Goal: Information Seeking & Learning: Learn about a topic

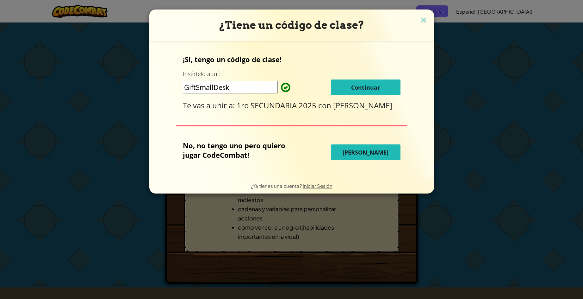
click at [359, 84] on span "Continuar" at bounding box center [365, 88] width 29 height 8
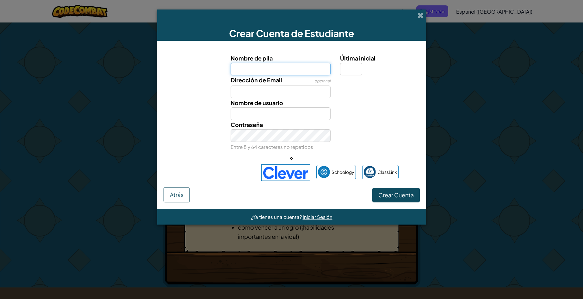
click at [289, 69] on input "Nombre de pila" at bounding box center [281, 69] width 100 height 13
type input "ambart valenzuela salgado"
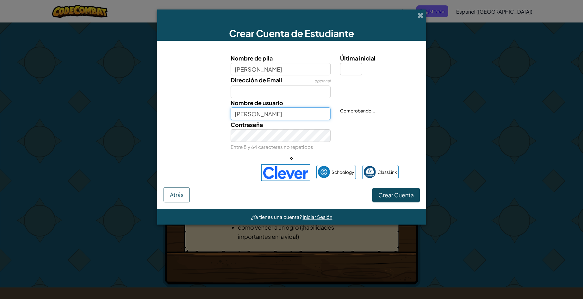
click at [281, 114] on input "Ambart valenzuela salgado" at bounding box center [281, 113] width 100 height 13
click at [309, 114] on input "Ambart valenzuela salgado" at bounding box center [281, 113] width 100 height 13
type input "A"
type input "YukiXD"
click at [397, 192] on span "Crear Cuenta" at bounding box center [395, 194] width 35 height 7
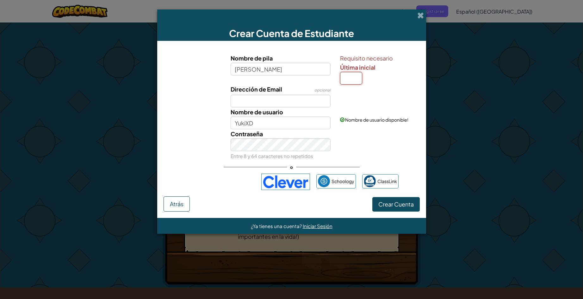
click at [352, 79] on input "Última inicial" at bounding box center [351, 78] width 22 height 13
type input "T"
type input "[PERSON_NAME] salgadoT"
click at [392, 202] on span "Crear Cuenta" at bounding box center [395, 203] width 35 height 7
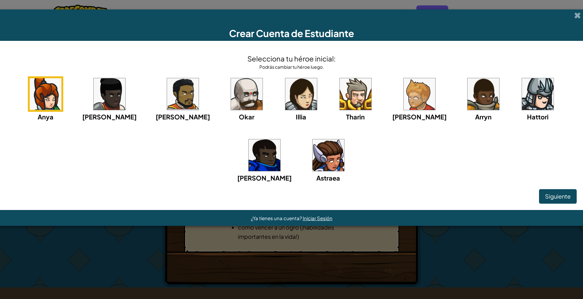
click at [285, 99] on img at bounding box center [301, 94] width 32 height 32
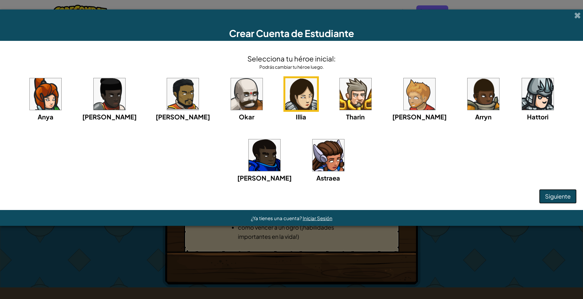
click at [562, 193] on span "Siguiente" at bounding box center [558, 195] width 26 height 7
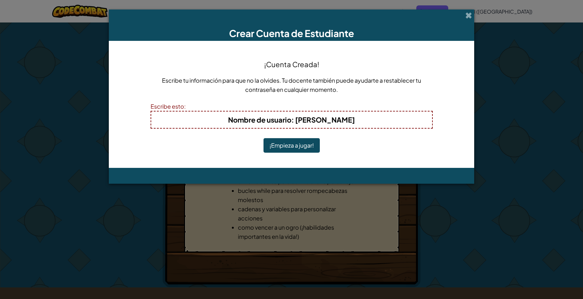
click at [378, 117] on h4 "Nombre de usuario : Ambart valenzuela salgadoT" at bounding box center [292, 120] width 268 height 10
click at [281, 145] on button "¡Empieza a jugar!" at bounding box center [292, 145] width 56 height 15
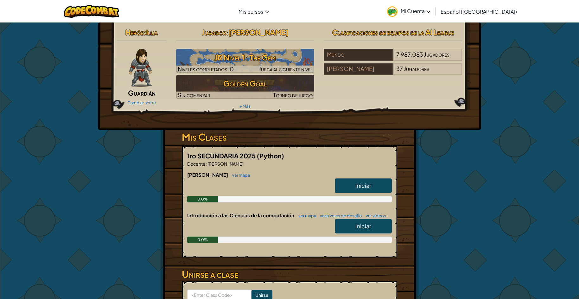
click at [362, 185] on span "Iniciar" at bounding box center [363, 185] width 16 height 7
select select "es-419"
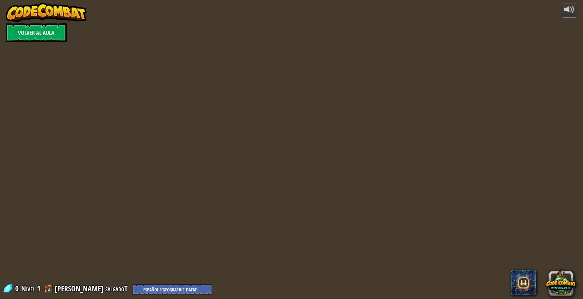
select select "es-419"
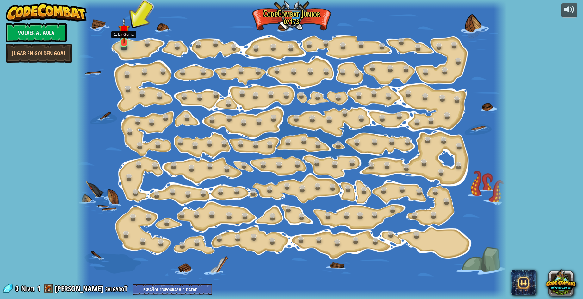
click at [122, 43] on img at bounding box center [123, 30] width 11 height 26
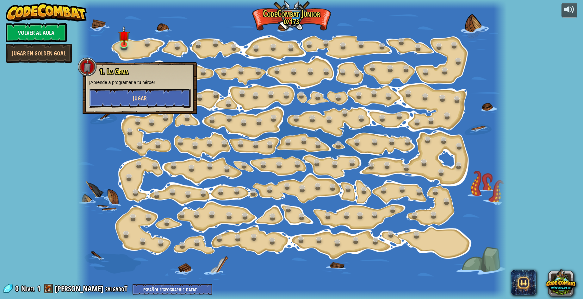
click at [122, 98] on button "Jugar" at bounding box center [140, 98] width 102 height 19
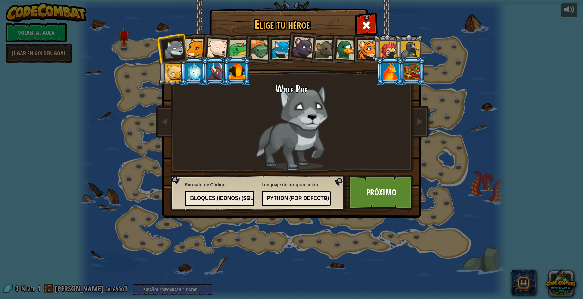
click at [232, 46] on div at bounding box center [239, 50] width 20 height 20
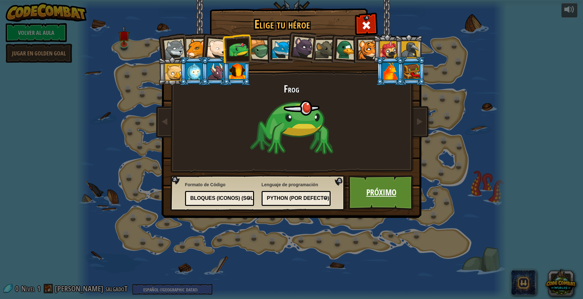
click at [368, 192] on link "Próximo" at bounding box center [381, 192] width 66 height 35
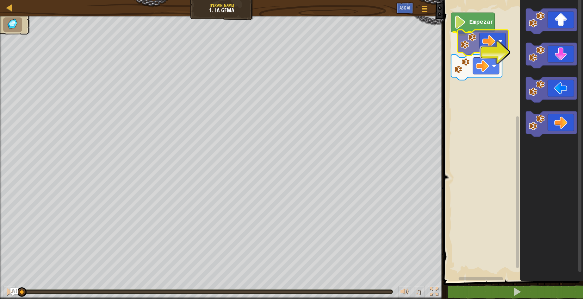
click at [478, 46] on div "Empezar" at bounding box center [512, 139] width 141 height 284
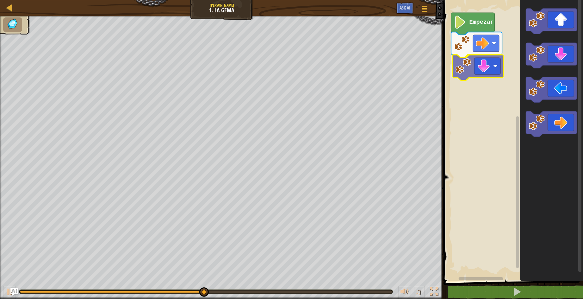
click at [472, 72] on div "Empezar" at bounding box center [512, 139] width 141 height 284
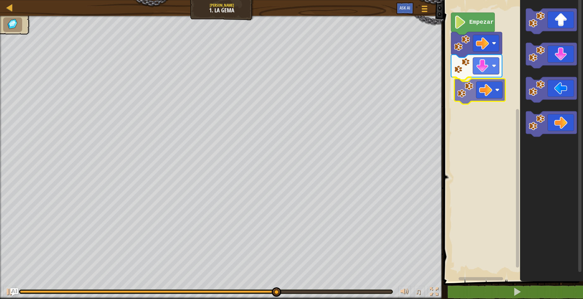
click at [474, 76] on div "Empezar" at bounding box center [512, 139] width 141 height 284
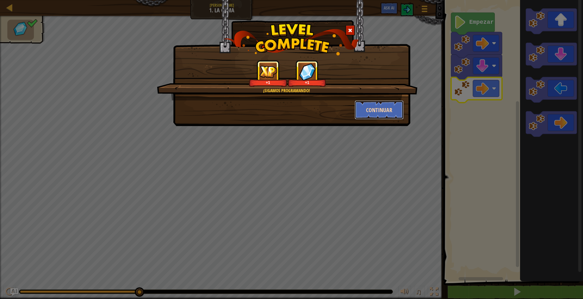
click at [379, 108] on button "Continuar" at bounding box center [379, 109] width 49 height 19
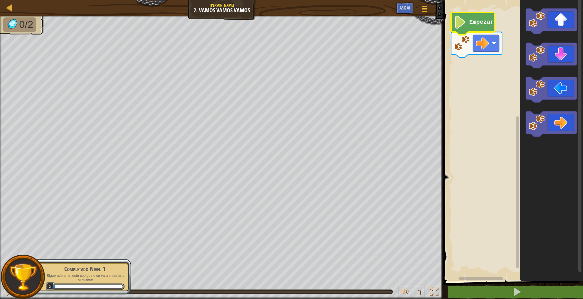
click at [485, 26] on icon "Espacio de trabajo de Blockly" at bounding box center [473, 24] width 44 height 22
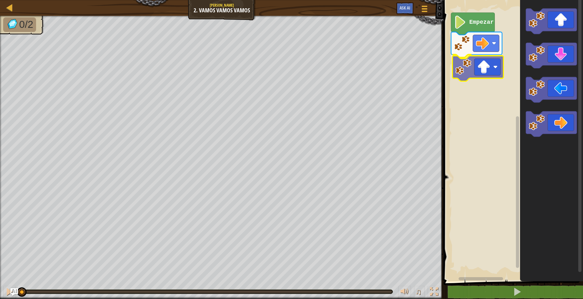
click at [476, 73] on div "Empezar" at bounding box center [512, 139] width 141 height 284
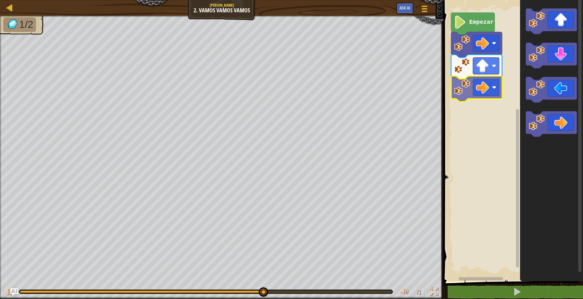
click at [469, 88] on div "Empezar" at bounding box center [512, 139] width 141 height 284
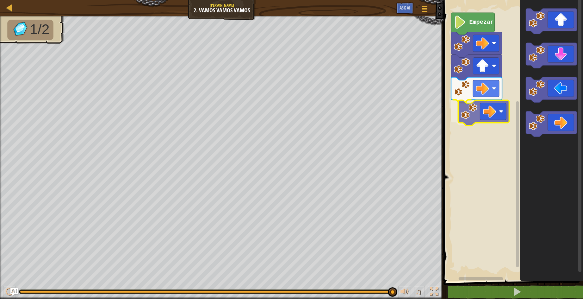
click at [478, 117] on div "Empezar" at bounding box center [512, 139] width 141 height 284
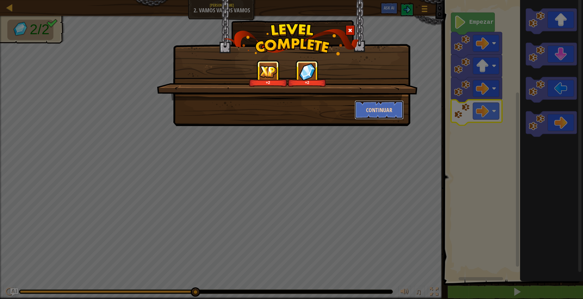
click at [379, 105] on button "Continuar" at bounding box center [379, 109] width 49 height 19
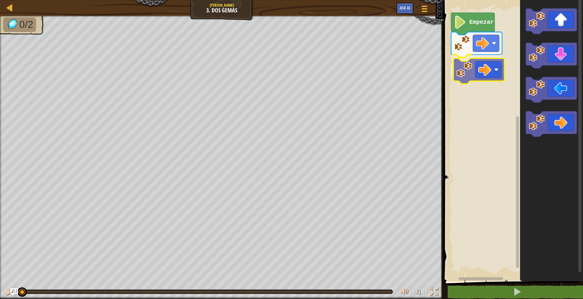
click at [468, 74] on div "Empezar" at bounding box center [512, 139] width 141 height 284
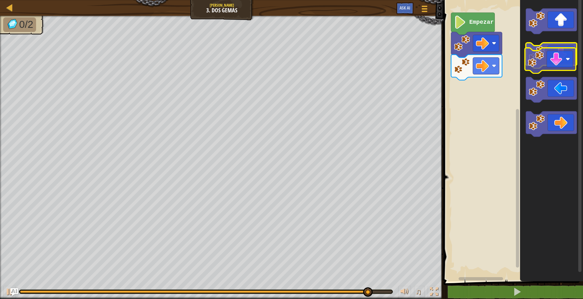
click at [555, 51] on icon "Espacio de trabajo de Blockly" at bounding box center [551, 56] width 51 height 26
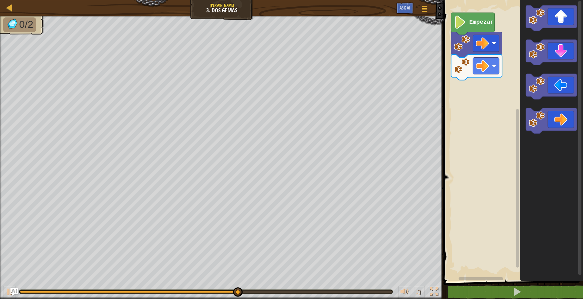
click at [530, 105] on icon "Espacio de trabajo de Blockly" at bounding box center [551, 139] width 63 height 284
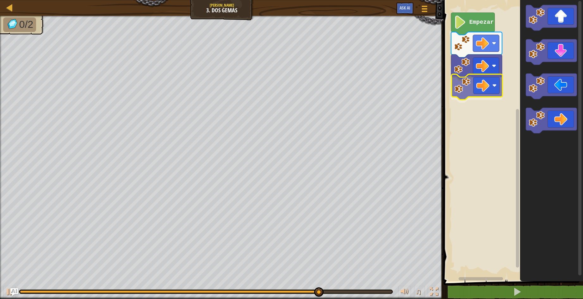
click at [461, 80] on div "Empezar" at bounding box center [512, 139] width 141 height 284
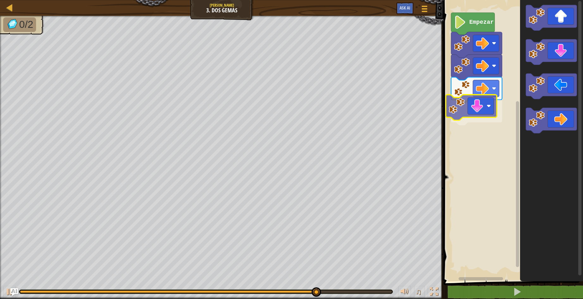
click at [481, 102] on div "Empezar" at bounding box center [512, 139] width 141 height 284
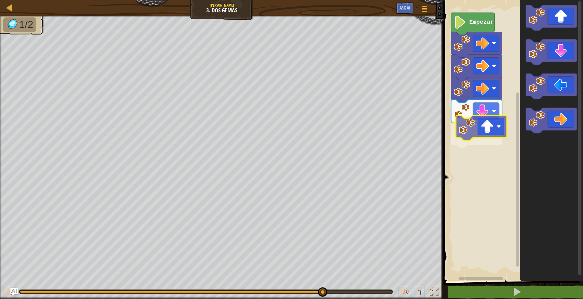
click at [465, 129] on div "Empezar" at bounding box center [512, 139] width 141 height 284
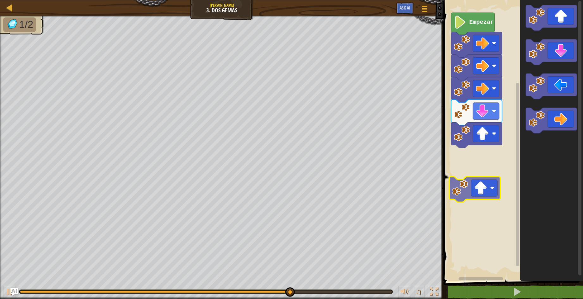
click at [492, 188] on div "Empezar" at bounding box center [512, 139] width 141 height 284
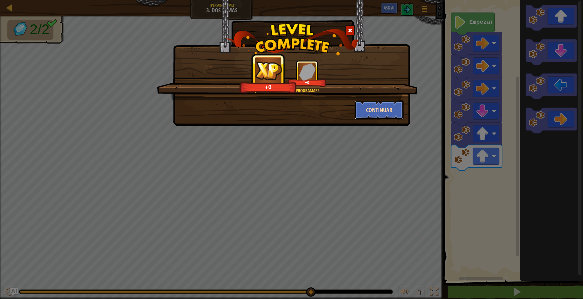
click at [379, 108] on button "Continuar" at bounding box center [379, 109] width 49 height 19
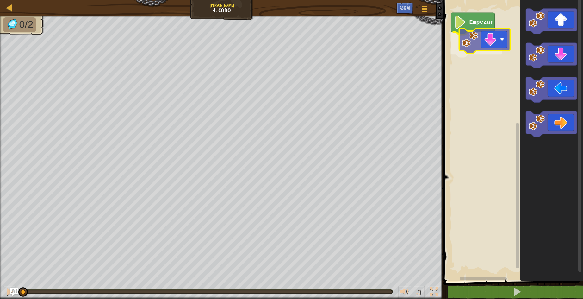
click at [486, 40] on div "Empezar" at bounding box center [512, 139] width 141 height 284
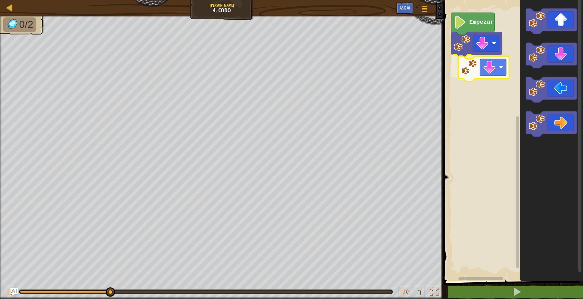
click at [460, 54] on div "Empezar" at bounding box center [512, 139] width 141 height 284
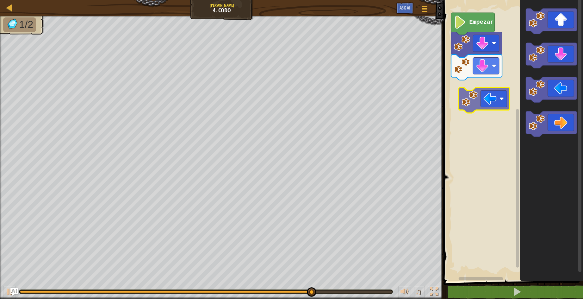
click at [486, 100] on div "Empezar" at bounding box center [512, 139] width 141 height 284
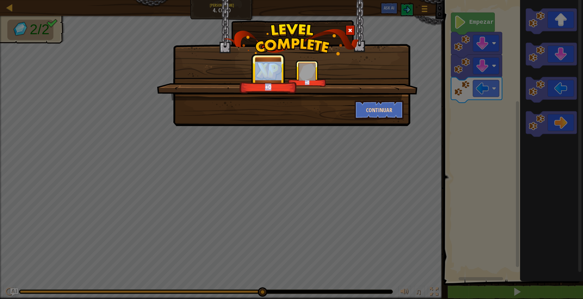
drag, startPoint x: 394, startPoint y: 97, endPoint x: 390, endPoint y: 105, distance: 9.2
click at [390, 105] on div "+0 +0 Continuar" at bounding box center [292, 89] width 224 height 59
click at [390, 105] on button "Continuar" at bounding box center [379, 109] width 49 height 19
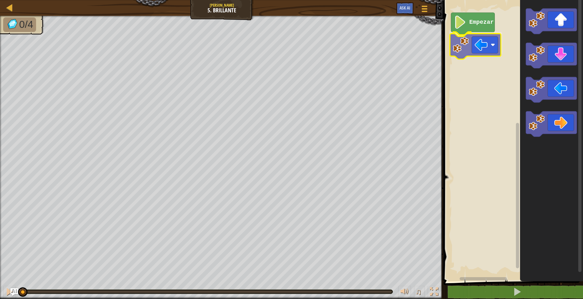
click at [465, 43] on div "Empezar" at bounding box center [512, 139] width 141 height 284
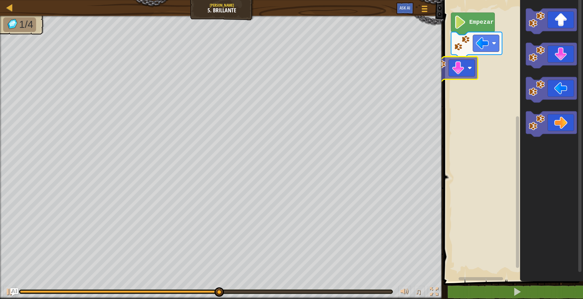
click at [483, 61] on div "Empezar" at bounding box center [512, 139] width 141 height 284
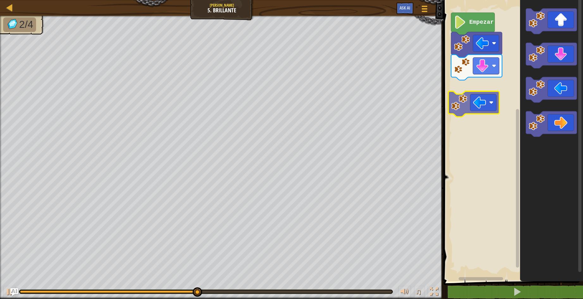
click at [493, 101] on div "Empezar" at bounding box center [512, 139] width 141 height 284
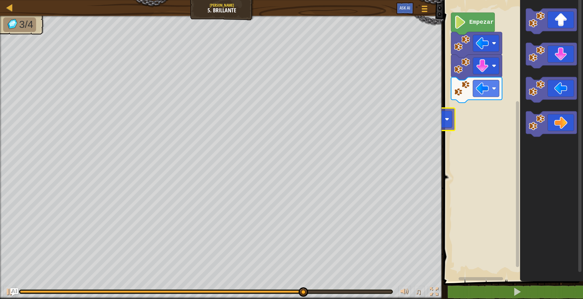
click at [447, 109] on div "Empezar" at bounding box center [512, 139] width 141 height 284
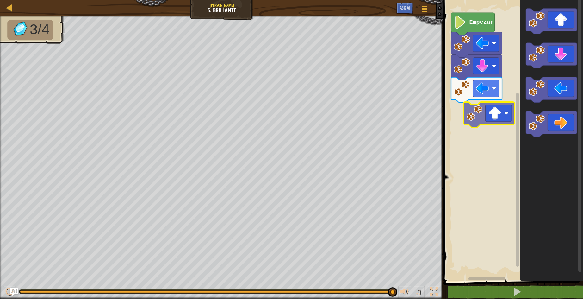
click at [476, 115] on div "Empezar" at bounding box center [512, 139] width 141 height 284
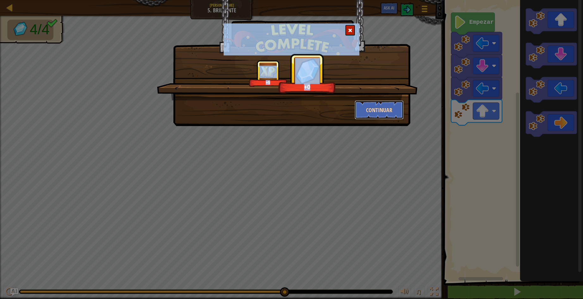
click at [379, 109] on button "Continuar" at bounding box center [379, 109] width 49 height 19
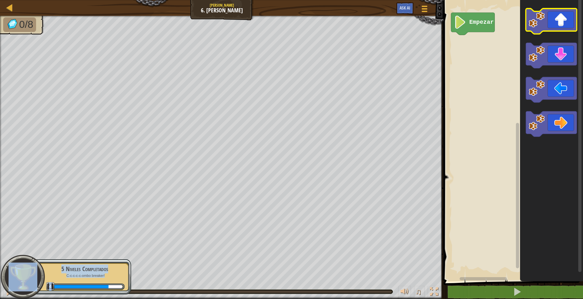
click at [548, 19] on icon "Espacio de trabajo de Blockly" at bounding box center [551, 22] width 51 height 26
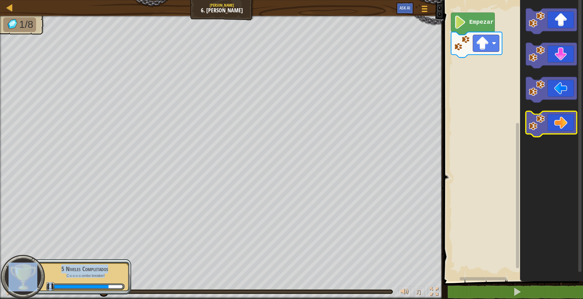
click at [546, 114] on icon "Espacio de trabajo de Blockly" at bounding box center [551, 124] width 51 height 26
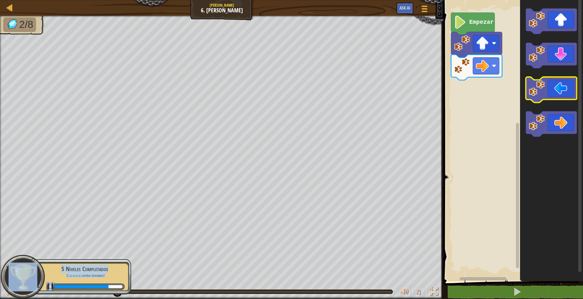
click at [549, 95] on icon "Espacio de trabajo de Blockly" at bounding box center [551, 90] width 51 height 26
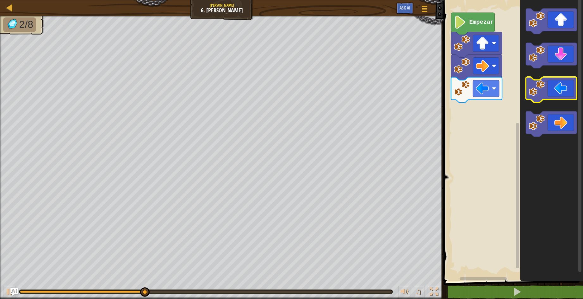
click at [549, 92] on icon "Espacio de trabajo de Blockly" at bounding box center [551, 90] width 51 height 26
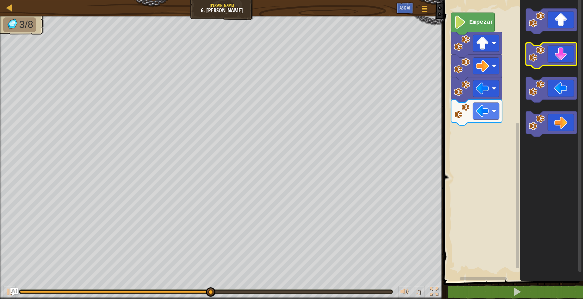
click at [557, 58] on icon "Espacio de trabajo de Blockly" at bounding box center [551, 56] width 51 height 26
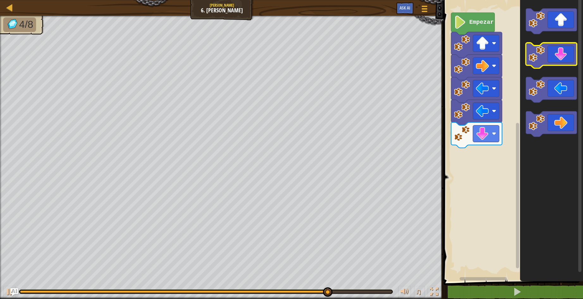
click at [540, 53] on image "Espacio de trabajo de Blockly" at bounding box center [537, 54] width 16 height 16
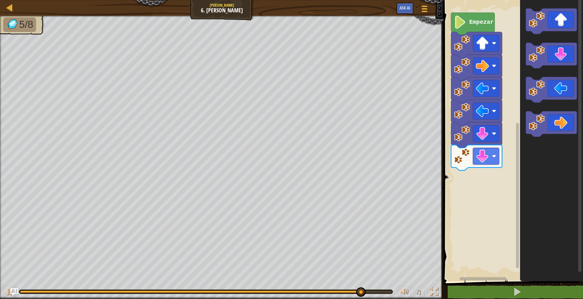
click at [557, 143] on icon "Espacio de trabajo de Blockly" at bounding box center [551, 139] width 63 height 284
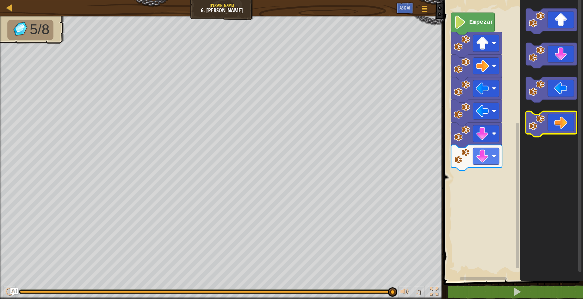
click at [559, 126] on icon "Espacio de trabajo de Blockly" at bounding box center [551, 124] width 51 height 26
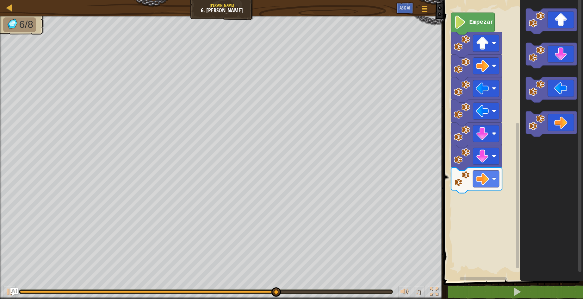
click at [563, 107] on icon "Espacio de trabajo de Blockly" at bounding box center [551, 139] width 63 height 284
click at [556, 115] on icon "Espacio de trabajo de Blockly" at bounding box center [551, 124] width 51 height 26
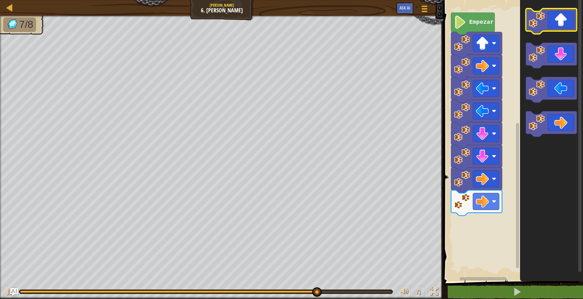
click at [548, 23] on icon "Espacio de trabajo de Blockly" at bounding box center [551, 22] width 51 height 26
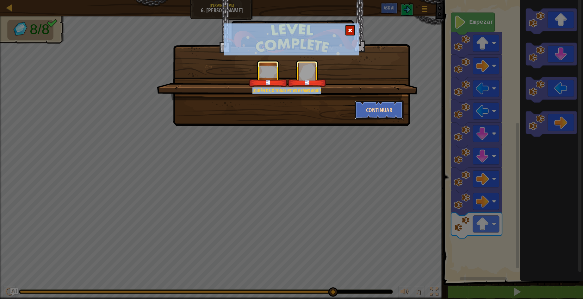
click at [372, 105] on button "Continuar" at bounding box center [379, 109] width 49 height 19
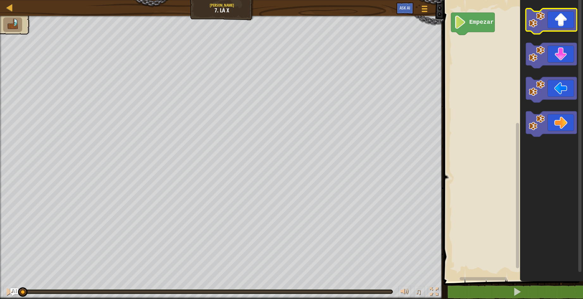
click at [554, 16] on icon "Espacio de trabajo de Blockly" at bounding box center [551, 22] width 51 height 26
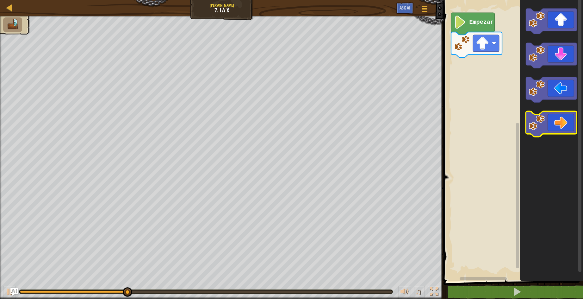
click at [557, 122] on icon "Espacio de trabajo de Blockly" at bounding box center [551, 124] width 51 height 26
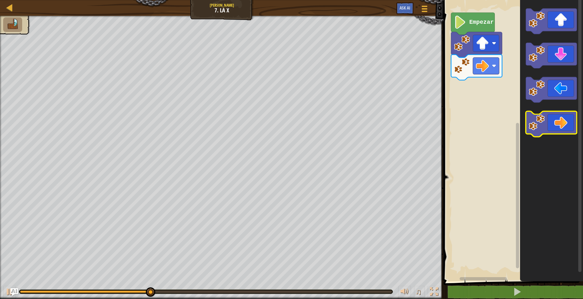
click at [557, 122] on icon "Espacio de trabajo de Blockly" at bounding box center [551, 124] width 51 height 26
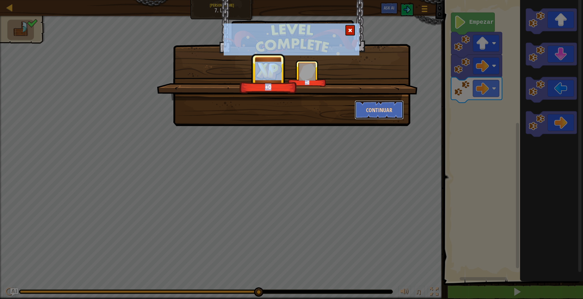
click at [390, 105] on button "Continuar" at bounding box center [379, 109] width 49 height 19
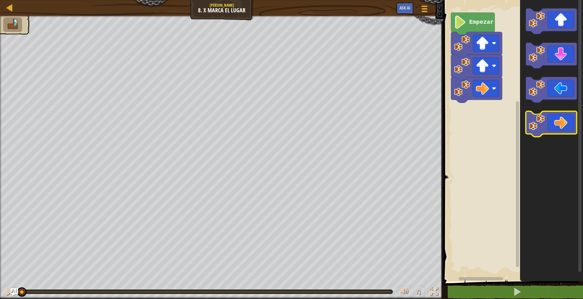
click at [544, 128] on image "Espacio de trabajo de Blockly" at bounding box center [537, 122] width 16 height 16
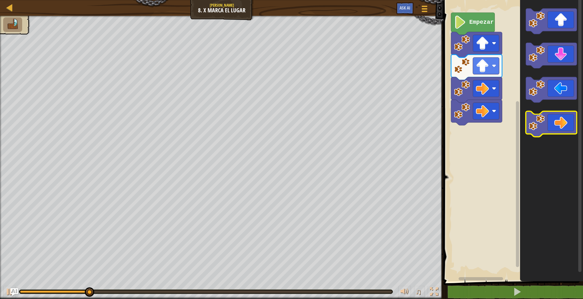
click at [543, 128] on image "Espacio de trabajo de Blockly" at bounding box center [537, 122] width 16 height 16
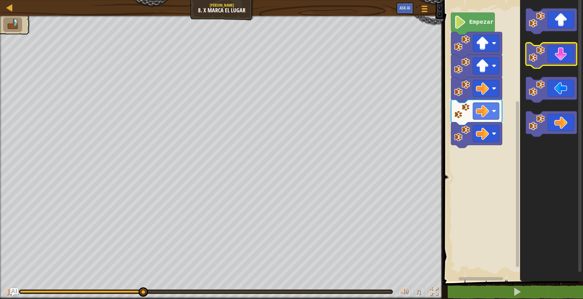
click at [552, 66] on rect "Espacio de trabajo de Blockly" at bounding box center [551, 56] width 51 height 26
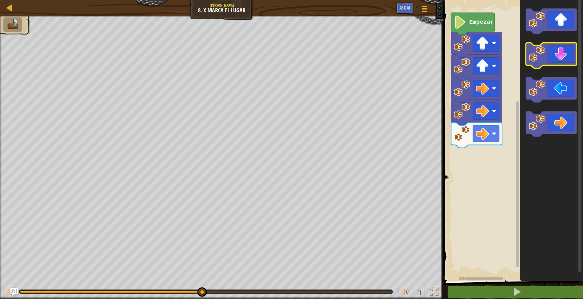
click at [553, 58] on icon "Espacio de trabajo de Blockly" at bounding box center [551, 56] width 51 height 26
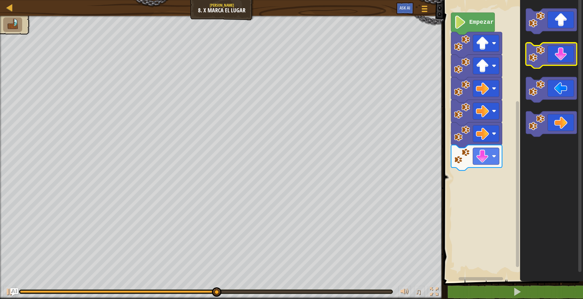
click at [553, 58] on icon "Espacio de trabajo de Blockly" at bounding box center [551, 56] width 51 height 26
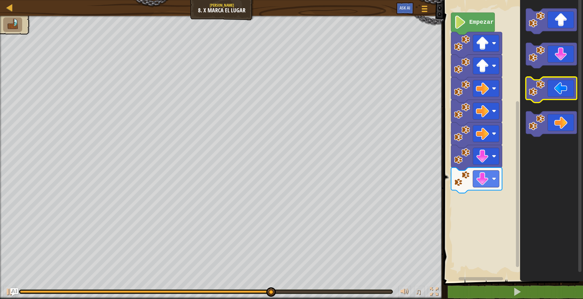
click at [561, 86] on icon "Espacio de trabajo de Blockly" at bounding box center [551, 90] width 51 height 26
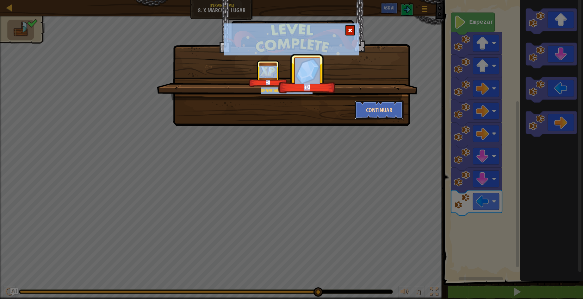
click at [377, 109] on button "Continuar" at bounding box center [379, 109] width 49 height 19
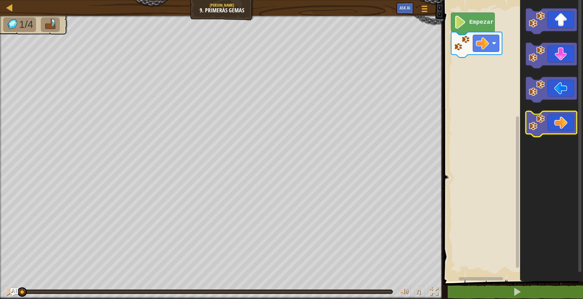
click at [552, 116] on icon "Espacio de trabajo de Blockly" at bounding box center [551, 124] width 51 height 26
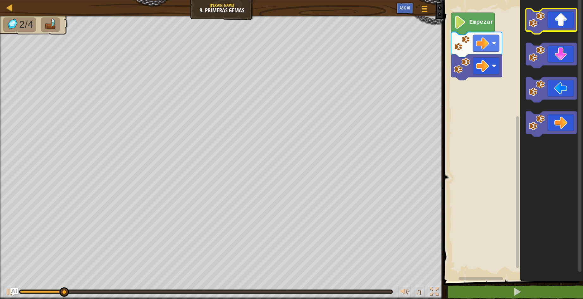
click at [559, 17] on icon "Espacio de trabajo de Blockly" at bounding box center [551, 22] width 51 height 26
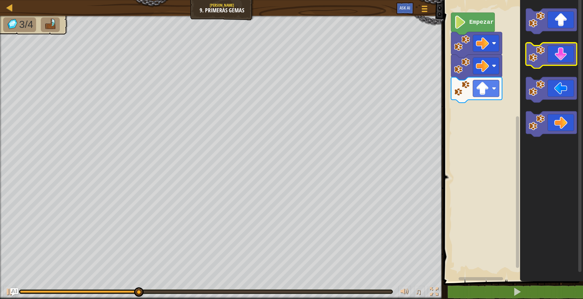
click at [560, 63] on icon "Espacio de trabajo de Blockly" at bounding box center [551, 56] width 51 height 26
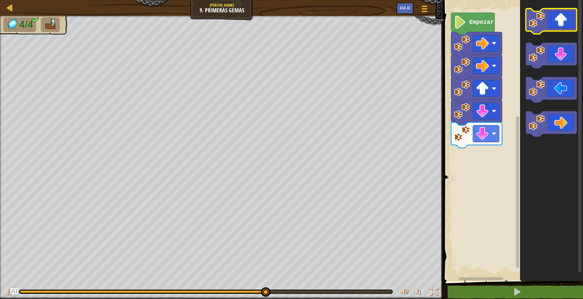
click at [557, 30] on icon "Espacio de trabajo de Blockly" at bounding box center [551, 22] width 51 height 26
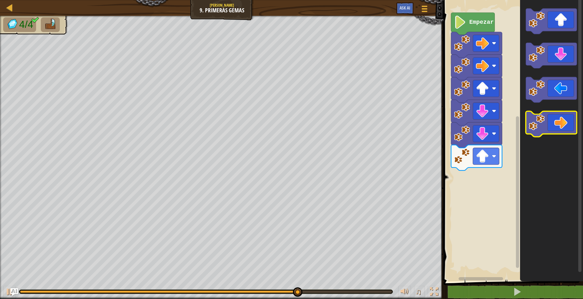
click at [565, 118] on icon "Espacio de trabajo de Blockly" at bounding box center [551, 124] width 51 height 26
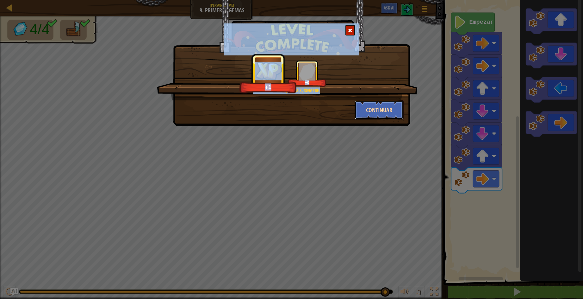
click at [378, 114] on button "Continuar" at bounding box center [379, 109] width 49 height 19
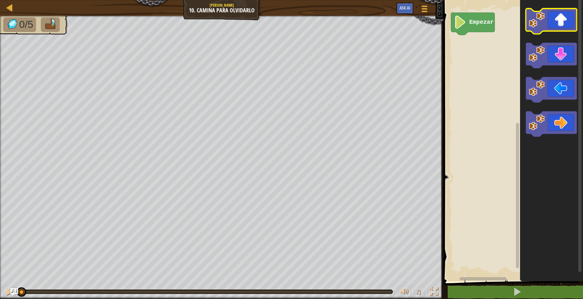
click at [559, 13] on icon "Espacio de trabajo de Blockly" at bounding box center [551, 22] width 51 height 26
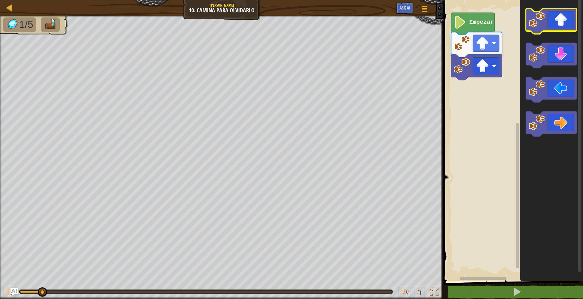
click at [559, 13] on icon "Espacio de trabajo de Blockly" at bounding box center [551, 22] width 51 height 26
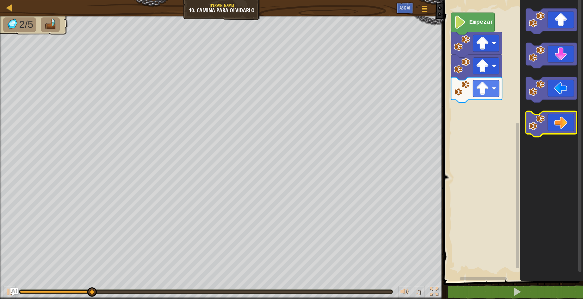
click at [556, 117] on icon "Espacio de trabajo de Blockly" at bounding box center [551, 124] width 51 height 26
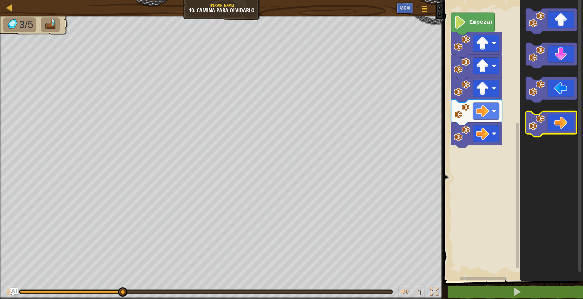
click at [556, 117] on icon "Espacio de trabajo de Blockly" at bounding box center [551, 124] width 51 height 26
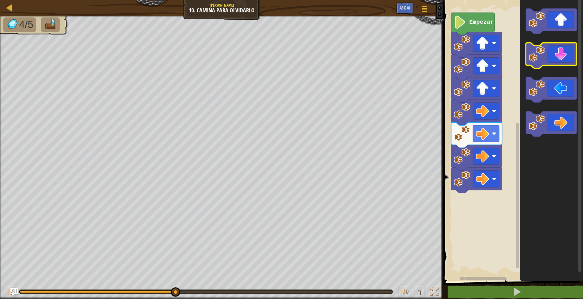
click at [555, 51] on icon "Espacio de trabajo de Blockly" at bounding box center [551, 56] width 51 height 26
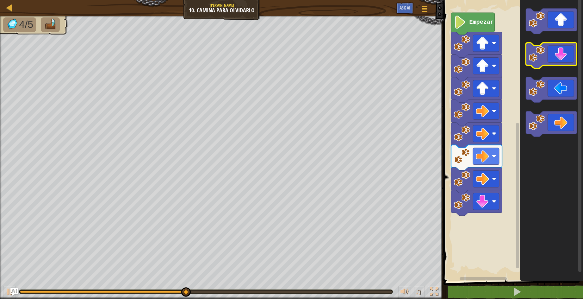
click at [555, 51] on icon "Espacio de trabajo de Blockly" at bounding box center [551, 56] width 51 height 26
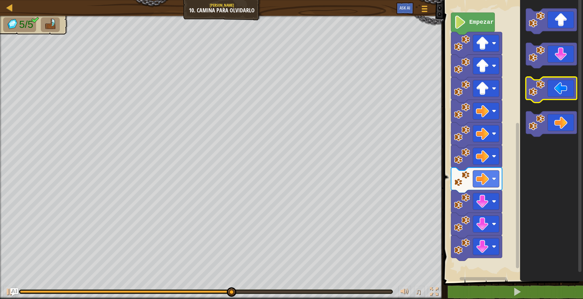
click at [554, 95] on icon "Espacio de trabajo de Blockly" at bounding box center [551, 90] width 51 height 26
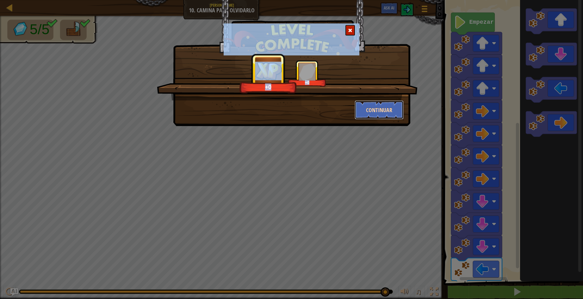
click at [389, 102] on button "Continuar" at bounding box center [379, 109] width 49 height 19
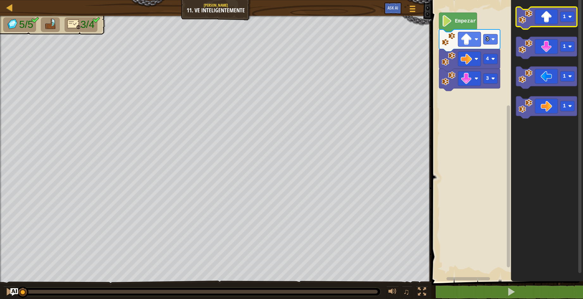
click at [560, 14] on icon "Espacio de trabajo de Blockly" at bounding box center [546, 18] width 61 height 22
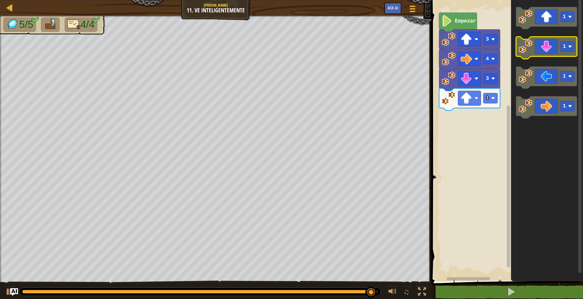
click at [540, 50] on icon "Espacio de trabajo de Blockly" at bounding box center [546, 48] width 61 height 22
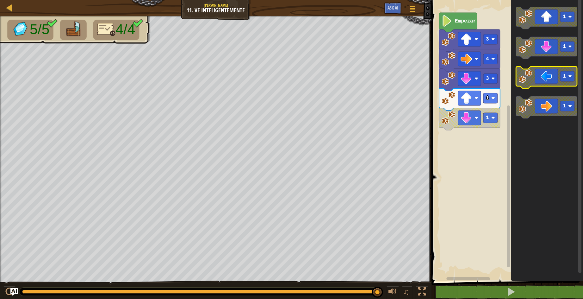
click at [551, 80] on icon "Espacio de trabajo de Blockly" at bounding box center [546, 77] width 61 height 22
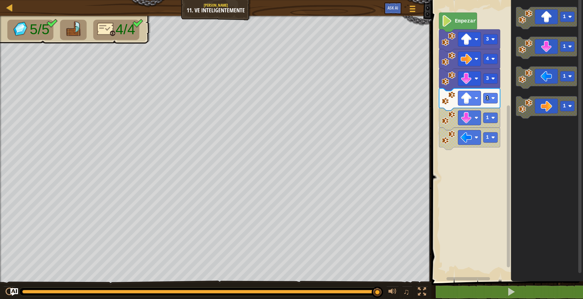
click at [451, 22] on rect "Espacio de trabajo de Blockly" at bounding box center [506, 139] width 153 height 284
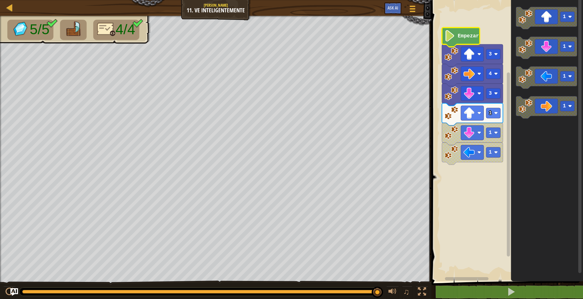
click at [459, 44] on icon "Espacio de trabajo de Blockly" at bounding box center [461, 37] width 38 height 19
click at [523, 131] on icon "1 1 1 1" at bounding box center [547, 139] width 72 height 284
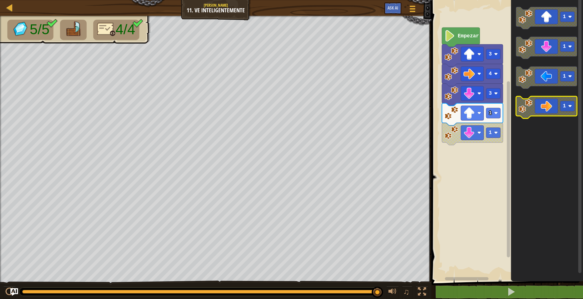
click at [531, 113] on icon "Espacio de trabajo de Blockly" at bounding box center [546, 107] width 61 height 22
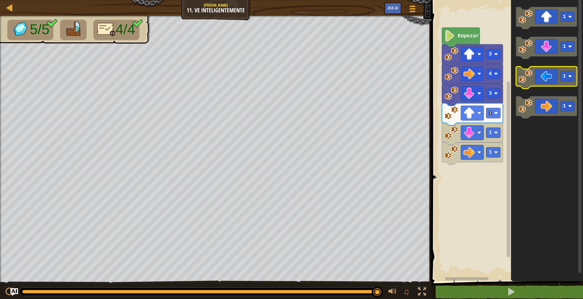
click at [540, 77] on icon "Espacio de trabajo de Blockly" at bounding box center [546, 77] width 61 height 22
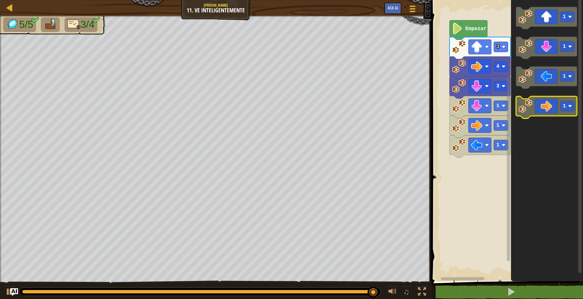
click at [527, 102] on g "1 1 1 1" at bounding box center [546, 62] width 61 height 111
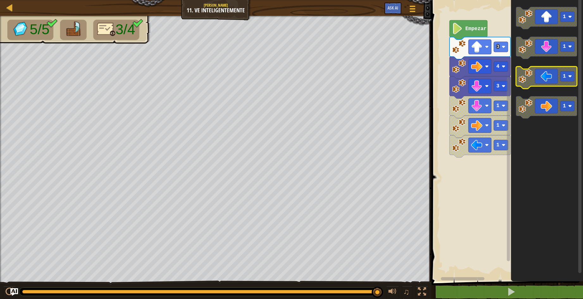
click at [532, 78] on image "Espacio de trabajo de Blockly" at bounding box center [526, 76] width 14 height 14
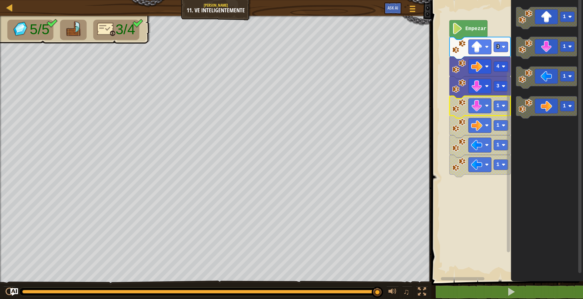
click at [457, 104] on image "Espacio de trabajo de Blockly" at bounding box center [459, 106] width 14 height 14
click at [460, 111] on image "Espacio de trabajo de Blockly" at bounding box center [459, 106] width 14 height 14
click at [486, 109] on rect "Espacio de trabajo de Blockly" at bounding box center [480, 105] width 23 height 15
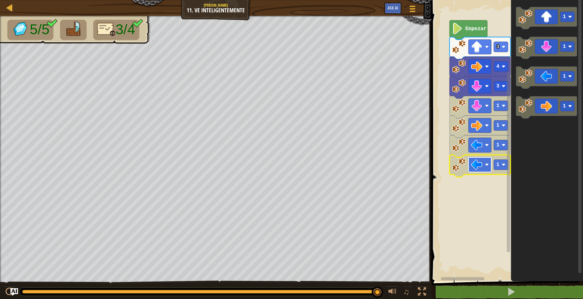
click at [471, 165] on rect "Espacio de trabajo de Blockly" at bounding box center [480, 164] width 23 height 15
click at [505, 168] on rect "Espacio de trabajo de Blockly" at bounding box center [501, 165] width 14 height 10
click at [504, 147] on image "Espacio de trabajo de Blockly" at bounding box center [504, 145] width 4 height 4
click at [179, 199] on div "Mapa Júnior 11. Ve inteligentemente Menú del Juego Ask AI 1 ההההההההההההההההההה…" at bounding box center [291, 149] width 583 height 299
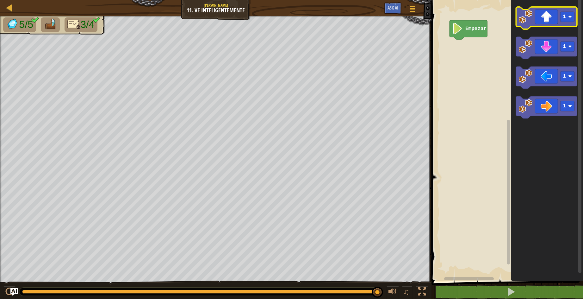
click at [542, 15] on icon "Espacio de trabajo de Blockly" at bounding box center [546, 18] width 61 height 22
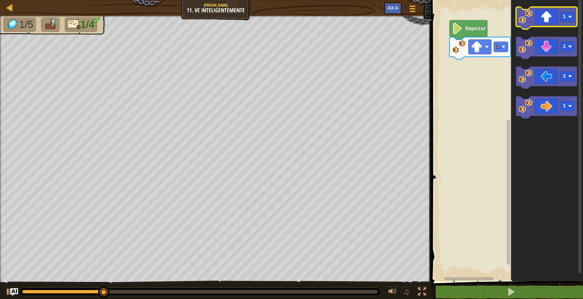
click at [542, 15] on icon "Espacio de trabajo de Blockly" at bounding box center [546, 18] width 61 height 22
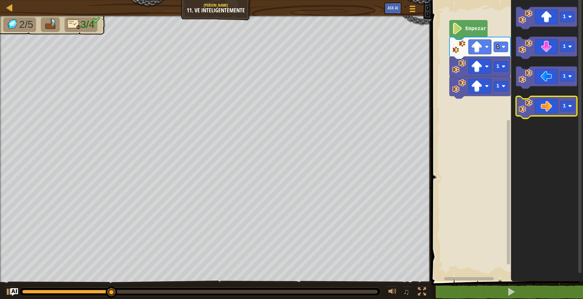
click at [544, 97] on icon "Espacio de trabajo de Blockly" at bounding box center [546, 107] width 61 height 22
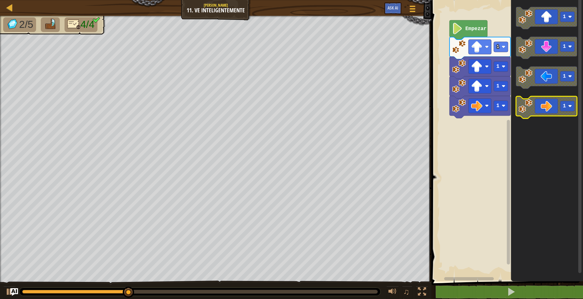
click at [544, 97] on icon "Espacio de trabajo de Blockly" at bounding box center [546, 107] width 61 height 22
click at [545, 102] on icon "Espacio de trabajo de Blockly" at bounding box center [546, 107] width 61 height 22
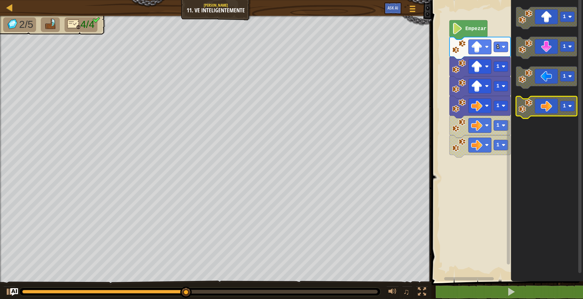
click at [545, 102] on icon "Espacio de trabajo de Blockly" at bounding box center [546, 107] width 61 height 22
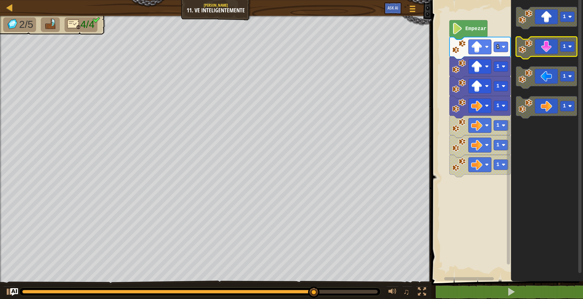
click at [551, 52] on icon "Espacio de trabajo de Blockly" at bounding box center [546, 48] width 61 height 22
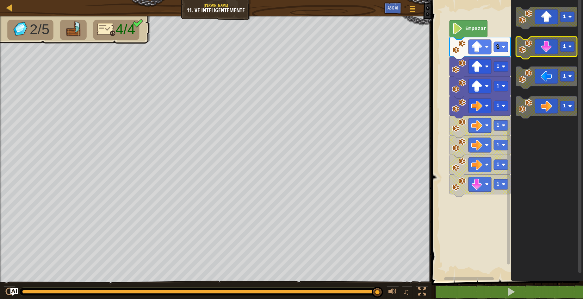
click at [551, 52] on icon "Espacio de trabajo de Blockly" at bounding box center [546, 48] width 61 height 22
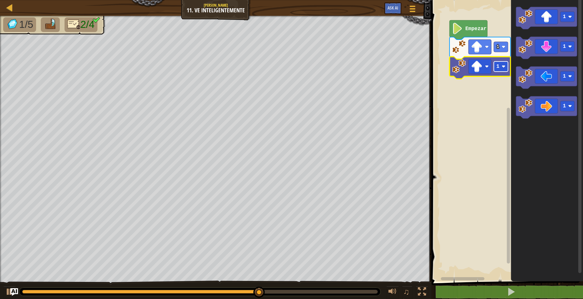
click at [504, 64] on rect "Espacio de trabajo de Blockly" at bounding box center [501, 66] width 14 height 10
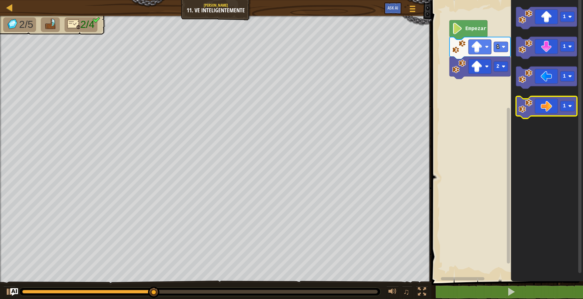
click at [538, 111] on icon "Espacio de trabajo de Blockly" at bounding box center [546, 107] width 61 height 22
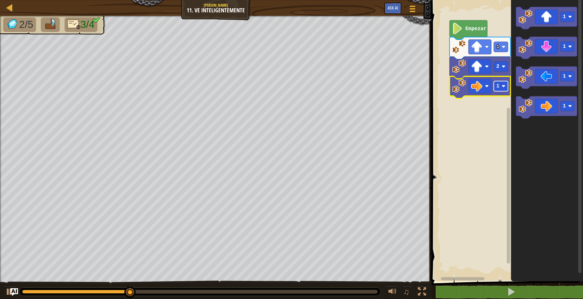
click at [504, 87] on image "Espacio de trabajo de Blockly" at bounding box center [504, 86] width 4 height 4
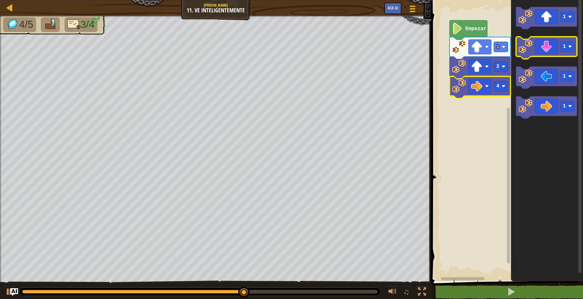
click at [541, 53] on icon "Espacio de trabajo de Blockly" at bounding box center [546, 48] width 61 height 22
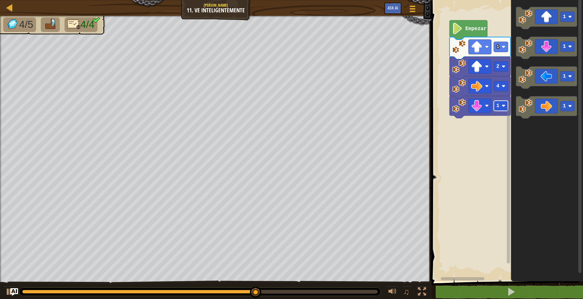
click at [503, 105] on image "Espacio de trabajo de Blockly" at bounding box center [504, 106] width 4 height 4
click at [504, 105] on image "Espacio de trabajo de Blockly" at bounding box center [504, 106] width 4 height 4
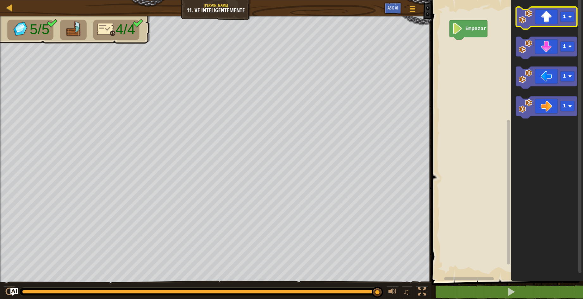
click at [551, 13] on icon "Espacio de trabajo de Blockly" at bounding box center [546, 18] width 61 height 22
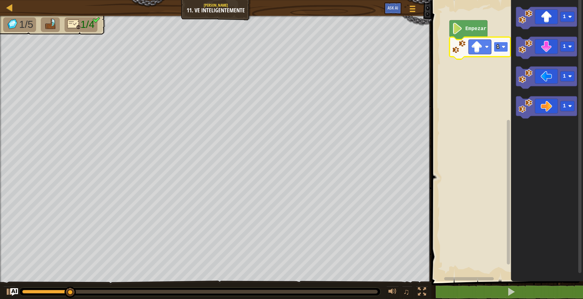
click at [503, 47] on image "Espacio de trabajo de Blockly" at bounding box center [504, 47] width 4 height 4
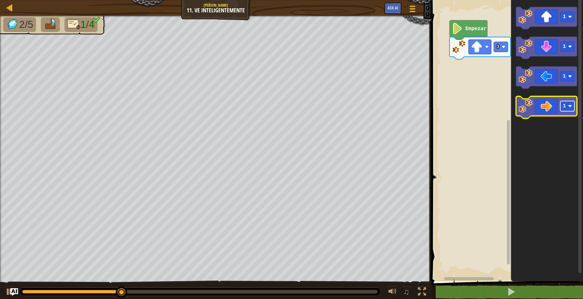
click at [562, 103] on rect "Espacio de trabajo de Blockly" at bounding box center [567, 106] width 14 height 10
click at [529, 101] on image "Espacio de trabajo de Blockly" at bounding box center [526, 106] width 14 height 14
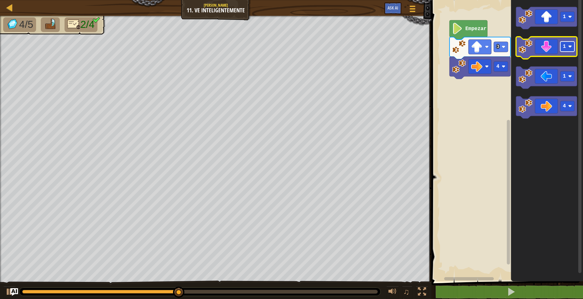
click at [562, 51] on rect "Espacio de trabajo de Blockly" at bounding box center [567, 46] width 14 height 10
click at [549, 47] on icon "Espacio de trabajo de Blockly" at bounding box center [546, 48] width 61 height 22
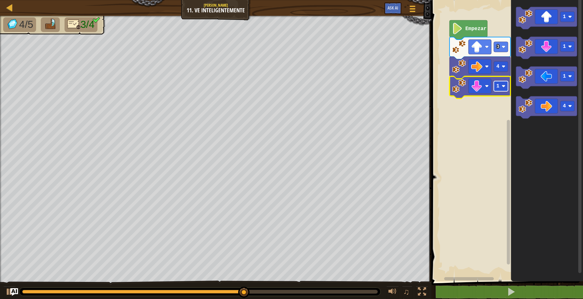
click at [503, 85] on image "Espacio de trabajo de Blockly" at bounding box center [504, 86] width 4 height 4
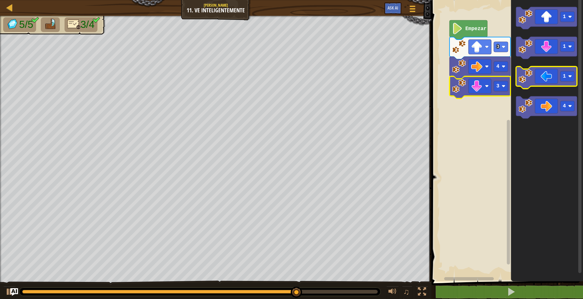
click at [541, 82] on icon "Espacio de trabajo de Blockly" at bounding box center [546, 77] width 61 height 22
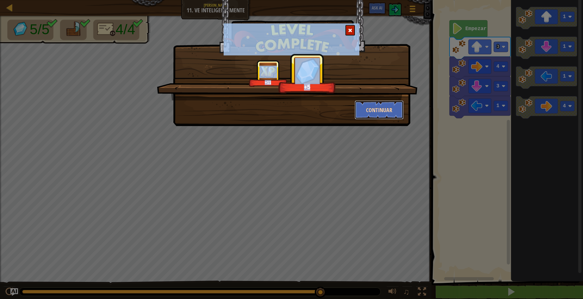
click at [380, 108] on button "Continuar" at bounding box center [379, 109] width 49 height 19
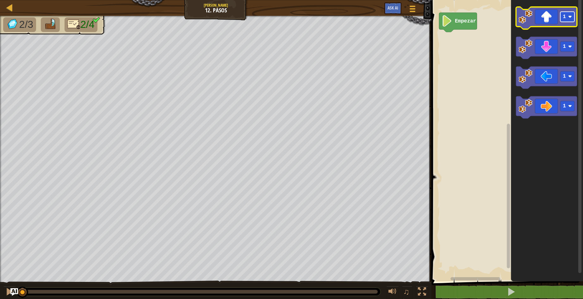
click at [566, 14] on text "1" at bounding box center [564, 17] width 3 height 6
click at [549, 20] on icon "Espacio de trabajo de Blockly" at bounding box center [546, 18] width 61 height 22
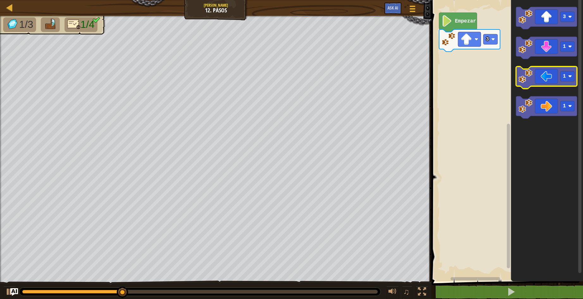
click at [541, 86] on icon "Espacio de trabajo de Blockly" at bounding box center [546, 77] width 61 height 22
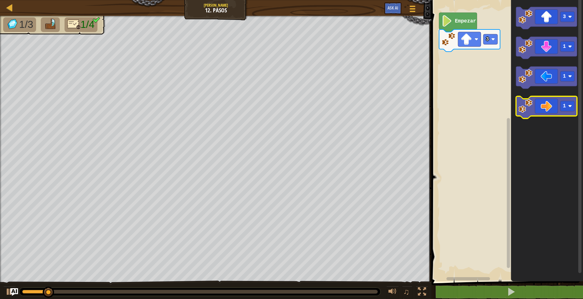
click at [552, 108] on icon "Espacio de trabajo de Blockly" at bounding box center [546, 107] width 61 height 22
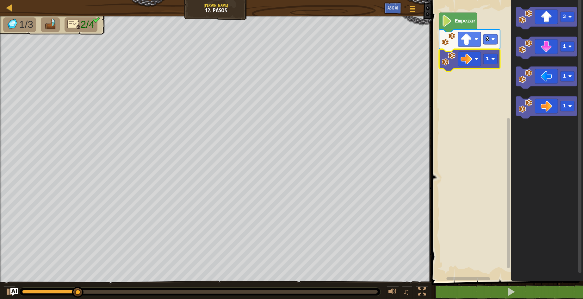
click at [488, 53] on icon "Espacio de trabajo de Blockly" at bounding box center [469, 60] width 61 height 22
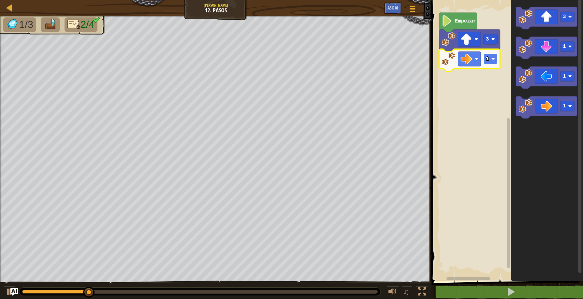
click at [488, 58] on text "1" at bounding box center [487, 59] width 3 height 6
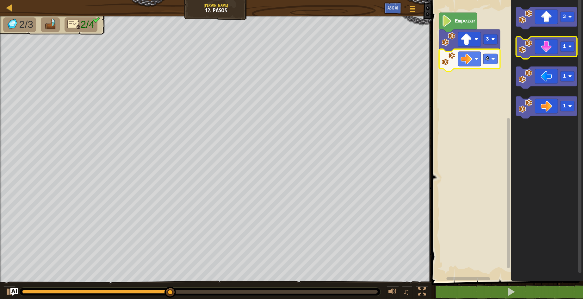
click at [551, 39] on icon "Espacio de trabajo de Blockly" at bounding box center [546, 48] width 61 height 22
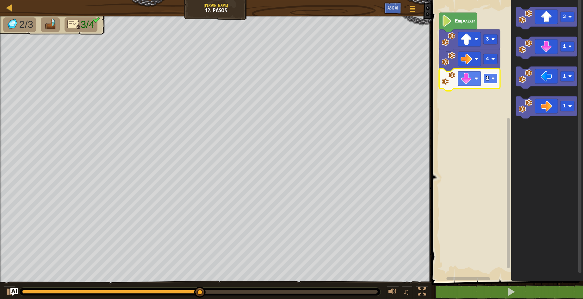
click at [492, 78] on image "Espacio de trabajo de Blockly" at bounding box center [493, 79] width 4 height 4
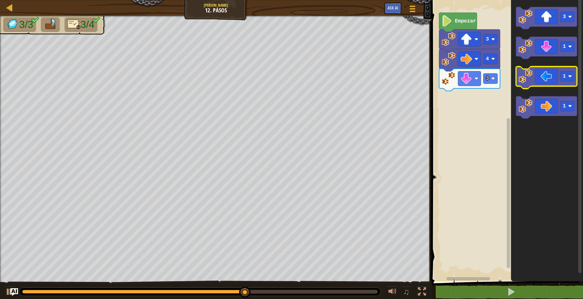
click at [549, 72] on icon "Espacio de trabajo de Blockly" at bounding box center [546, 77] width 61 height 22
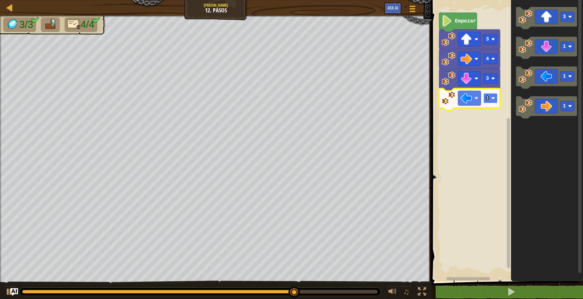
click at [492, 98] on image "Espacio de trabajo de Blockly" at bounding box center [493, 98] width 4 height 4
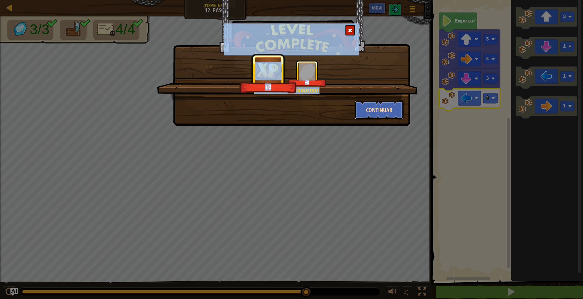
click at [392, 109] on button "Continuar" at bounding box center [379, 109] width 49 height 19
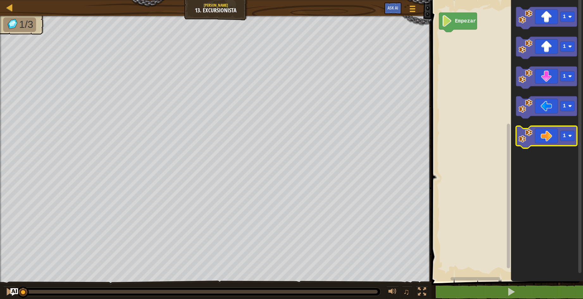
click at [542, 144] on icon "Espacio de trabajo de Blockly" at bounding box center [546, 137] width 61 height 22
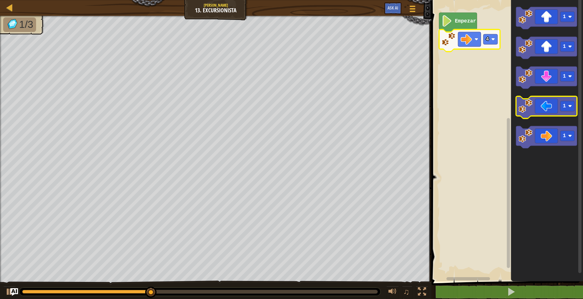
click at [531, 111] on image "Espacio de trabajo de Blockly" at bounding box center [526, 106] width 14 height 14
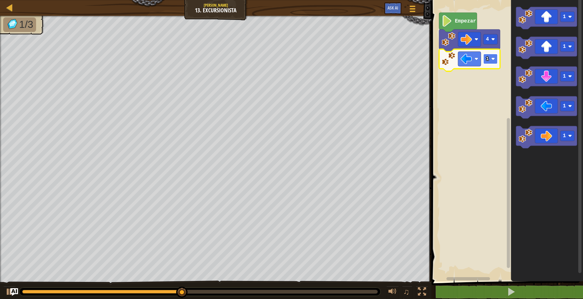
click at [494, 56] on rect "Espacio de trabajo de Blockly" at bounding box center [491, 59] width 14 height 10
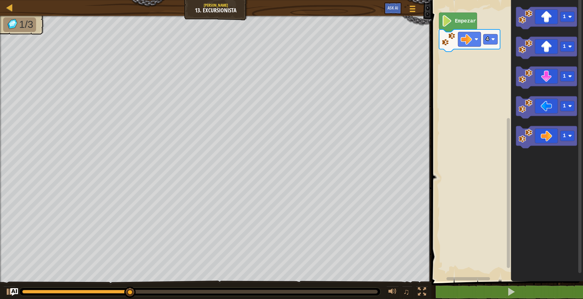
click at [502, 44] on rect "Espacio de trabajo de Blockly" at bounding box center [506, 139] width 153 height 284
click at [494, 39] on image "Espacio de trabajo de Blockly" at bounding box center [493, 39] width 4 height 4
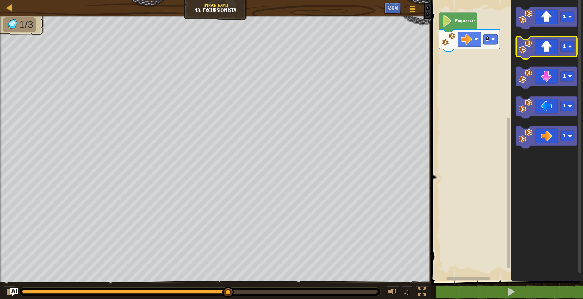
click at [542, 53] on icon "Espacio de trabajo de Blockly" at bounding box center [546, 48] width 61 height 22
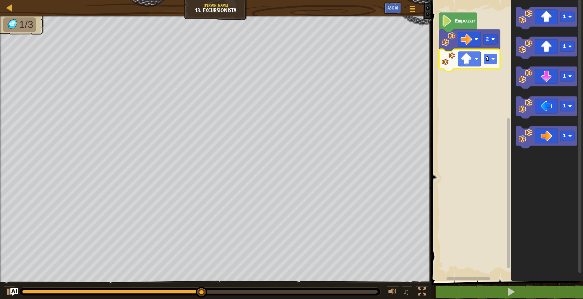
click at [495, 59] on image "Espacio de trabajo de Blockly" at bounding box center [493, 59] width 4 height 4
click at [494, 58] on image "Espacio de trabajo de Blockly" at bounding box center [493, 59] width 4 height 4
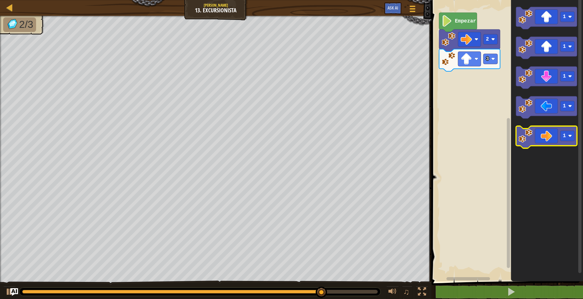
click at [558, 139] on icon "Espacio de trabajo de Blockly" at bounding box center [546, 137] width 61 height 22
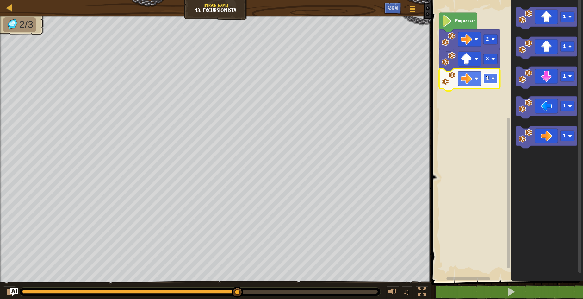
click at [493, 79] on image "Espacio de trabajo de Blockly" at bounding box center [493, 79] width 4 height 4
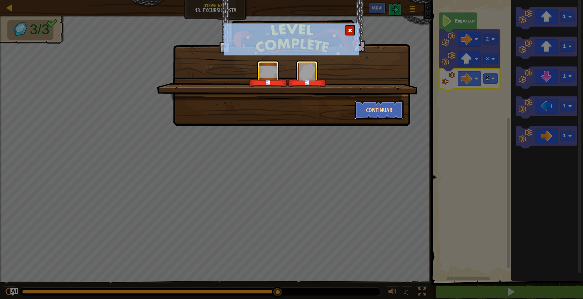
click at [388, 105] on button "Continuar" at bounding box center [379, 109] width 49 height 19
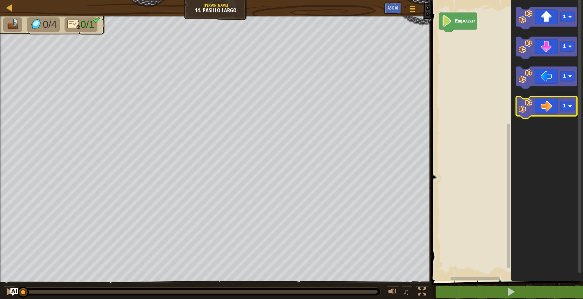
click at [543, 105] on icon "Espacio de trabajo de Blockly" at bounding box center [546, 107] width 61 height 22
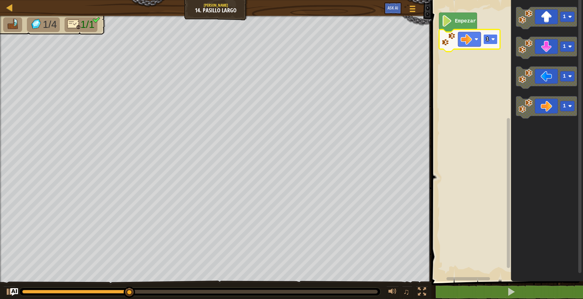
click at [495, 41] on image "Espacio de trabajo de Blockly" at bounding box center [493, 39] width 4 height 4
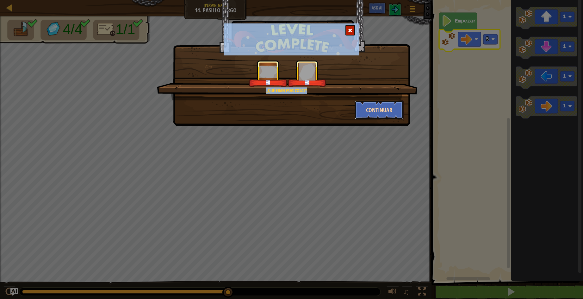
click at [389, 105] on button "Continuar" at bounding box center [379, 109] width 49 height 19
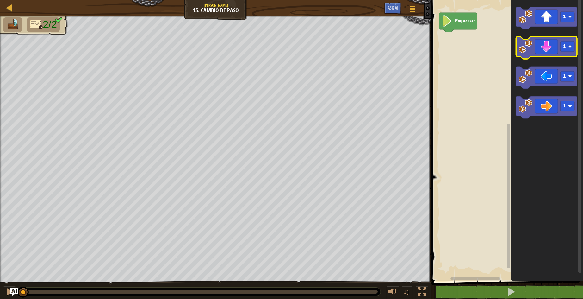
click at [529, 38] on rect "Espacio de trabajo de Blockly" at bounding box center [546, 48] width 61 height 22
click at [566, 48] on text "1" at bounding box center [564, 47] width 3 height 6
click at [548, 49] on icon "Espacio de trabajo de Blockly" at bounding box center [546, 48] width 61 height 22
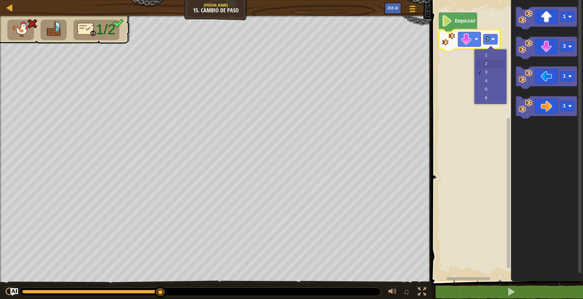
drag, startPoint x: 489, startPoint y: 58, endPoint x: 491, endPoint y: 66, distance: 8.4
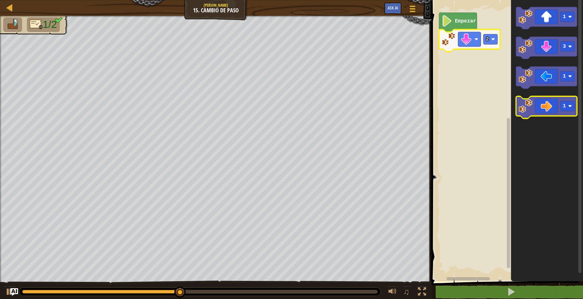
click at [541, 110] on icon "Espacio de trabajo de Blockly" at bounding box center [546, 107] width 61 height 22
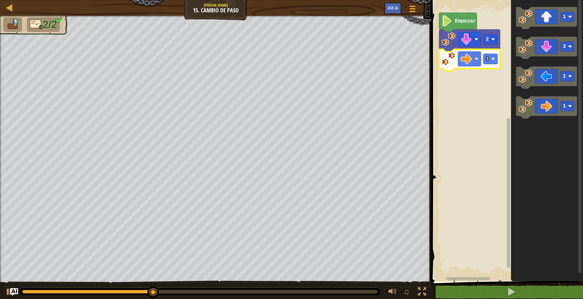
click at [482, 58] on icon "Espacio de trabajo de Blockly" at bounding box center [469, 60] width 61 height 22
click at [488, 60] on text "1" at bounding box center [487, 59] width 3 height 6
click at [491, 59] on image "Espacio de trabajo de Blockly" at bounding box center [493, 59] width 4 height 4
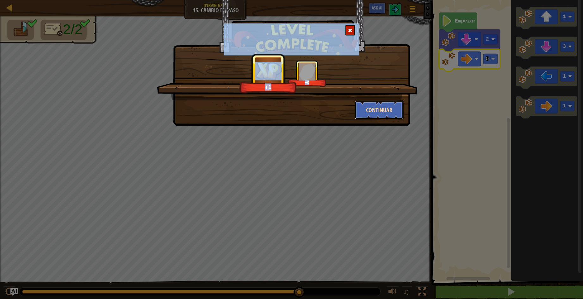
click at [365, 105] on button "Continuar" at bounding box center [379, 109] width 49 height 19
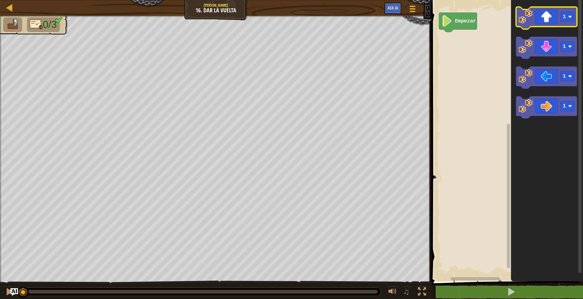
click at [557, 18] on icon "Espacio de trabajo de Blockly" at bounding box center [546, 18] width 61 height 22
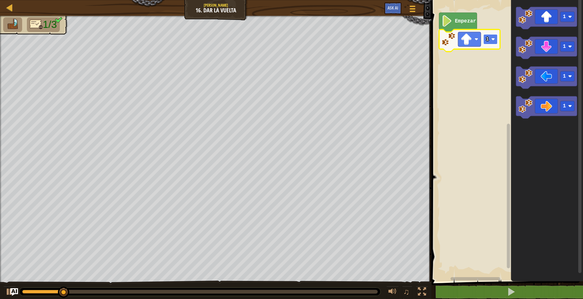
click at [487, 40] on text "1" at bounding box center [487, 39] width 3 height 6
click at [491, 39] on rect "Espacio de trabajo de Blockly" at bounding box center [491, 39] width 14 height 10
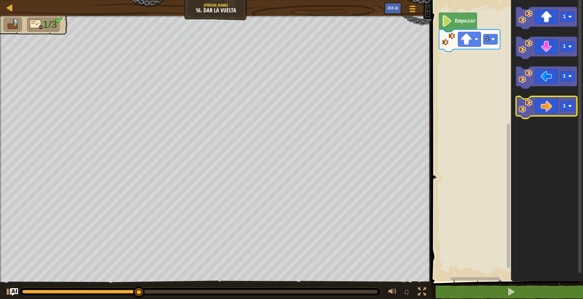
click at [549, 104] on icon "Espacio de trabajo de Blockly" at bounding box center [546, 107] width 61 height 22
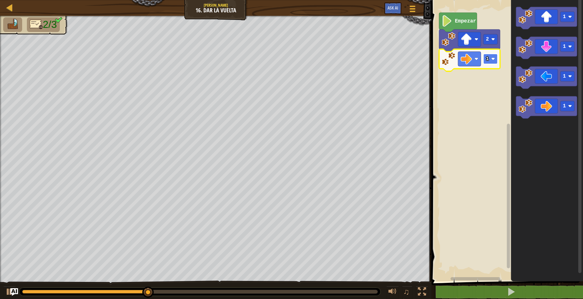
click at [492, 58] on image "Espacio de trabajo de Blockly" at bounding box center [493, 59] width 4 height 4
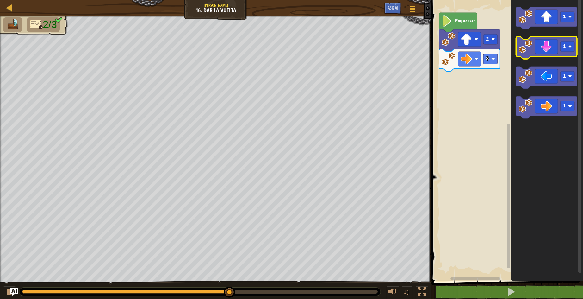
click at [546, 43] on icon "Espacio de trabajo de Blockly" at bounding box center [546, 48] width 61 height 22
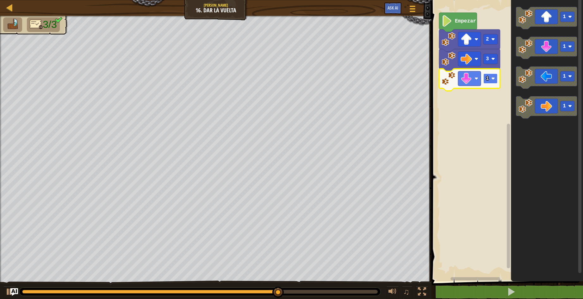
click at [493, 77] on image "Espacio de trabajo de Blockly" at bounding box center [493, 79] width 4 height 4
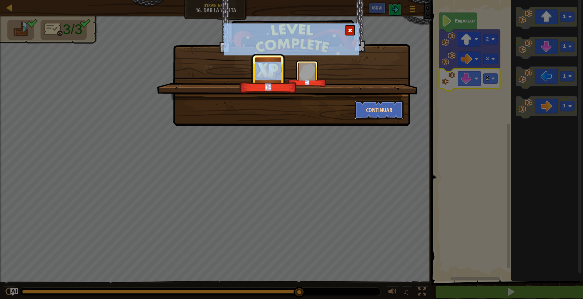
click at [376, 104] on button "Continuar" at bounding box center [379, 109] width 49 height 19
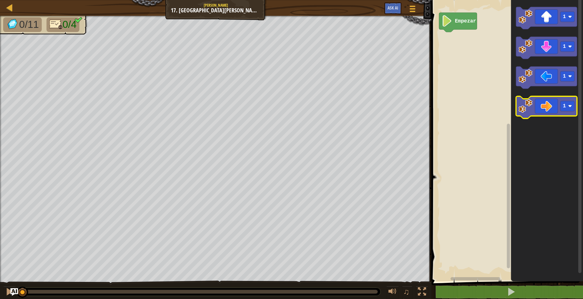
click at [536, 109] on icon "Espacio de trabajo de Blockly" at bounding box center [546, 107] width 61 height 22
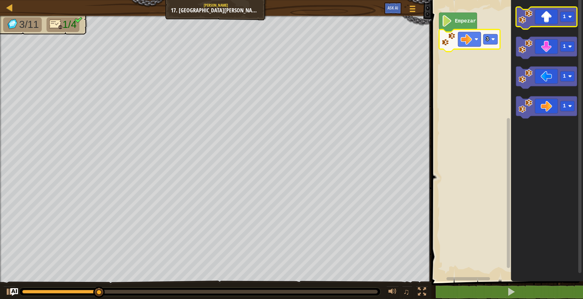
click at [553, 21] on icon "Espacio de trabajo de Blockly" at bounding box center [546, 18] width 61 height 22
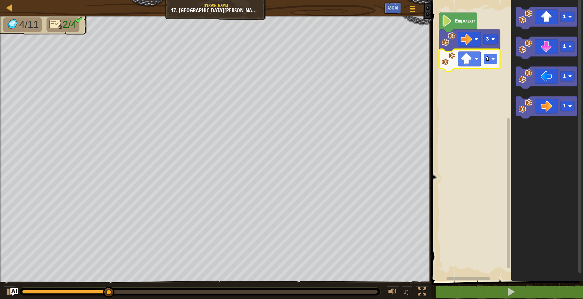
click at [491, 60] on rect "Espacio de trabajo de Blockly" at bounding box center [491, 59] width 14 height 10
click at [522, 73] on image "Espacio de trabajo de Blockly" at bounding box center [526, 76] width 14 height 14
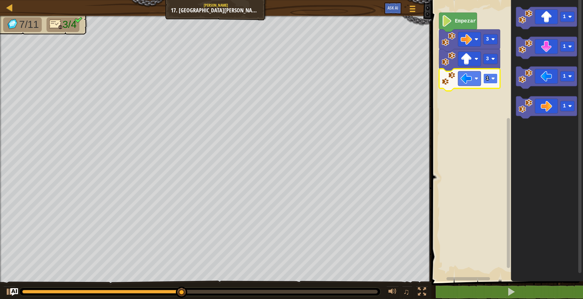
click at [487, 76] on text "1" at bounding box center [487, 79] width 3 height 6
click at [490, 80] on rect "Espacio de trabajo de Blockly" at bounding box center [491, 78] width 14 height 10
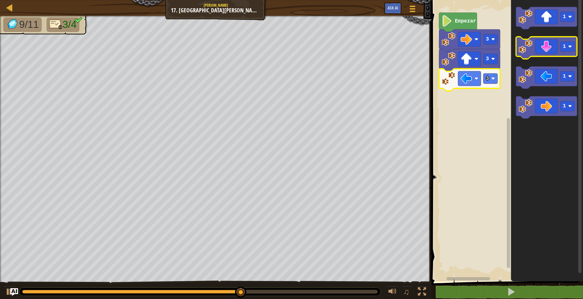
click at [537, 50] on icon "Espacio de trabajo de Blockly" at bounding box center [546, 48] width 61 height 22
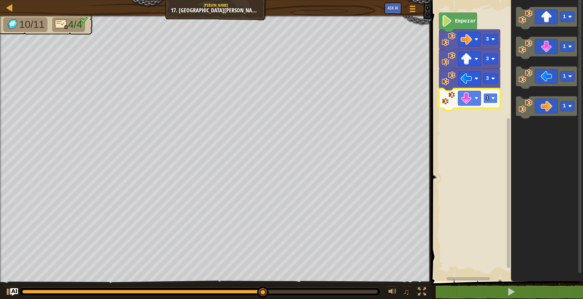
click at [494, 97] on image "Espacio de trabajo de Blockly" at bounding box center [493, 98] width 4 height 4
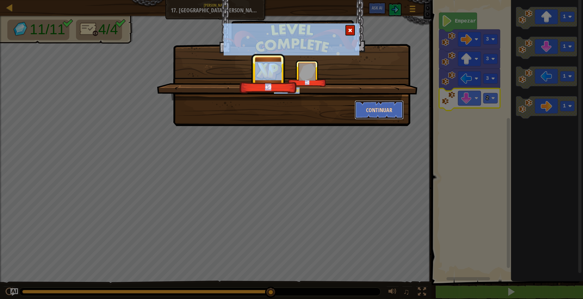
click at [395, 106] on button "Continuar" at bounding box center [379, 109] width 49 height 19
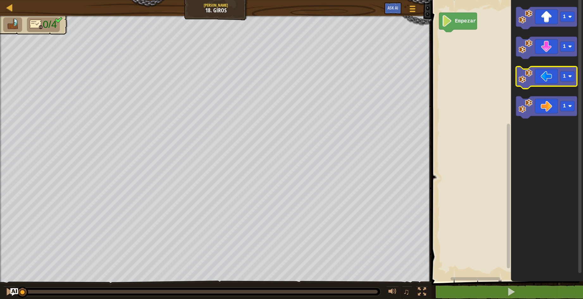
click at [540, 79] on icon "Espacio de trabajo de Blockly" at bounding box center [546, 77] width 61 height 22
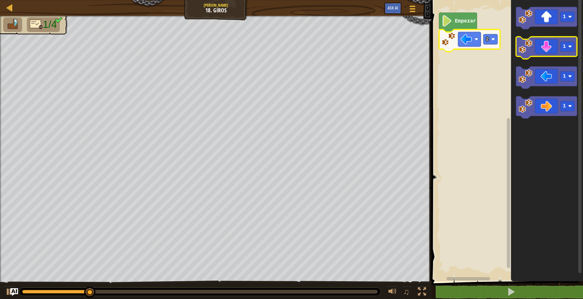
click at [540, 40] on icon "Espacio de trabajo de Blockly" at bounding box center [546, 48] width 61 height 22
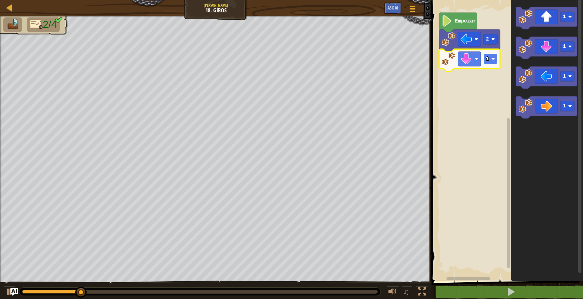
click at [487, 57] on text "1" at bounding box center [487, 59] width 3 height 6
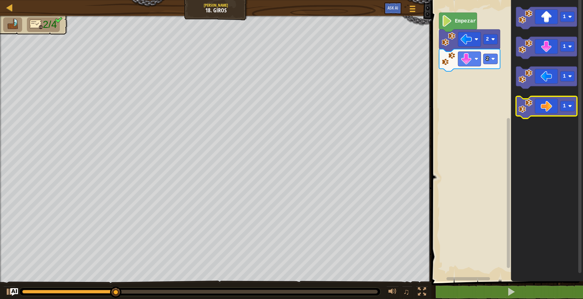
click at [560, 103] on icon "Espacio de trabajo de Blockly" at bounding box center [546, 107] width 61 height 22
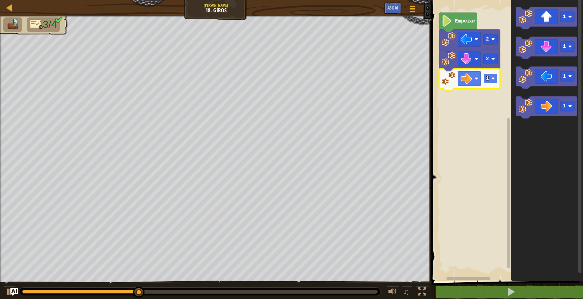
click at [491, 77] on image "Espacio de trabajo de Blockly" at bounding box center [493, 79] width 4 height 4
click at [488, 78] on text "3" at bounding box center [487, 79] width 3 height 6
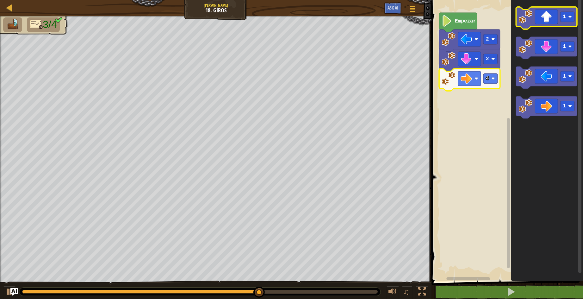
click at [541, 16] on icon "Espacio de trabajo de Blockly" at bounding box center [546, 18] width 61 height 22
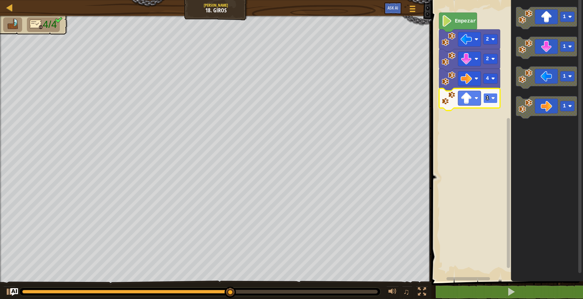
click at [492, 98] on image "Espacio de trabajo de Blockly" at bounding box center [493, 98] width 4 height 4
click at [494, 94] on rect "Espacio de trabajo de Blockly" at bounding box center [491, 98] width 14 height 10
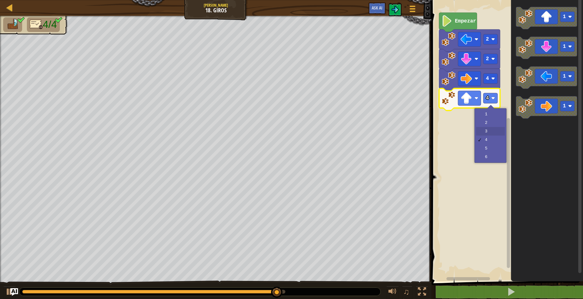
click at [485, 0] on body "Mapa Júnior 18. Giros Menú del Juego Ask AI 1 ההההההההההההההההההההההההההההההההה…" at bounding box center [291, 0] width 583 height 0
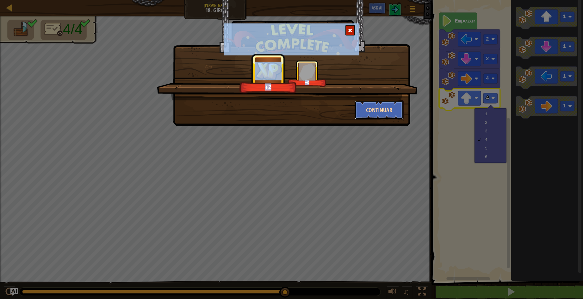
click at [391, 107] on button "Continuar" at bounding box center [379, 109] width 49 height 19
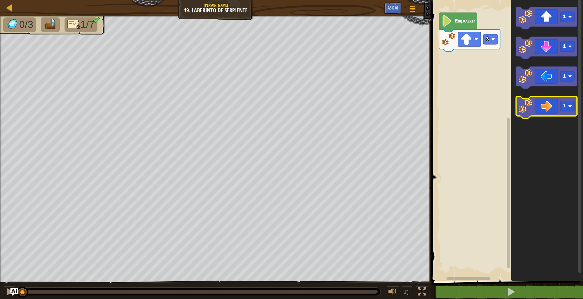
click at [541, 112] on icon "Espacio de trabajo de Blockly" at bounding box center [546, 107] width 61 height 22
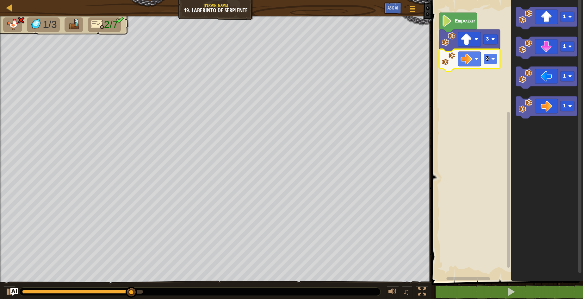
click at [491, 57] on rect "Espacio de trabajo de Blockly" at bounding box center [491, 59] width 14 height 10
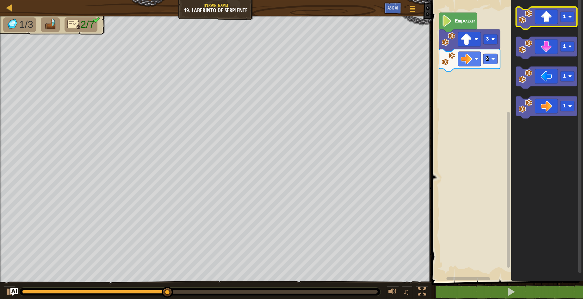
click at [559, 25] on icon "Espacio de trabajo de Blockly" at bounding box center [546, 18] width 61 height 22
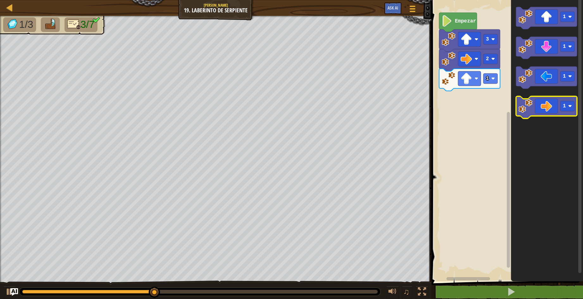
click at [533, 97] on icon "Espacio de trabajo de Blockly" at bounding box center [546, 107] width 61 height 22
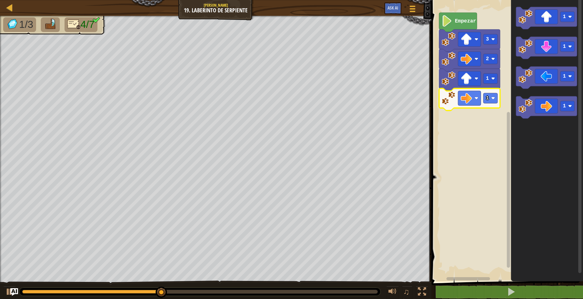
click at [487, 92] on icon "Espacio de trabajo de Blockly" at bounding box center [469, 99] width 61 height 22
click at [489, 98] on text "1" at bounding box center [487, 98] width 3 height 6
click at [546, 52] on icon "Espacio de trabajo de Blockly" at bounding box center [546, 48] width 61 height 22
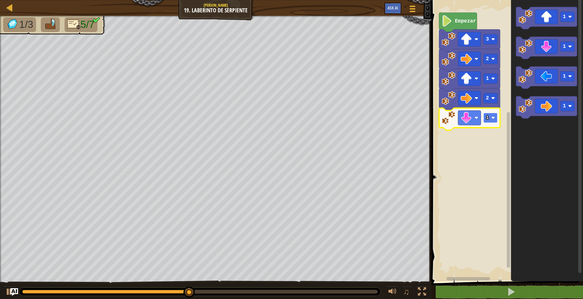
click at [493, 122] on rect "Espacio de trabajo de Blockly" at bounding box center [491, 118] width 14 height 10
click at [540, 101] on icon "Espacio de trabajo de Blockly" at bounding box center [546, 107] width 61 height 22
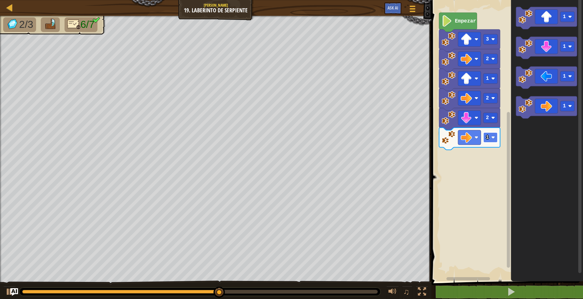
click at [492, 137] on image "Espacio de trabajo de Blockly" at bounding box center [493, 137] width 4 height 4
click at [561, 12] on rect "Espacio de trabajo de Blockly" at bounding box center [567, 17] width 14 height 10
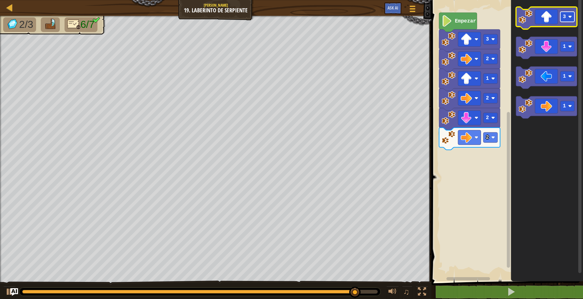
click at [561, 21] on rect "Espacio de trabajo de Blockly" at bounding box center [567, 17] width 14 height 10
click at [541, 19] on icon "Espacio de trabajo de Blockly" at bounding box center [546, 18] width 61 height 22
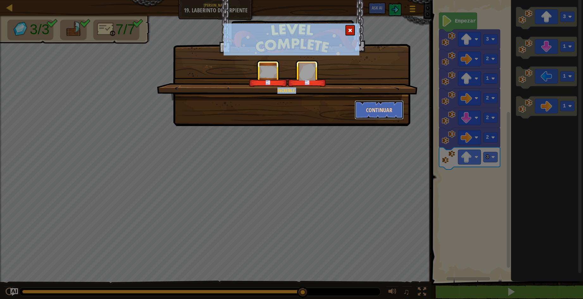
click at [370, 110] on button "Continuar" at bounding box center [379, 109] width 49 height 19
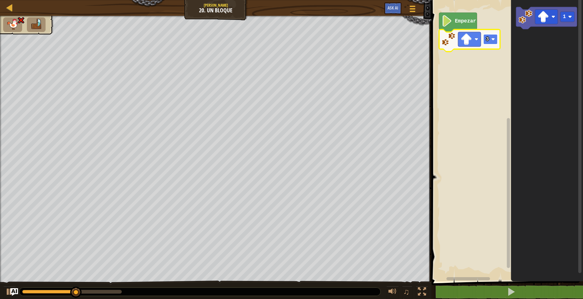
click at [493, 41] on image "Espacio de trabajo de Blockly" at bounding box center [493, 39] width 4 height 4
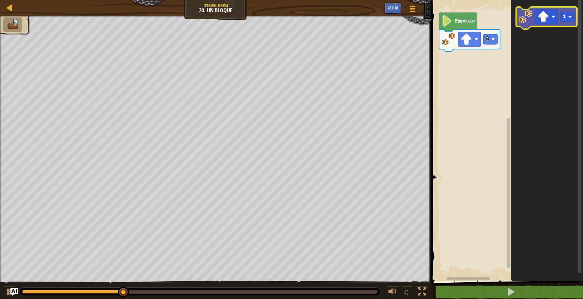
click at [543, 28] on g "1" at bounding box center [546, 18] width 61 height 22
click at [541, 37] on icon "Espacio de trabajo de Blockly" at bounding box center [547, 139] width 72 height 284
click at [534, 109] on icon "Espacio de trabajo de Blockly" at bounding box center [547, 139] width 72 height 284
click at [535, 76] on icon "Espacio de trabajo de Blockly" at bounding box center [547, 139] width 72 height 284
click at [535, 90] on icon "1" at bounding box center [547, 139] width 72 height 284
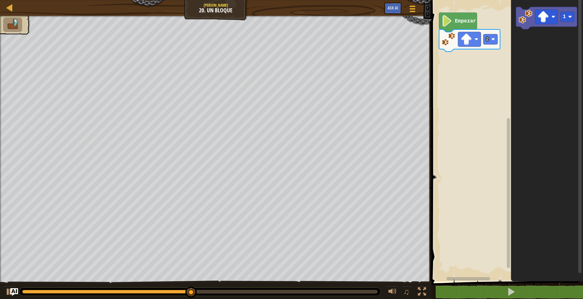
click at [545, 64] on icon "Espacio de trabajo de Blockly" at bounding box center [547, 139] width 72 height 284
click at [548, 57] on icon "Espacio de trabajo de Blockly" at bounding box center [547, 139] width 72 height 284
click at [536, 124] on icon "Espacio de trabajo de Blockly" at bounding box center [547, 139] width 72 height 284
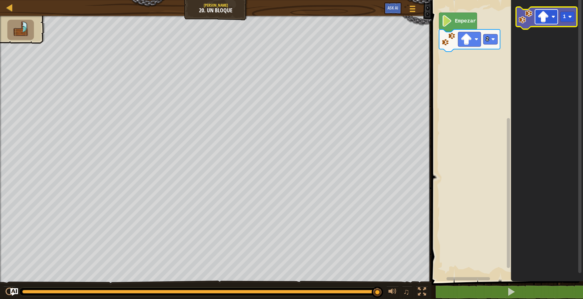
click at [552, 14] on rect "Espacio de trabajo de Blockly" at bounding box center [546, 16] width 23 height 15
click at [545, 13] on image "Espacio de trabajo de Blockly" at bounding box center [543, 16] width 11 height 11
click at [565, 19] on text "1" at bounding box center [564, 17] width 3 height 6
click at [551, 20] on rect "Espacio de trabajo de Blockly" at bounding box center [546, 16] width 23 height 15
click at [523, 12] on image "Espacio de trabajo de Blockly" at bounding box center [526, 17] width 14 height 14
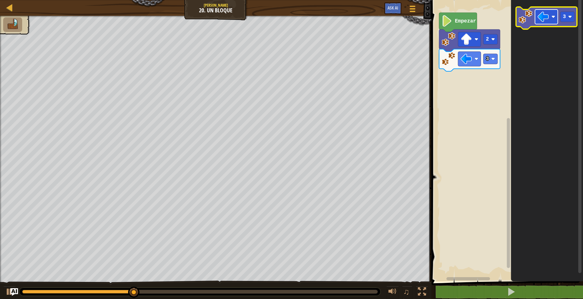
click at [548, 19] on image "Espacio de trabajo de Blockly" at bounding box center [543, 16] width 11 height 11
click at [524, 15] on image "Espacio de trabajo de Blockly" at bounding box center [526, 17] width 14 height 14
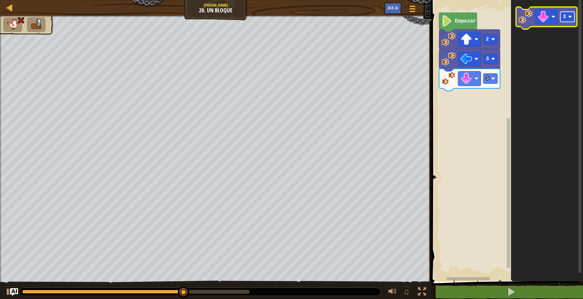
click at [565, 17] on text "3" at bounding box center [564, 17] width 3 height 6
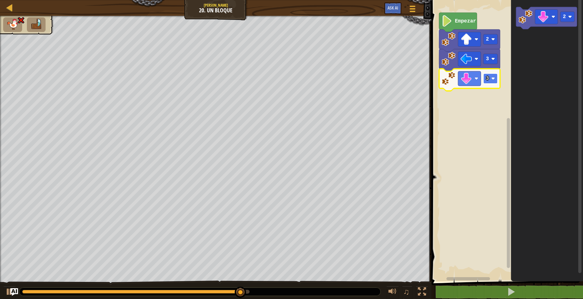
click at [495, 79] on image "Espacio de trabajo de Blockly" at bounding box center [493, 79] width 4 height 4
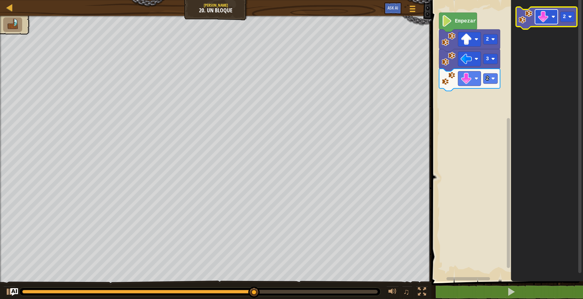
click at [551, 15] on rect "Espacio de trabajo de Blockly" at bounding box center [546, 16] width 23 height 15
click at [564, 17] on text "2" at bounding box center [564, 17] width 3 height 6
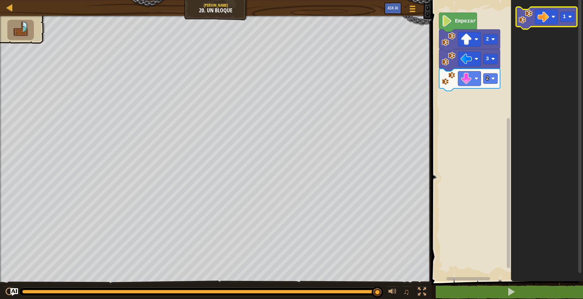
click at [529, 16] on image "Espacio de trabajo de Blockly" at bounding box center [526, 17] width 14 height 14
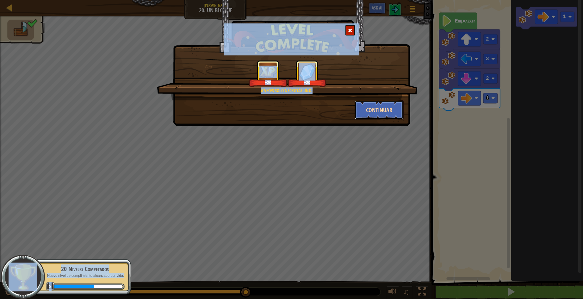
click at [390, 111] on button "Continuar" at bounding box center [379, 109] width 49 height 19
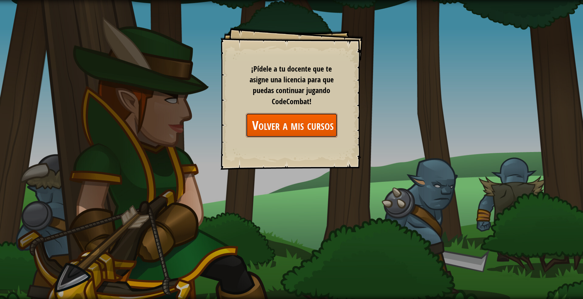
click at [285, 124] on link "Volver a mis cursos" at bounding box center [292, 125] width 92 height 24
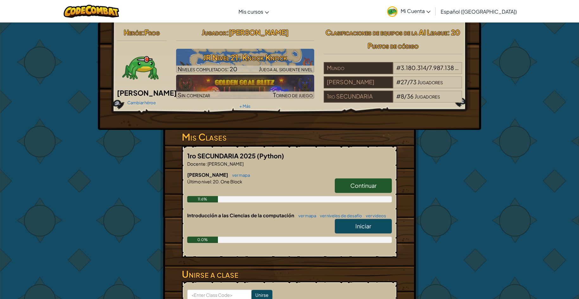
click at [346, 226] on link "Iniciar" at bounding box center [363, 226] width 57 height 15
select select "es-419"
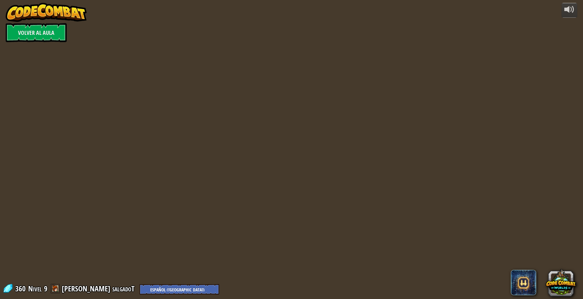
select select "es-419"
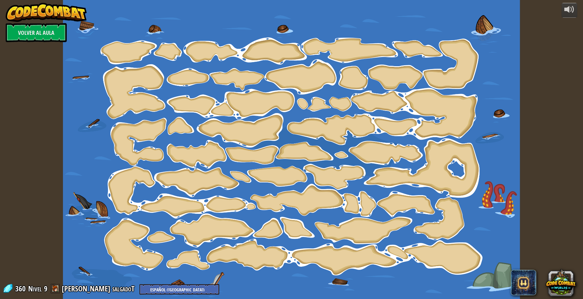
select select "es-419"
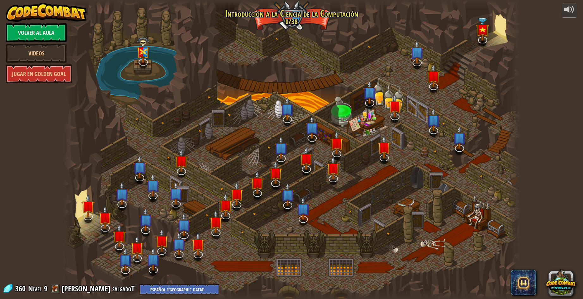
select select "es-419"
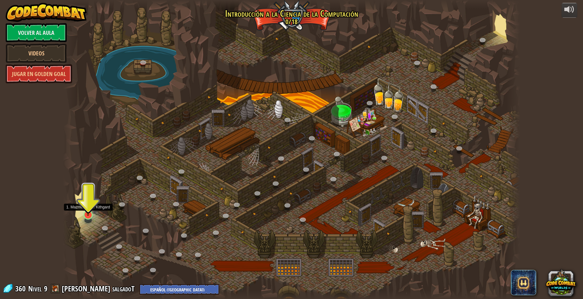
click at [86, 207] on img at bounding box center [88, 201] width 12 height 28
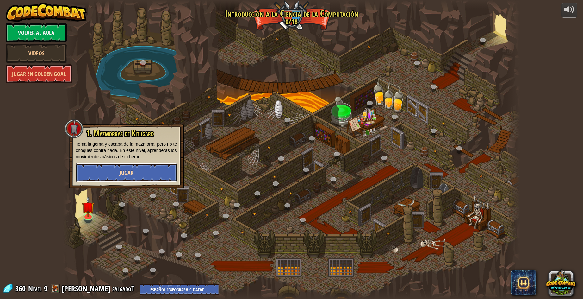
click at [115, 179] on button "Jugar" at bounding box center [127, 172] width 102 height 19
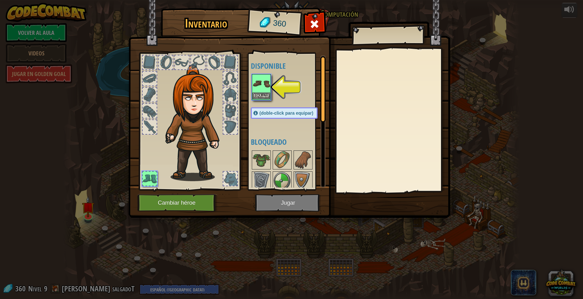
click at [259, 86] on img at bounding box center [262, 84] width 18 height 18
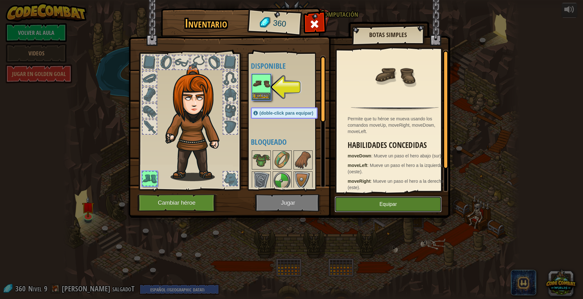
click at [388, 203] on button "Equipar" at bounding box center [388, 204] width 107 height 16
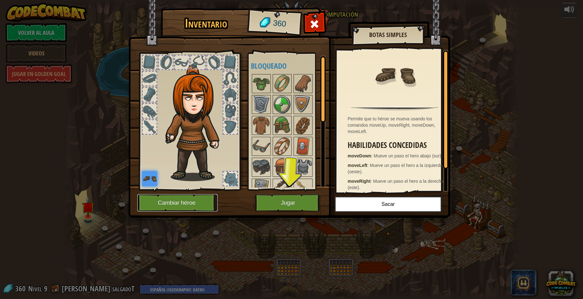
click at [192, 206] on button "Cambiar héroe" at bounding box center [177, 202] width 80 height 17
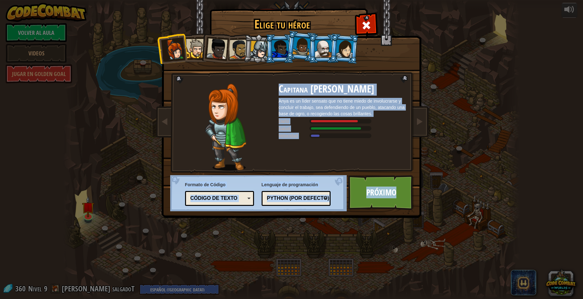
click at [347, 50] on div at bounding box center [345, 49] width 18 height 18
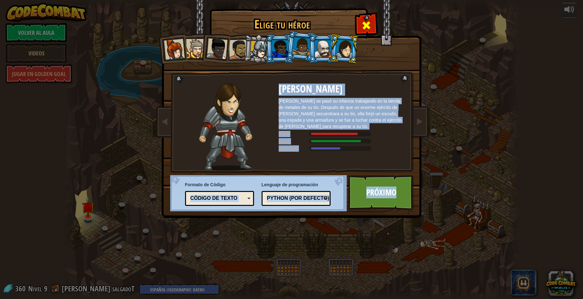
click at [368, 22] on span at bounding box center [366, 25] width 10 height 10
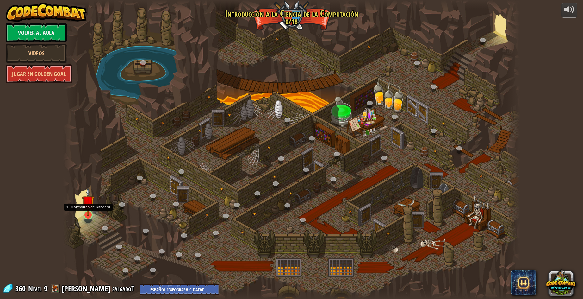
click at [89, 213] on img at bounding box center [88, 201] width 12 height 28
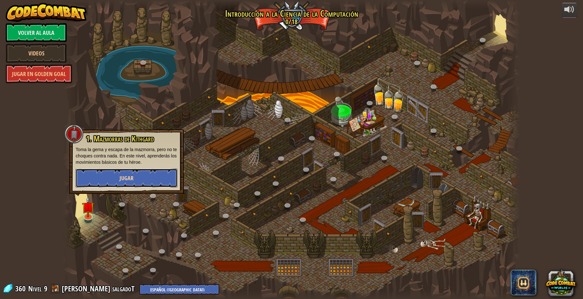
click at [107, 180] on button "Jugar" at bounding box center [127, 177] width 102 height 19
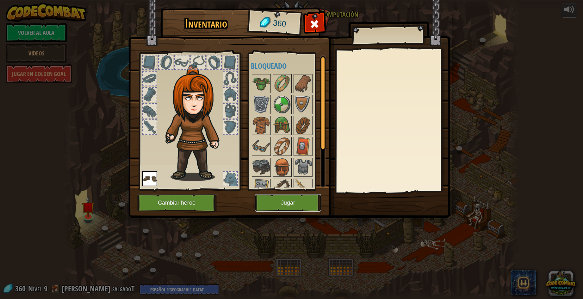
click at [292, 203] on button "Jugar" at bounding box center [288, 202] width 66 height 17
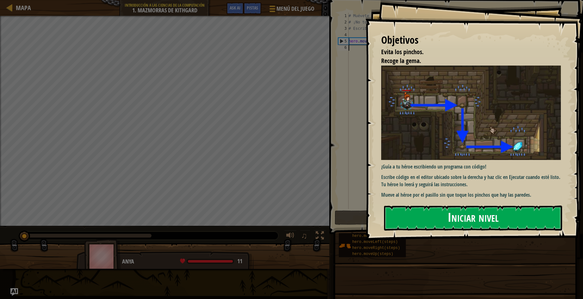
click at [497, 219] on button "Iniciar nivel" at bounding box center [473, 217] width 178 height 25
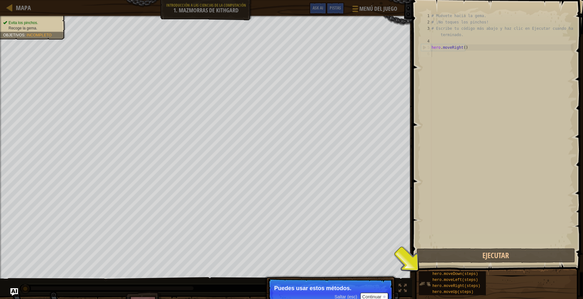
click at [429, 273] on div "hero.moveDown(steps) hero.moveLeft(steps) hero.moveRight(steps) hero.moveUp(ste…" at bounding box center [452, 283] width 67 height 24
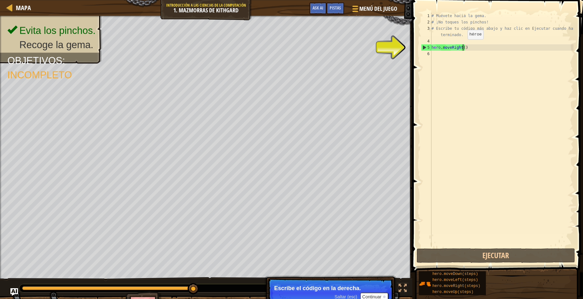
click at [462, 46] on div "# Muévete hacia la gema. # ¡No toques los pinchos! # Escribe tu código más abaj…" at bounding box center [501, 136] width 143 height 247
type textarea "hero.moveRight()"
click at [473, 48] on div "# Muévete hacia la gema. # ¡No toques los pinchos! # Escribe tu código más abaj…" at bounding box center [501, 136] width 143 height 247
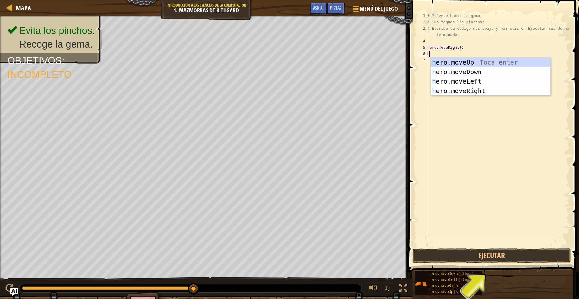
type textarea "HE"
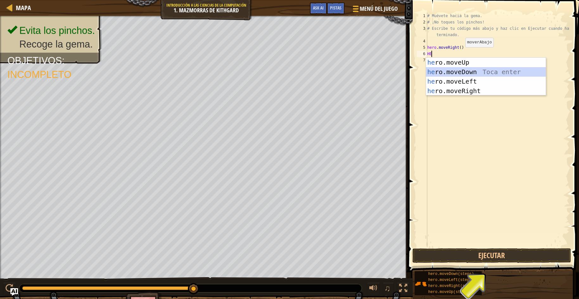
click at [457, 71] on div "he ro.moveUp Toca enter he ro.moveDown Toca enter he ro.moveLeft Toca enter he …" at bounding box center [486, 86] width 120 height 57
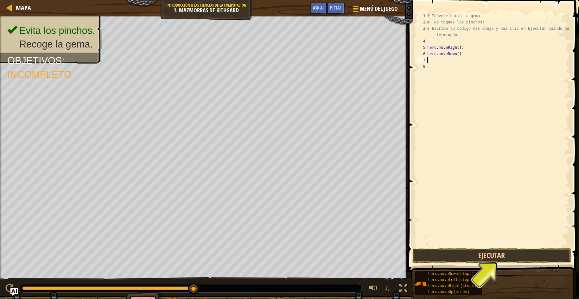
type textarea "H"
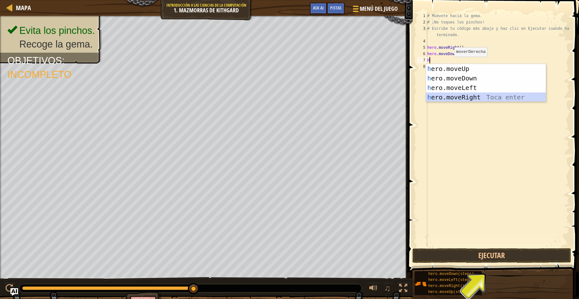
click at [455, 98] on div "h ero.moveUp Toca enter h ero.moveDown Toca enter h ero.moveLeft Toca enter h e…" at bounding box center [486, 92] width 120 height 57
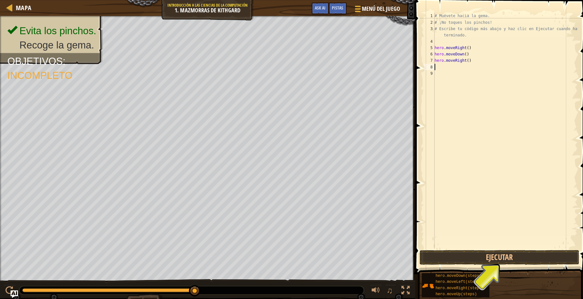
type textarea "H"
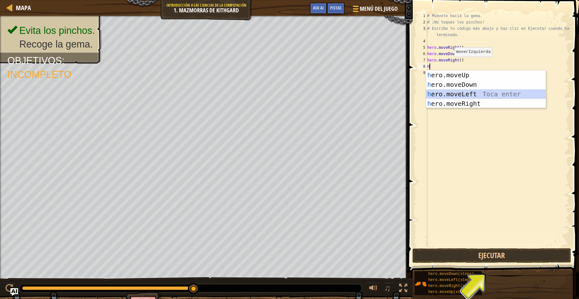
click at [462, 92] on div "h ero.moveUp Toca enter h ero.moveDown Toca enter h ero.moveLeft Toca enter h e…" at bounding box center [486, 98] width 120 height 57
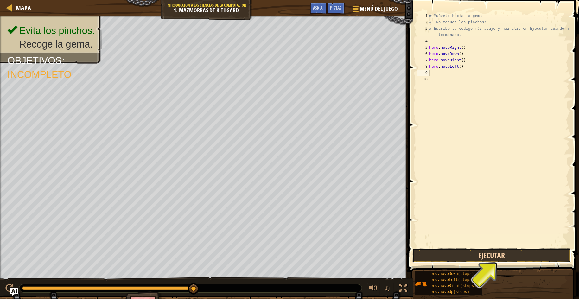
click at [447, 259] on button "Ejecutar" at bounding box center [491, 255] width 159 height 15
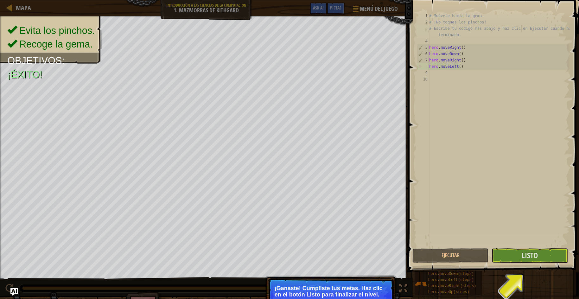
drag, startPoint x: 521, startPoint y: 26, endPoint x: 543, endPoint y: 31, distance: 22.6
click at [529, 28] on div "# Muévete hacia la gema. # ¡No toques los pinchos! # Escribe tu código más abaj…" at bounding box center [498, 136] width 141 height 247
type textarea "# Escribe tu código más abajo y haz clic en Ejecutar cuando hayas terminado."
click at [536, 257] on span "Listo" at bounding box center [529, 255] width 16 height 10
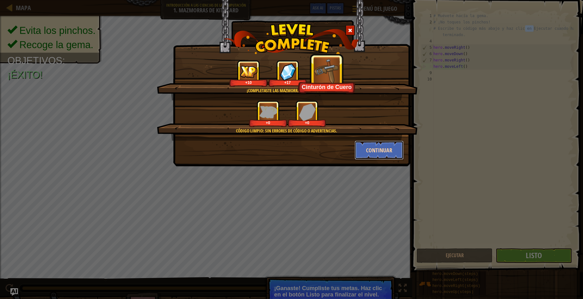
click at [381, 144] on button "Continuar" at bounding box center [379, 150] width 49 height 19
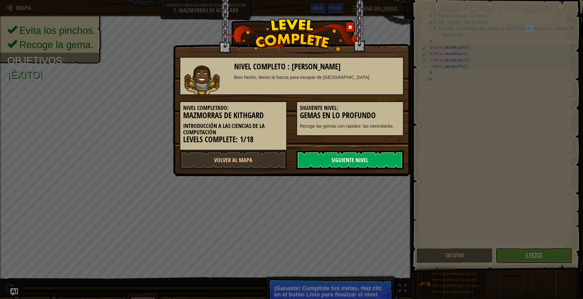
click at [360, 162] on link "Siguiente Nivel" at bounding box center [350, 159] width 107 height 19
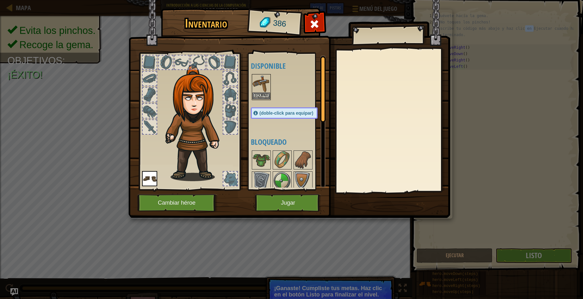
click at [265, 78] on img at bounding box center [262, 84] width 18 height 18
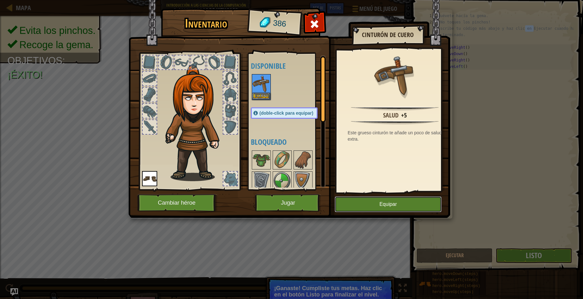
click at [402, 204] on button "Equipar" at bounding box center [388, 204] width 107 height 16
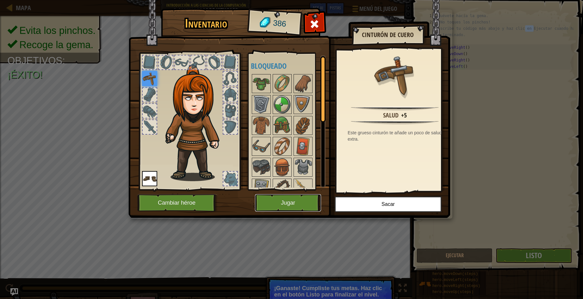
click at [294, 200] on button "Jugar" at bounding box center [288, 202] width 66 height 17
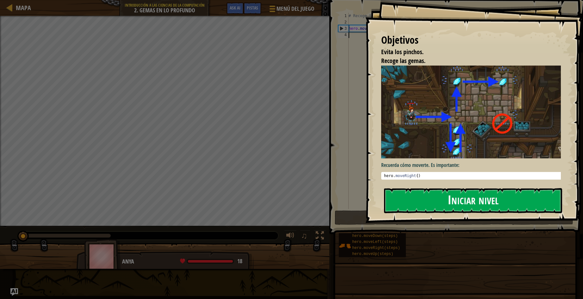
click at [486, 199] on button "Iniciar nivel" at bounding box center [473, 200] width 178 height 25
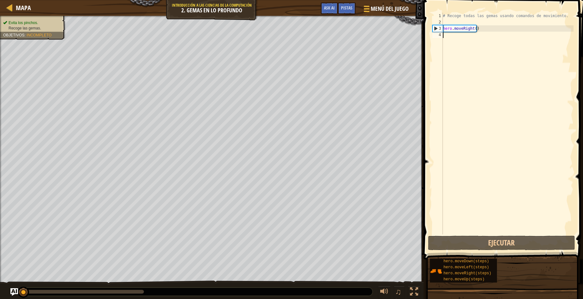
type textarea "H"
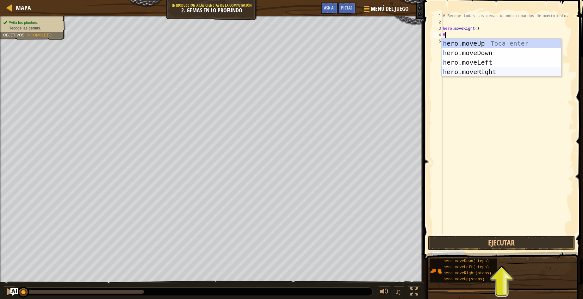
click at [476, 73] on div "h ero.moveUp Toca enter h ero.moveDown Toca enter h ero.moveLeft Toca enter h e…" at bounding box center [502, 67] width 120 height 57
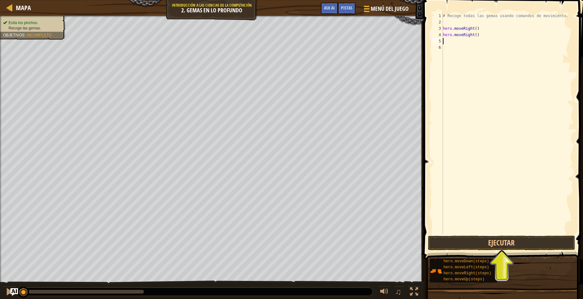
type textarea "H"
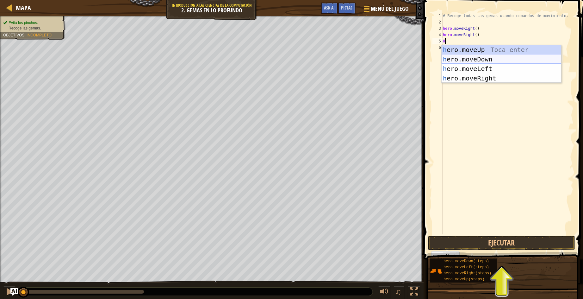
click at [475, 58] on div "h ero.moveUp Toca enter h ero.moveDown Toca enter h ero.moveLeft Toca enter h e…" at bounding box center [502, 73] width 120 height 57
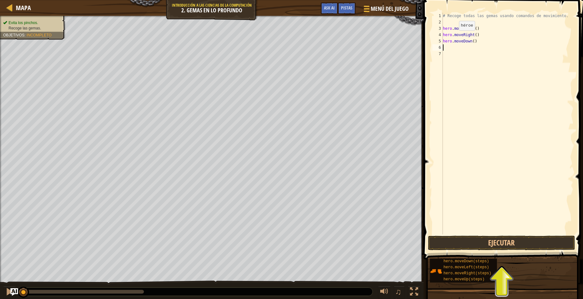
type textarea "H"
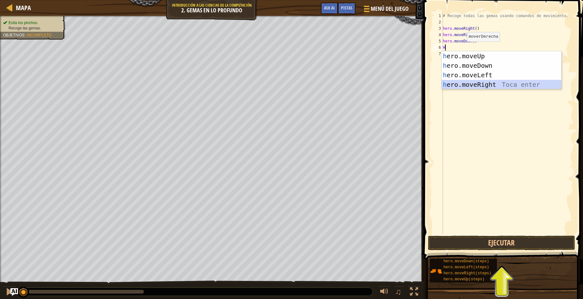
click at [463, 81] on div "h ero.moveUp Toca enter h ero.moveDown Toca enter h ero.moveLeft Toca enter h e…" at bounding box center [502, 79] width 120 height 57
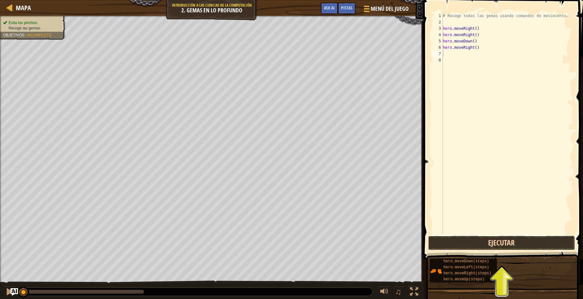
click at [444, 243] on button "Ejecutar" at bounding box center [501, 242] width 147 height 15
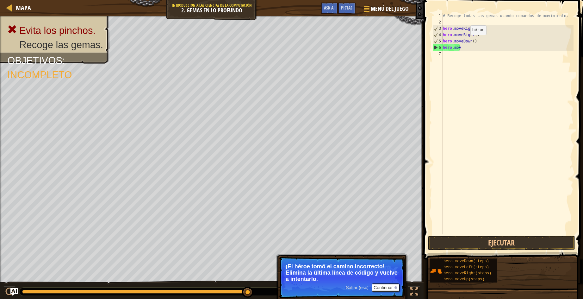
type textarea "h"
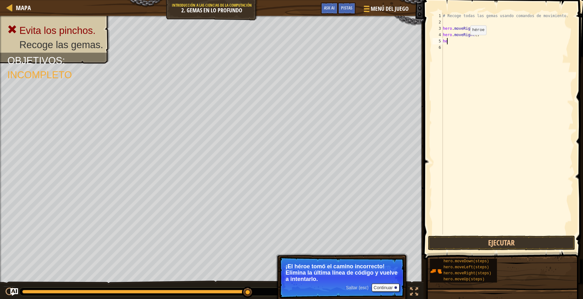
type textarea "h"
type textarea "H"
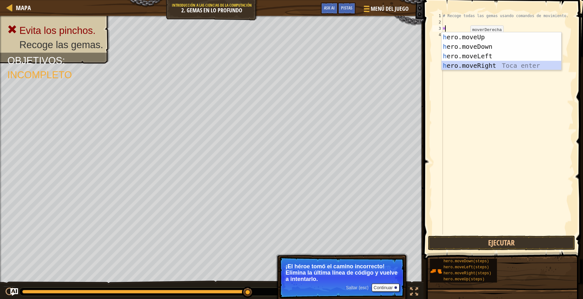
click at [475, 62] on div "h ero.moveUp Toca enter h ero.moveDown Toca enter h ero.moveLeft Toca enter h e…" at bounding box center [502, 60] width 120 height 57
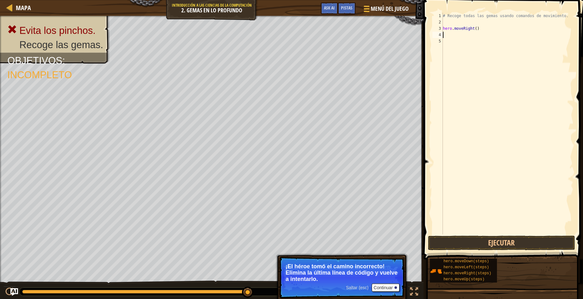
type textarea "H"
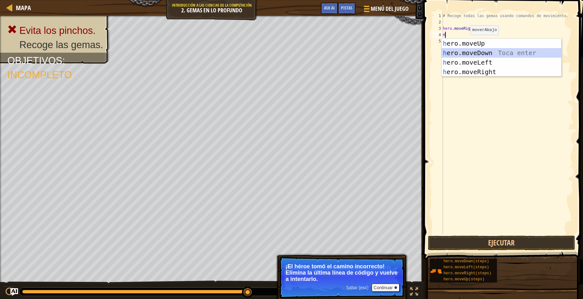
click at [465, 54] on div "h ero.moveUp Toca enter h ero.moveDown Toca enter h ero.moveLeft Toca enter h e…" at bounding box center [502, 67] width 120 height 57
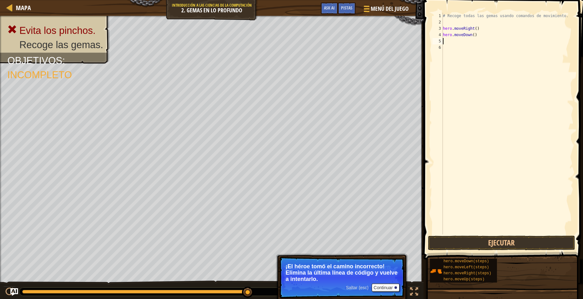
type textarea "H"
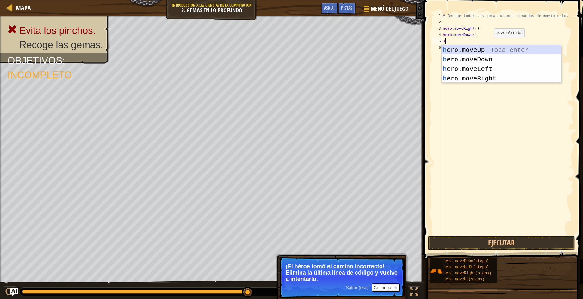
click at [488, 46] on div "h ero.moveUp Toca enter h ero.moveDown Toca enter h ero.moveLeft Toca enter h e…" at bounding box center [502, 73] width 120 height 57
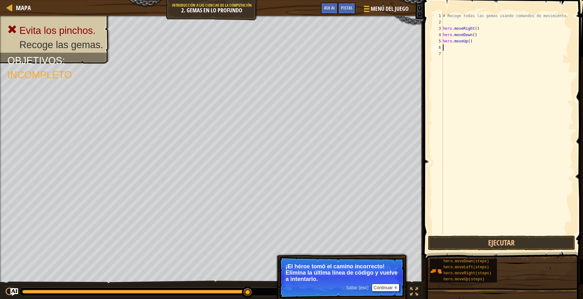
type textarea "H"
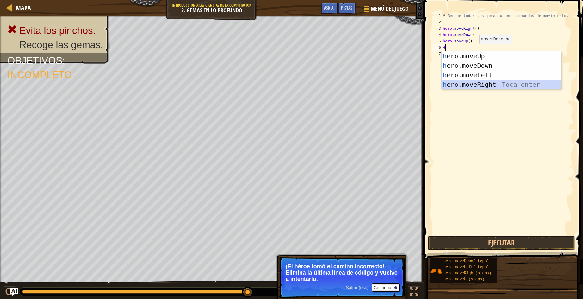
click at [469, 80] on div "h ero.moveUp Toca enter h ero.moveDown Toca enter h ero.moveLeft Toca enter h e…" at bounding box center [502, 79] width 120 height 57
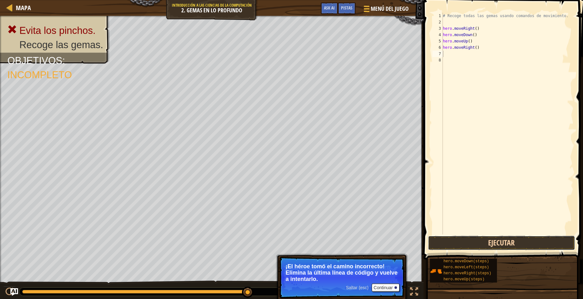
drag, startPoint x: 449, startPoint y: 241, endPoint x: 452, endPoint y: 235, distance: 5.8
click at [449, 241] on button "Ejecutar" at bounding box center [501, 242] width 147 height 15
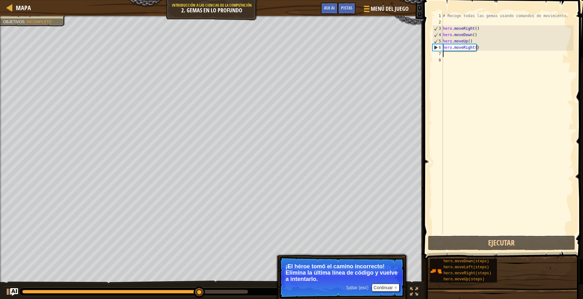
type textarea "H"
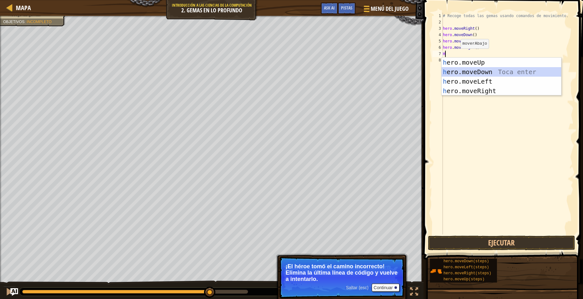
click at [472, 71] on div "h ero.moveUp Toca enter h ero.moveDown Toca enter h ero.moveLeft Toca enter h e…" at bounding box center [502, 86] width 120 height 57
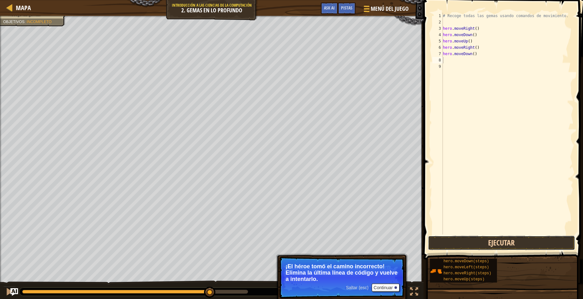
click at [449, 237] on button "Ejecutar" at bounding box center [501, 242] width 147 height 15
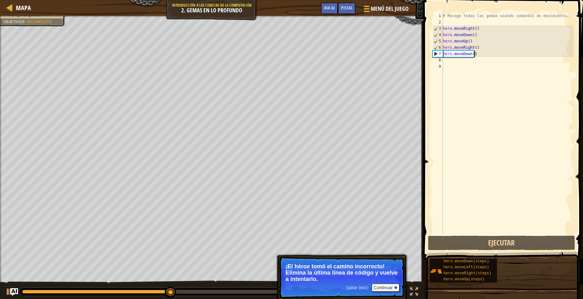
click at [476, 55] on div "# Recoge todas las gemas usando comandos de movimiento. hero . moveRight ( ) he…" at bounding box center [508, 130] width 132 height 234
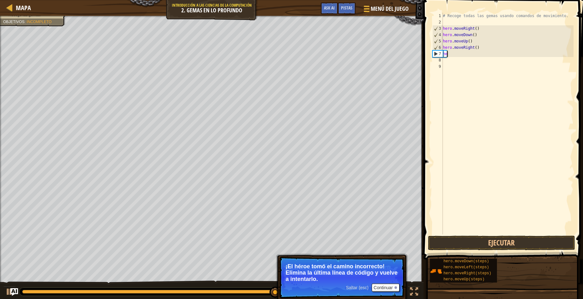
click at [447, 53] on div "# Recoge todas las gemas usando comandos de movimiento. hero . moveRight ( ) he…" at bounding box center [508, 130] width 132 height 234
type textarea "h"
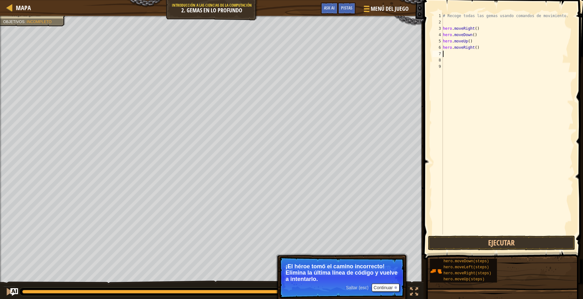
type textarea "H"
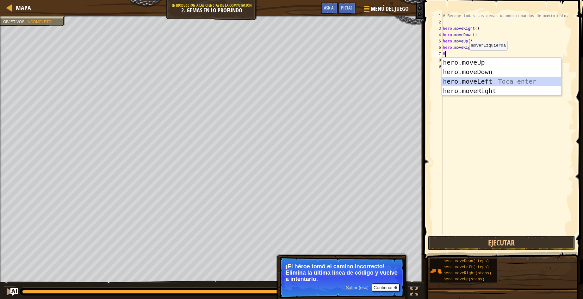
click at [466, 81] on div "h ero.moveUp Toca enter h ero.moveDown Toca enter h ero.moveLeft Toca enter h e…" at bounding box center [502, 86] width 120 height 57
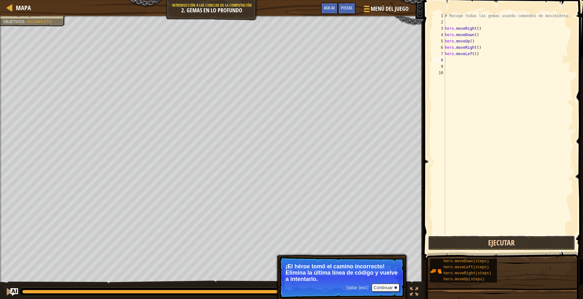
click at [449, 239] on button "Ejecutar" at bounding box center [501, 242] width 147 height 15
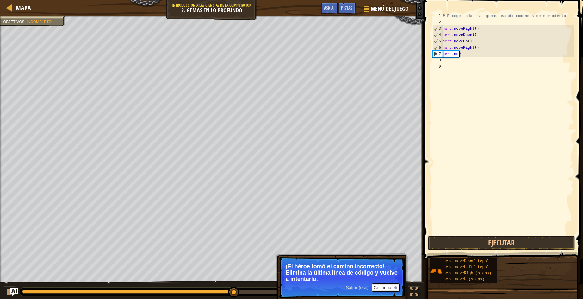
type textarea "h"
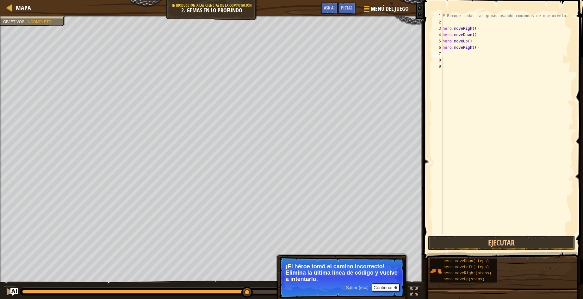
click at [446, 54] on div "# Recoge todas las gemas usando comandos de movimiento. hero . moveRight ( ) he…" at bounding box center [507, 130] width 132 height 234
type textarea "H"
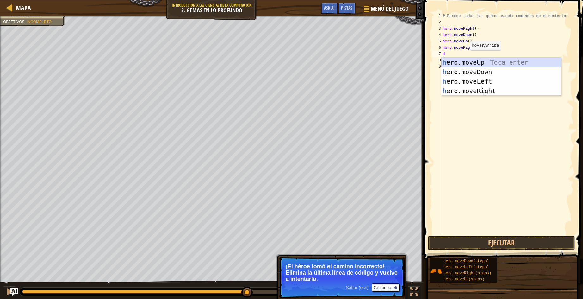
click at [465, 63] on div "h ero.moveUp Toca enter h ero.moveDown Toca enter h ero.moveLeft Toca enter h e…" at bounding box center [501, 86] width 120 height 57
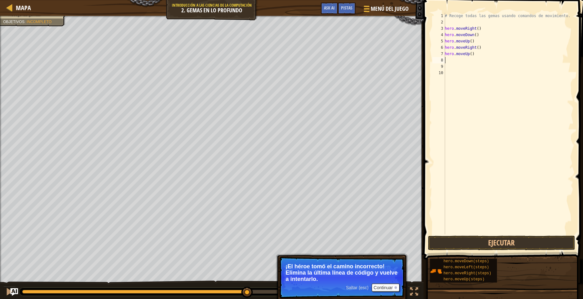
type textarea "H"
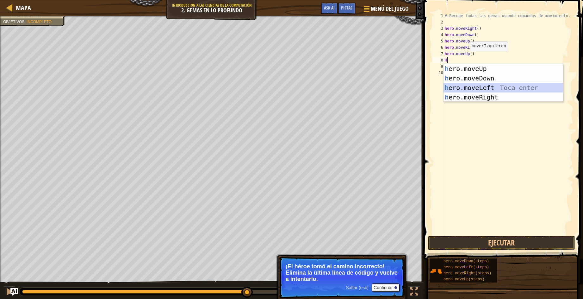
click at [472, 84] on div "h ero.moveUp Toca enter h ero.moveDown Toca enter h ero.moveLeft Toca enter h e…" at bounding box center [504, 92] width 120 height 57
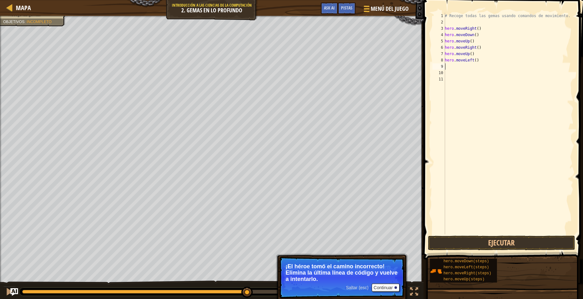
type textarea "H"
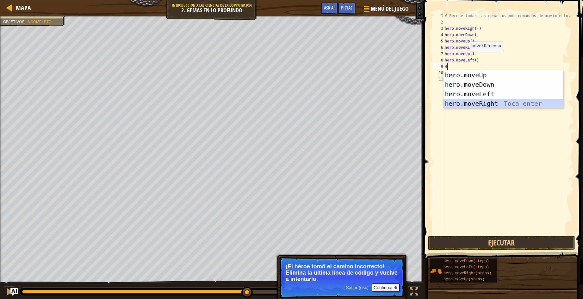
click at [466, 103] on div "h ero.moveUp Toca enter h ero.moveDown Toca enter h ero.moveLeft Toca enter h e…" at bounding box center [504, 98] width 120 height 57
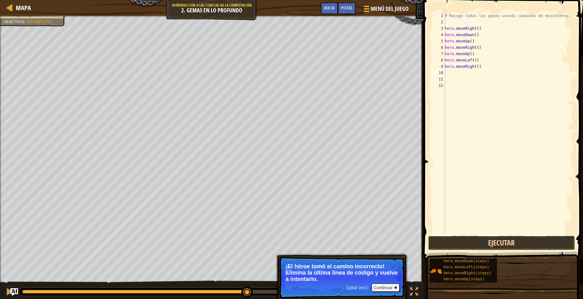
click at [442, 242] on button "Ejecutar" at bounding box center [501, 242] width 147 height 15
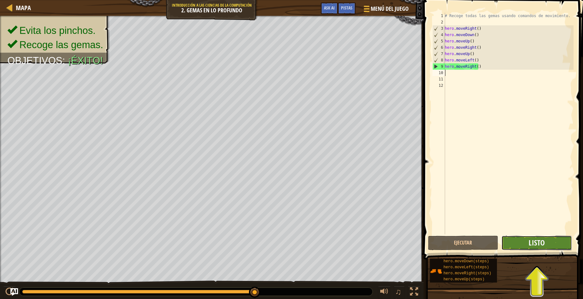
click at [540, 241] on span "Listo" at bounding box center [537, 242] width 16 height 10
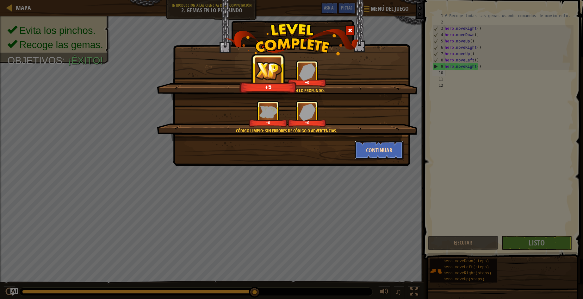
click at [378, 154] on button "Continuar" at bounding box center [379, 150] width 49 height 19
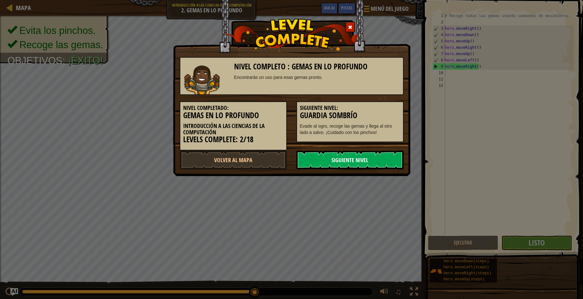
click at [333, 158] on link "Siguiente Nivel" at bounding box center [350, 159] width 107 height 19
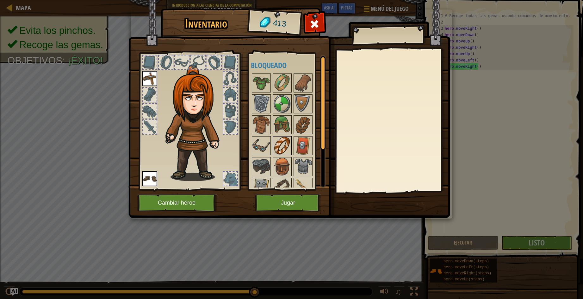
scroll to position [0, 0]
click at [278, 97] on img at bounding box center [282, 105] width 18 height 18
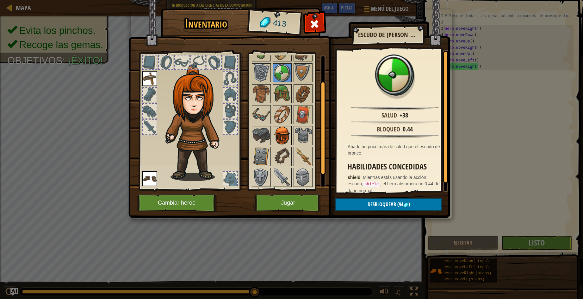
scroll to position [53, 0]
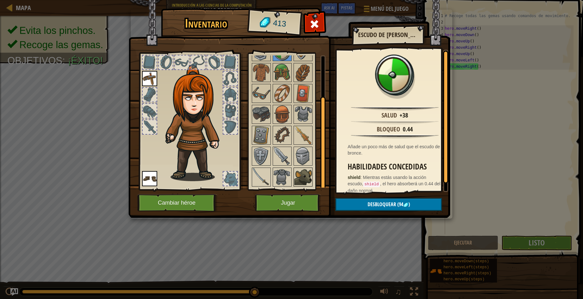
click at [303, 170] on img at bounding box center [303, 177] width 18 height 18
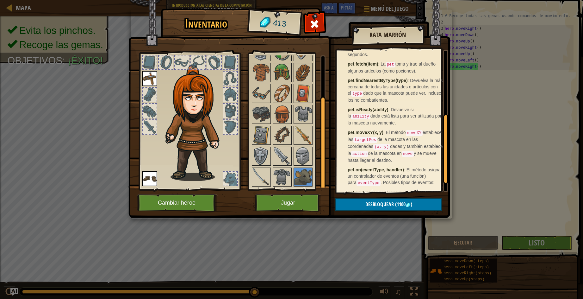
scroll to position [151, 0]
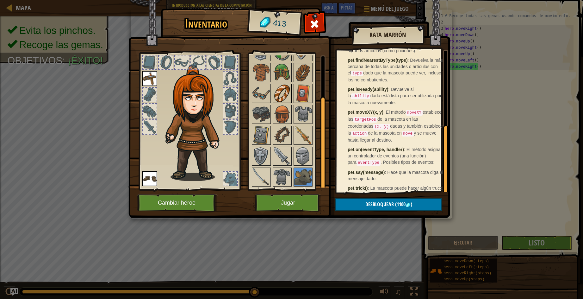
click at [287, 96] on img at bounding box center [282, 93] width 18 height 18
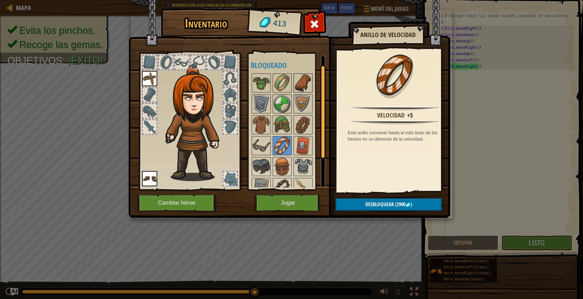
scroll to position [0, 0]
click at [302, 83] on img at bounding box center [303, 84] width 18 height 18
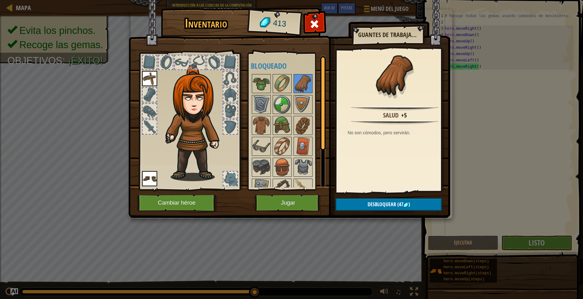
click at [293, 98] on div at bounding box center [290, 156] width 79 height 167
click at [298, 100] on img at bounding box center [303, 105] width 18 height 18
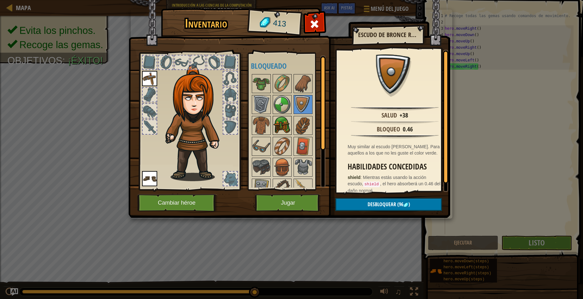
click at [280, 126] on img at bounding box center [282, 125] width 18 height 18
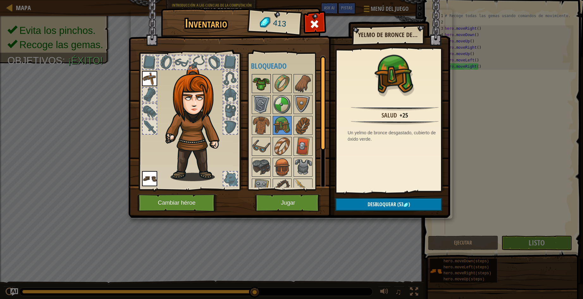
click at [258, 80] on img at bounding box center [262, 84] width 18 height 18
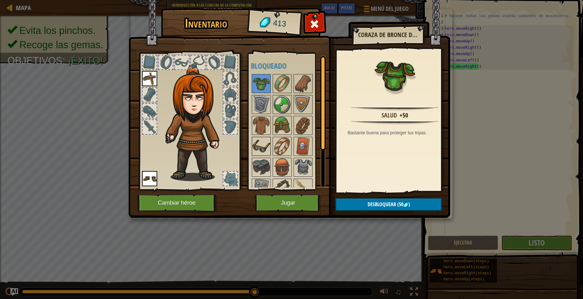
click at [262, 144] on img at bounding box center [262, 146] width 18 height 18
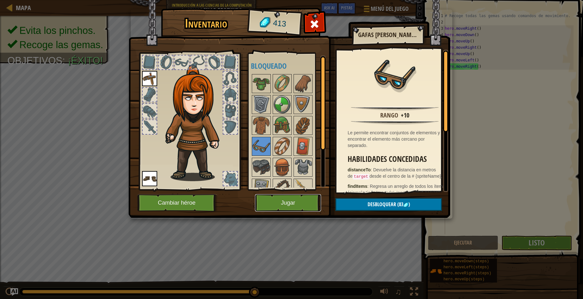
click at [271, 199] on button "Jugar" at bounding box center [288, 202] width 66 height 17
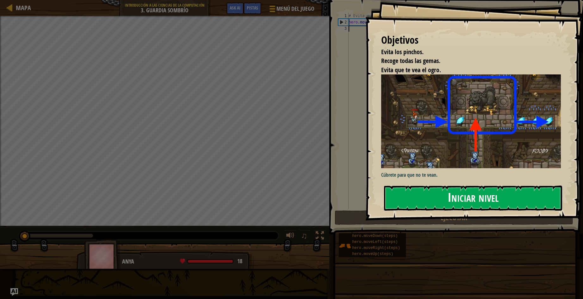
click at [494, 188] on button "Iniciar nivel" at bounding box center [473, 197] width 178 height 25
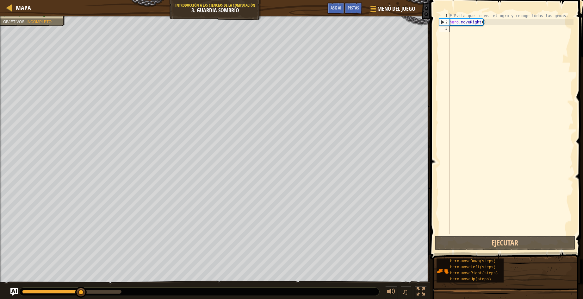
type textarea "H"
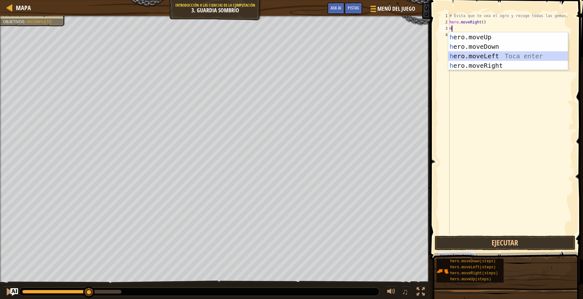
click at [475, 56] on div "h ero.moveUp Toca enter h ero.moveDown Toca enter h ero.moveLeft Toca enter h e…" at bounding box center [508, 60] width 120 height 57
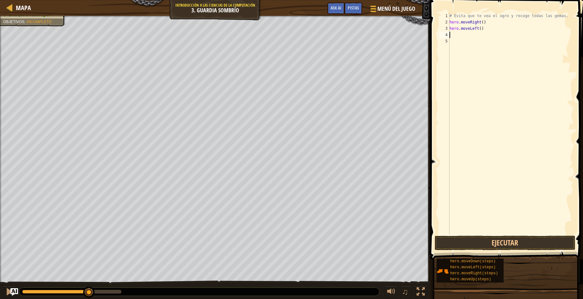
type textarea "H"
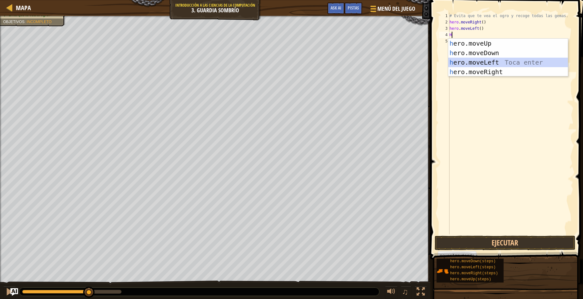
click at [472, 63] on div "h ero.moveUp Toca enter h ero.moveDown Toca enter h ero.moveLeft Toca enter h e…" at bounding box center [508, 67] width 120 height 57
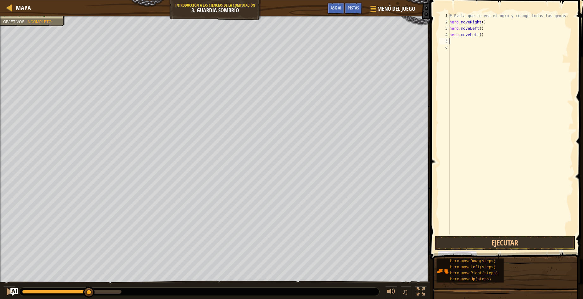
type textarea "H"
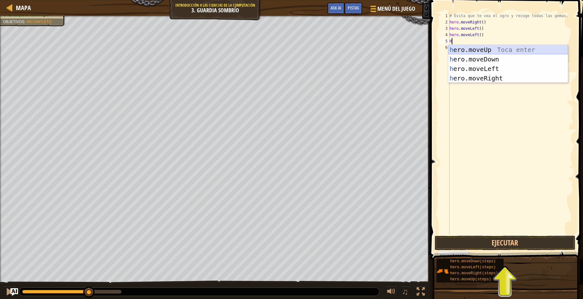
click at [474, 51] on div "h ero.moveUp Toca enter h ero.moveDown Toca enter h ero.moveLeft Toca enter h e…" at bounding box center [508, 73] width 120 height 57
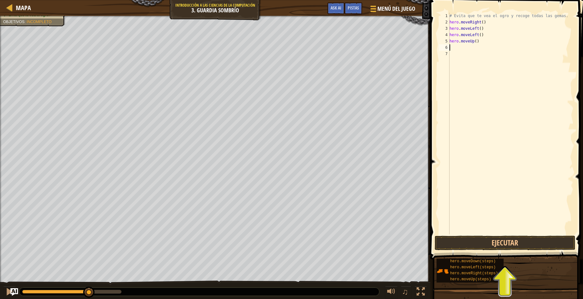
type textarea "H"
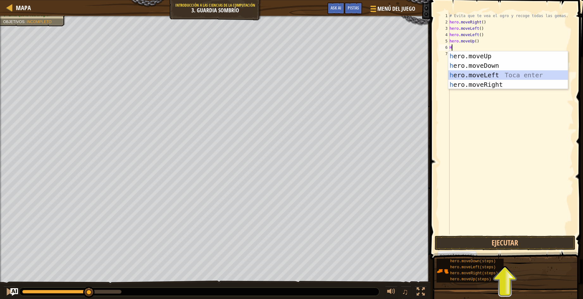
click at [460, 73] on div "h ero.moveUp Toca enter h ero.moveDown Toca enter h ero.moveLeft Toca enter h e…" at bounding box center [508, 79] width 120 height 57
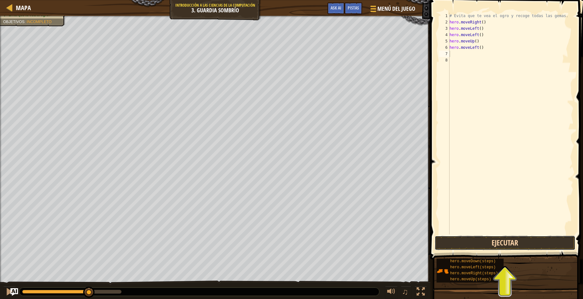
click at [503, 241] on button "Ejecutar" at bounding box center [505, 242] width 141 height 15
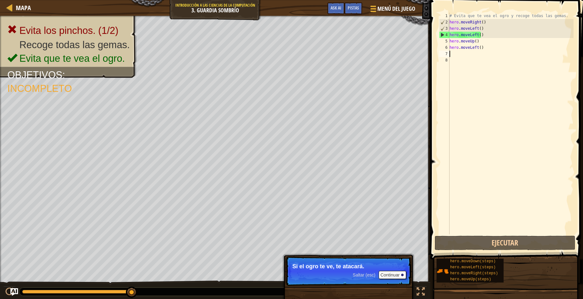
click at [486, 45] on div "# Evita que te vea el ogro y recoge todas las gemas. hero . moveRight ( ) hero …" at bounding box center [510, 130] width 125 height 234
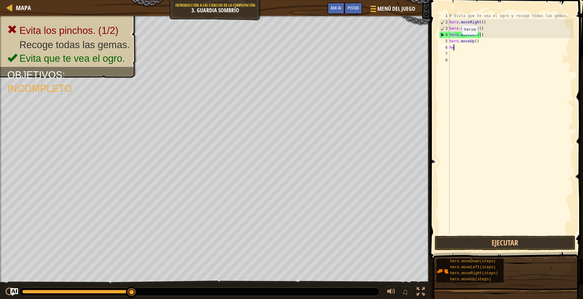
type textarea "h"
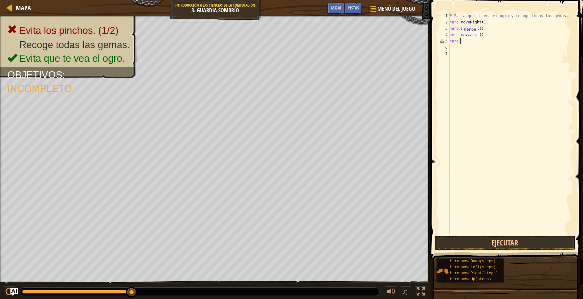
type textarea "h"
click at [481, 28] on div "# Evita que te vea el ogro y recoge todas las gemas. hero . moveRight ( ) hero …" at bounding box center [510, 130] width 125 height 234
type textarea "h"
type textarea "H"
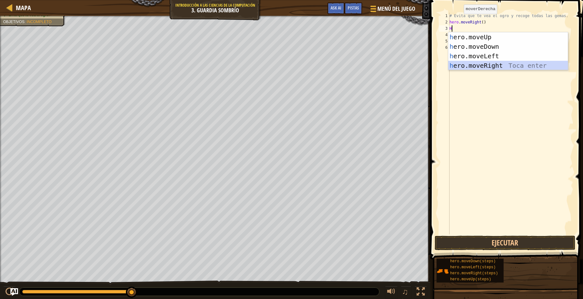
click at [473, 66] on div "h ero.moveUp Toca enter h ero.moveDown Toca enter h ero.moveLeft Toca enter h e…" at bounding box center [508, 60] width 120 height 57
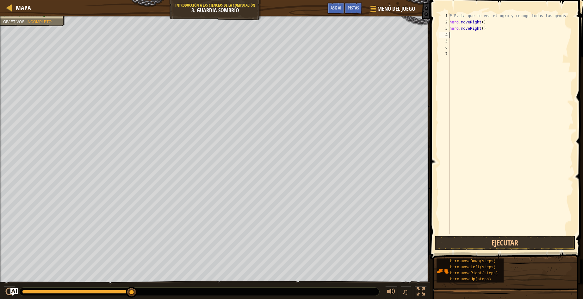
type textarea "H"
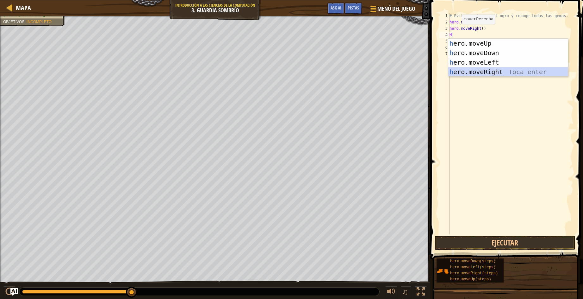
click at [473, 71] on div "h ero.moveUp Toca enter h ero.moveDown Toca enter h ero.moveLeft Toca enter h e…" at bounding box center [508, 67] width 120 height 57
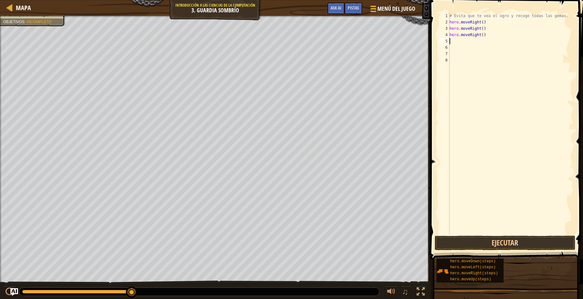
type textarea "H"
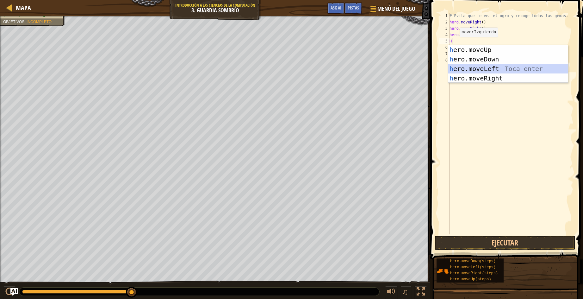
click at [469, 71] on div "h ero.moveUp Toca enter h ero.moveDown Toca enter h ero.moveLeft Toca enter h e…" at bounding box center [508, 73] width 120 height 57
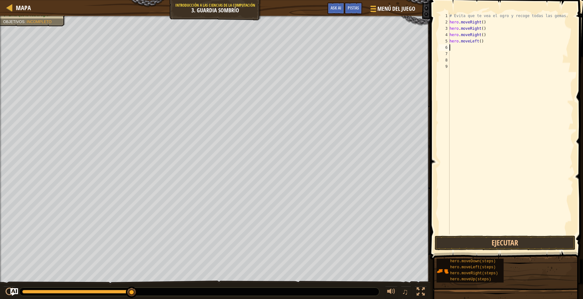
type textarea "H"
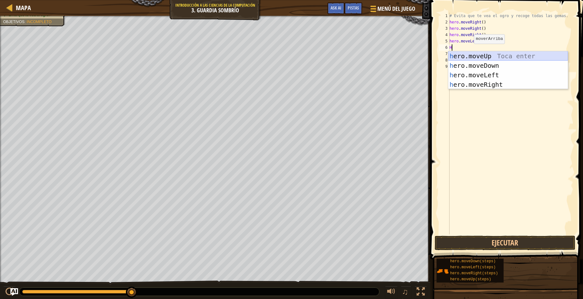
click at [472, 57] on div "h ero.moveUp Toca enter h ero.moveDown Toca enter h ero.moveLeft Toca enter h e…" at bounding box center [508, 79] width 120 height 57
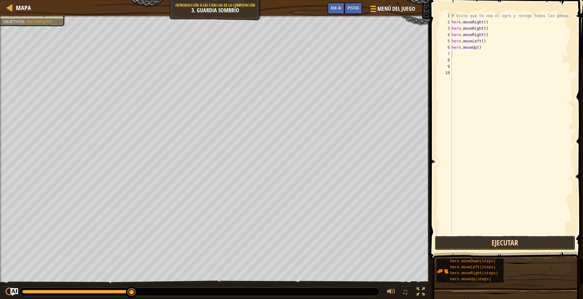
click at [446, 243] on button "Ejecutar" at bounding box center [505, 242] width 141 height 15
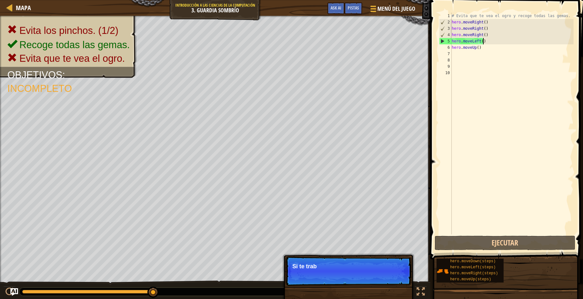
click at [486, 40] on div "# Evita que te vea el ogro y recoge todas las gemas. hero . moveRight ( ) hero …" at bounding box center [512, 130] width 123 height 234
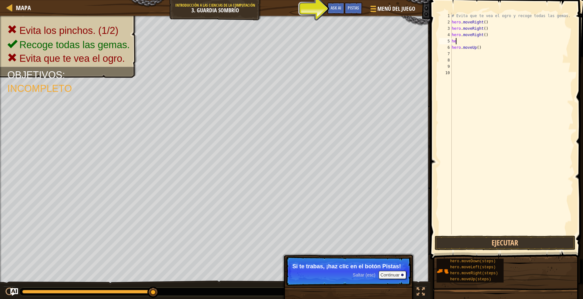
type textarea "h"
click at [483, 52] on div "# Evita que te vea el ogro y recoge todas las gemas. hero . moveRight ( ) hero …" at bounding box center [512, 130] width 123 height 234
click at [479, 44] on div "# Evita que te vea el ogro y recoge todas las gemas. hero . moveRight ( ) hero …" at bounding box center [512, 130] width 123 height 234
click at [481, 48] on div "# Evita que te vea el ogro y recoge todas las gemas. hero . moveRight ( ) hero …" at bounding box center [512, 130] width 123 height 234
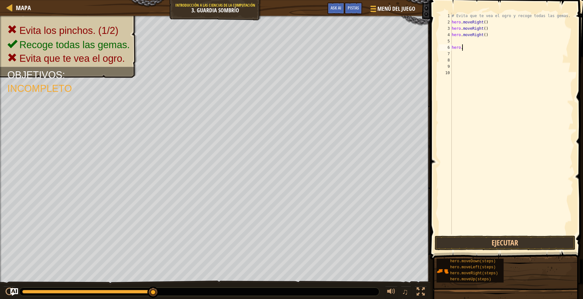
type textarea "h"
click at [453, 39] on div "# Evita que te vea el ogro y recoge todas las gemas. hero . moveRight ( ) hero …" at bounding box center [512, 130] width 123 height 234
type textarea "H"
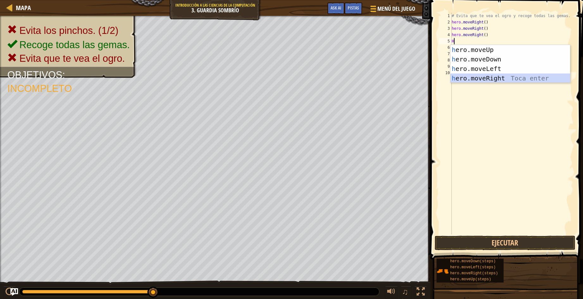
drag, startPoint x: 473, startPoint y: 73, endPoint x: 463, endPoint y: 176, distance: 103.0
click at [465, 0] on body "Mapa Introducción a las Ciencias de la computación 3. Guardia sombrío Menú del …" at bounding box center [291, 0] width 583 height 0
click at [485, 81] on div "h ero.moveUp Toca enter h ero.moveDown Toca enter h ero.moveLeft Toca enter h e…" at bounding box center [511, 73] width 120 height 57
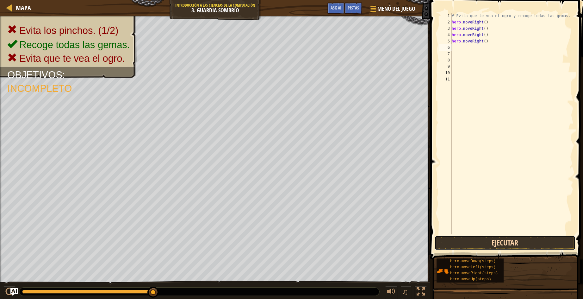
click at [478, 246] on button "Ejecutar" at bounding box center [505, 242] width 141 height 15
type textarea "h"
type textarea "M"
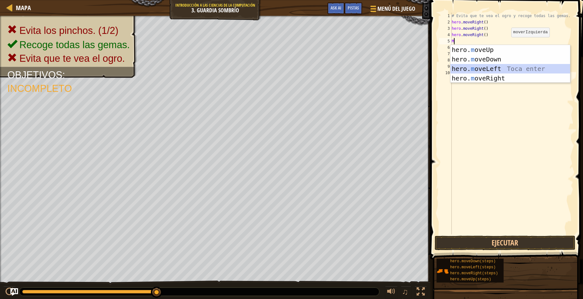
click at [512, 66] on div "hero. m oveUp Toca enter hero. m oveDown Toca enter hero. m oveLeft Toca enter …" at bounding box center [511, 73] width 120 height 57
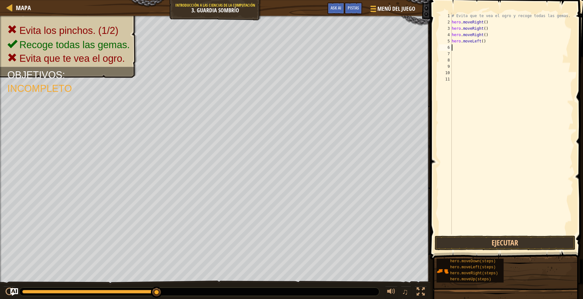
type textarea "M"
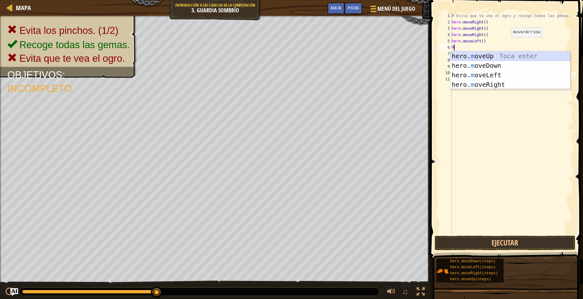
click at [503, 52] on div "hero. m oveUp Toca enter hero. m oveDown Toca enter hero. m oveLeft Toca enter …" at bounding box center [511, 79] width 120 height 57
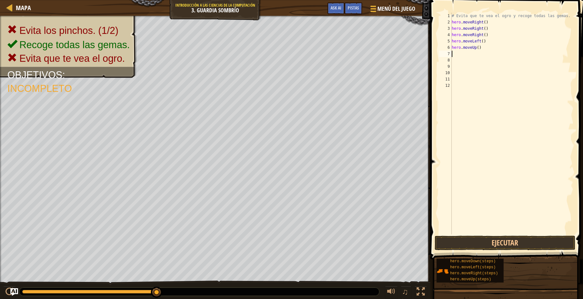
type textarea "M"
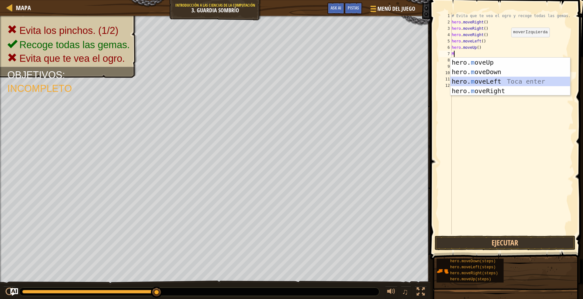
click at [496, 77] on div "hero. m oveUp Toca enter hero. m oveDown Toca enter hero. m oveLeft Toca enter …" at bounding box center [511, 86] width 120 height 57
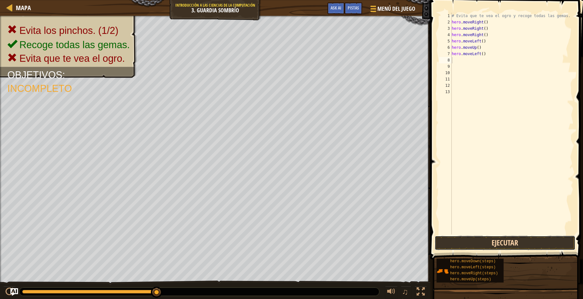
click at [465, 237] on button "Ejecutar" at bounding box center [505, 242] width 141 height 15
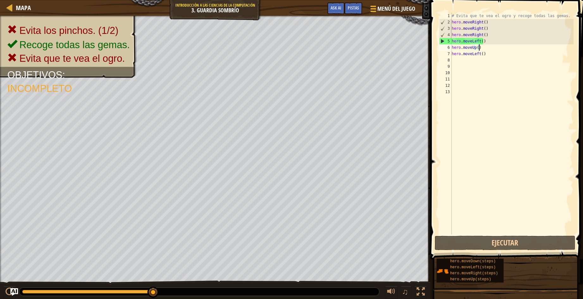
drag, startPoint x: 497, startPoint y: 46, endPoint x: 494, endPoint y: 59, distance: 13.3
click at [496, 50] on div "# Evita que te vea el ogro y recoge todas las gemas. hero . moveRight ( ) hero …" at bounding box center [512, 130] width 123 height 234
type textarea "hero.moveUp()"
click at [494, 59] on div "# Evita que te vea el ogro y recoge todas las gemas. hero . moveRight ( ) hero …" at bounding box center [512, 130] width 123 height 234
click at [490, 60] on div "# Evita que te vea el ogro y recoge todas las gemas. hero . moveRight ( ) hero …" at bounding box center [512, 130] width 123 height 234
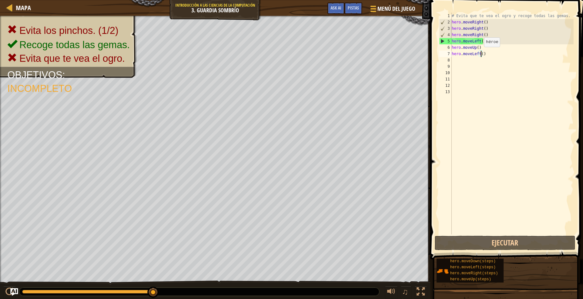
click at [482, 53] on div "# Evita que te vea el ogro y recoge todas las gemas. hero . moveRight ( ) hero …" at bounding box center [512, 130] width 123 height 234
click at [485, 55] on div "# Evita que te vea el ogro y recoge todas las gemas. hero . moveRight ( ) hero …" at bounding box center [512, 130] width 123 height 234
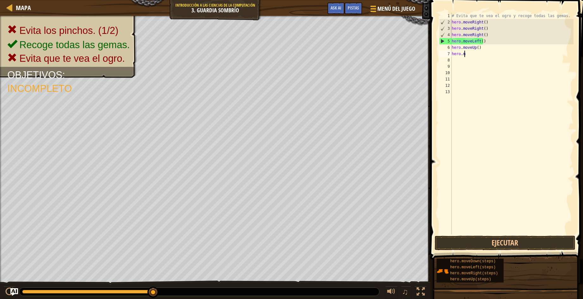
type textarea "h"
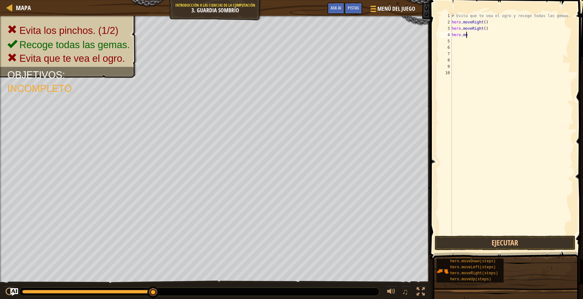
type textarea "h"
type textarea "# Evita que te vea el ogro y recoge todas l"
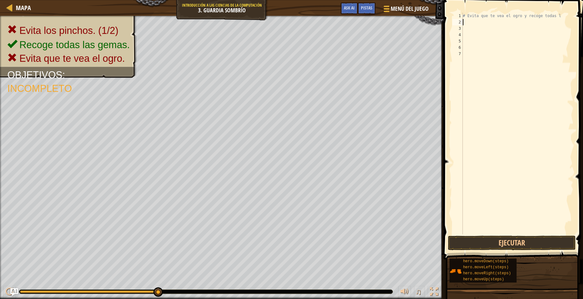
click at [465, 21] on div "# Evita que te vea el ogro y recoge todas l" at bounding box center [518, 130] width 112 height 234
type textarea "M"
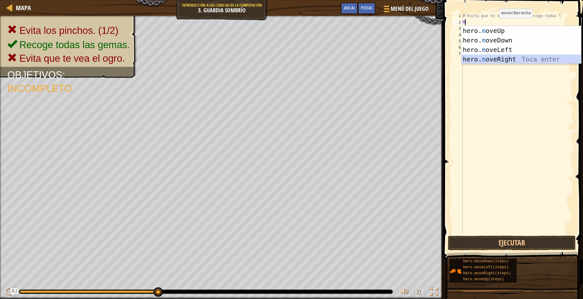
click at [488, 57] on div "hero. m oveUp Toca enter hero. m oveDown Toca enter hero. m oveLeft Toca enter …" at bounding box center [522, 54] width 120 height 57
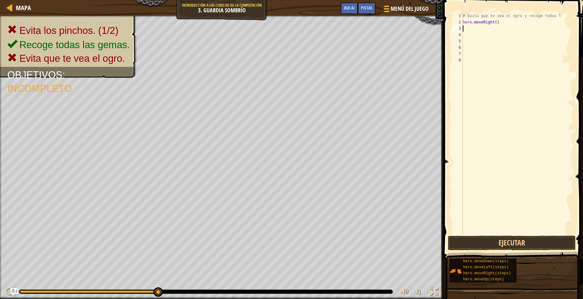
type textarea "M"
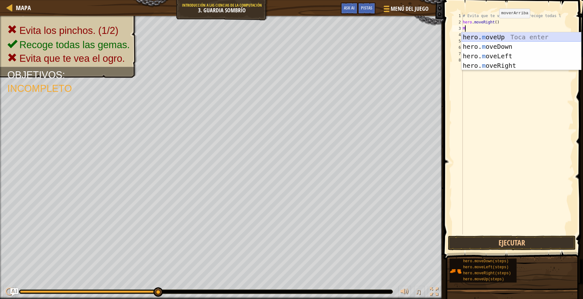
click at [500, 38] on div "hero. m oveUp Toca enter hero. m oveDown Toca enter hero. m oveLeft Toca enter …" at bounding box center [522, 60] width 120 height 57
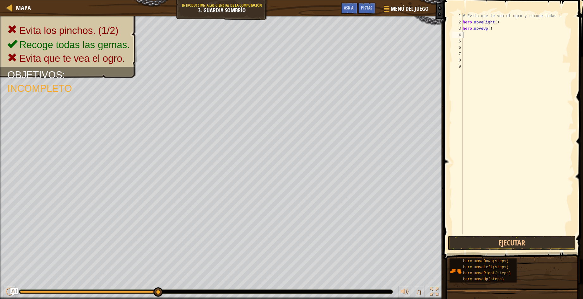
type textarea "M"
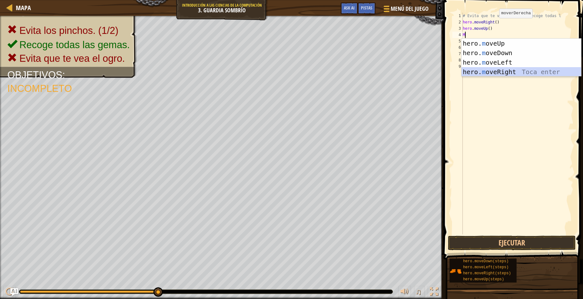
click at [491, 74] on div "hero. m oveUp Toca enter hero. m oveDown Toca enter hero. m oveLeft Toca enter …" at bounding box center [522, 67] width 120 height 57
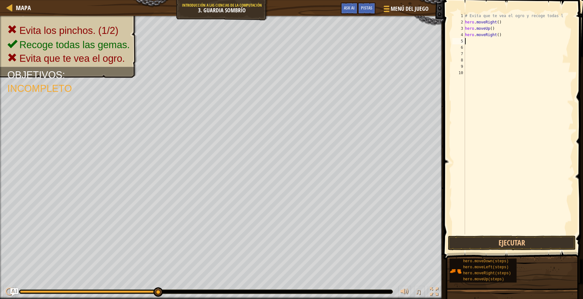
type textarea "M"
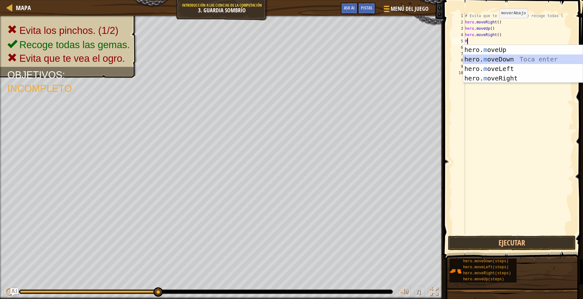
click at [505, 57] on div "hero. m oveUp Toca enter hero. m oveDown Toca enter hero. m oveLeft Toca enter …" at bounding box center [523, 73] width 120 height 57
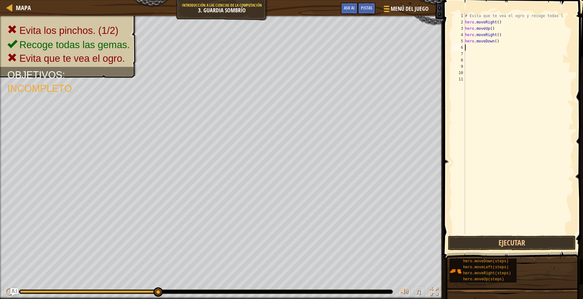
type textarea "M"
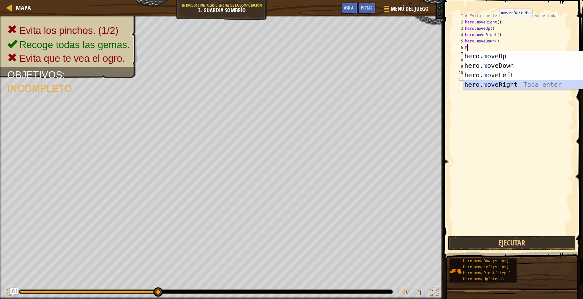
click at [484, 86] on div "hero. m oveUp Toca enter hero. m oveDown Toca enter hero. m oveLeft Toca enter …" at bounding box center [523, 79] width 120 height 57
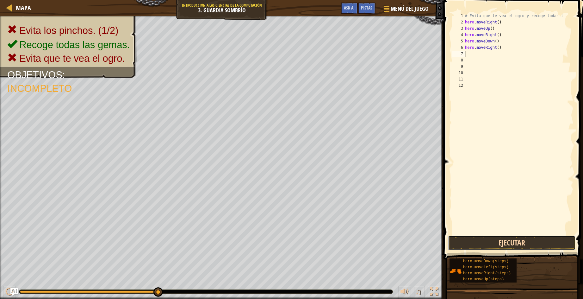
click at [488, 245] on button "Ejecutar" at bounding box center [512, 242] width 128 height 15
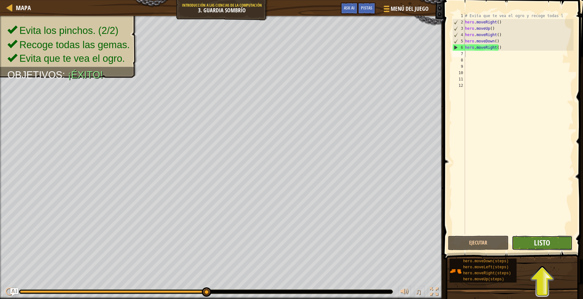
click at [537, 244] on span "Listo" at bounding box center [542, 242] width 16 height 10
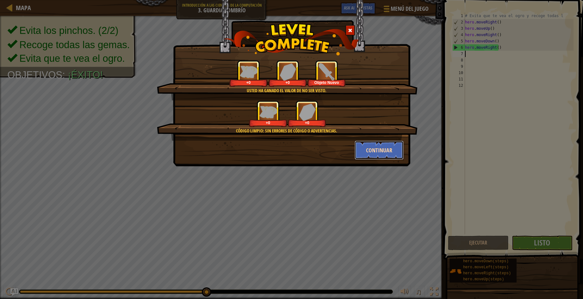
click at [391, 148] on button "Continuar" at bounding box center [379, 150] width 49 height 19
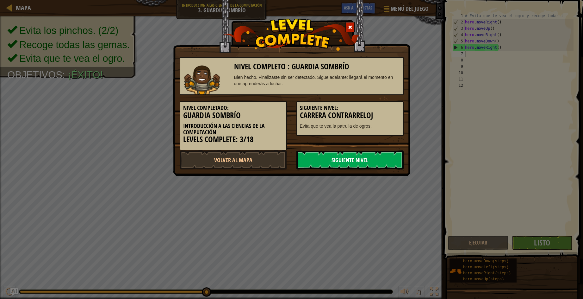
click at [369, 160] on link "Siguiente Nivel" at bounding box center [350, 159] width 107 height 19
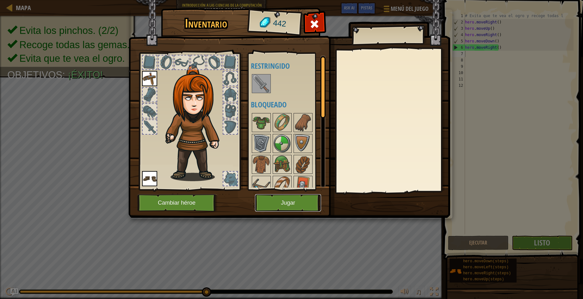
click at [289, 196] on button "Jugar" at bounding box center [288, 202] width 66 height 17
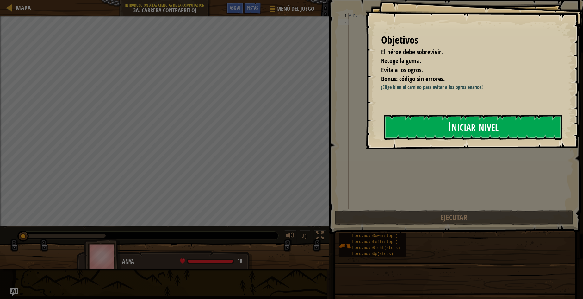
click at [508, 123] on button "Iniciar nivel" at bounding box center [473, 127] width 178 height 25
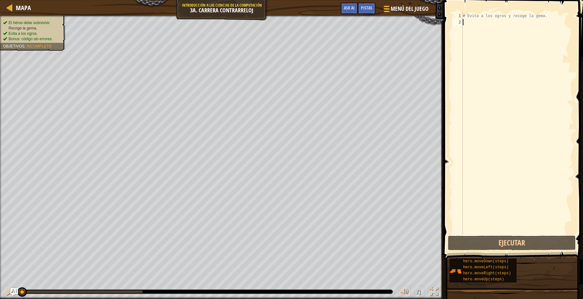
type textarea "M"
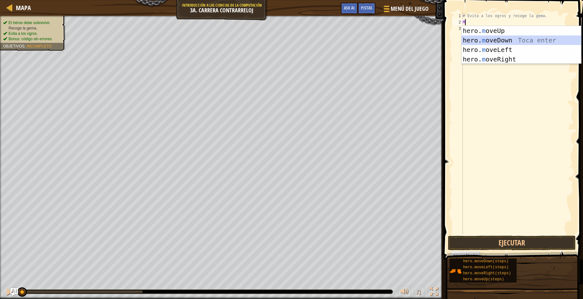
click at [500, 41] on div "hero. m oveUp Toca enter hero. m oveDown Toca enter hero. m oveLeft Toca enter …" at bounding box center [522, 54] width 120 height 57
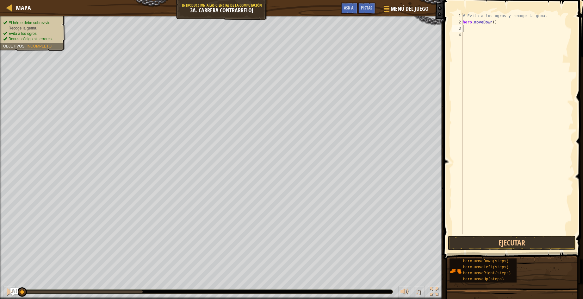
type textarea "M"
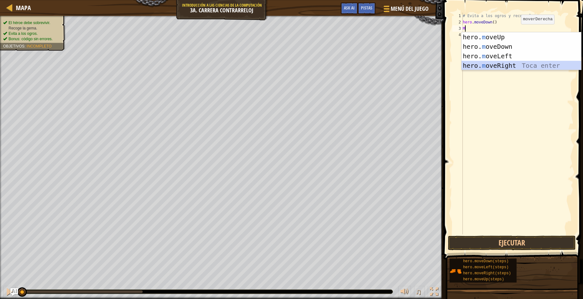
click at [503, 63] on div "hero. m oveUp Toca enter hero. m oveDown Toca enter hero. m oveLeft Toca enter …" at bounding box center [522, 60] width 120 height 57
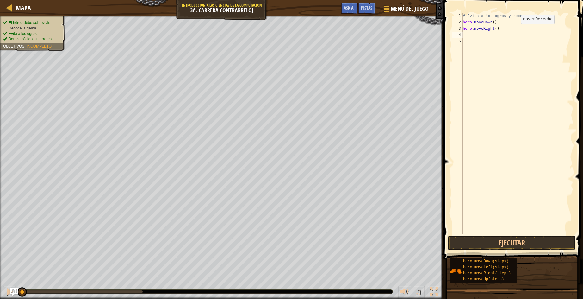
type textarea "M"
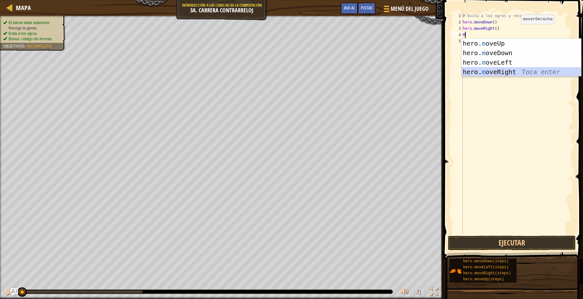
click at [498, 70] on div "hero. m oveUp Toca enter hero. m oveDown Toca enter hero. m oveLeft Toca enter …" at bounding box center [522, 67] width 120 height 57
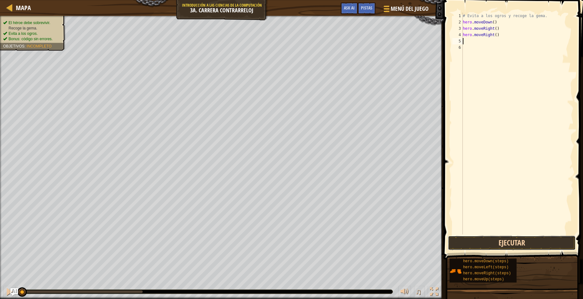
click at [454, 237] on button "Ejecutar" at bounding box center [512, 242] width 128 height 15
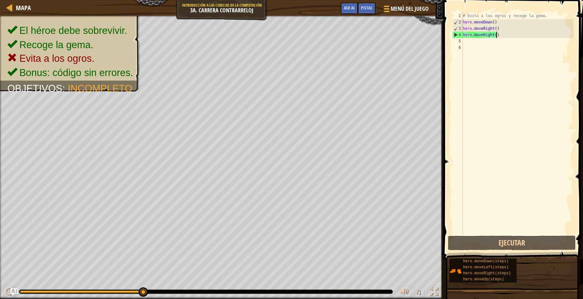
click at [499, 36] on div "# Evita a los ogros y recoge la gema. hero . moveDown ( ) hero . moveRight ( ) …" at bounding box center [518, 130] width 112 height 234
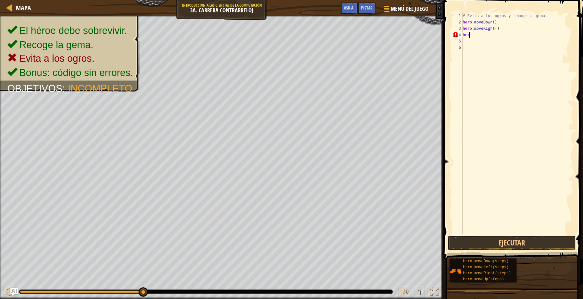
type textarea "h"
type textarea "M"
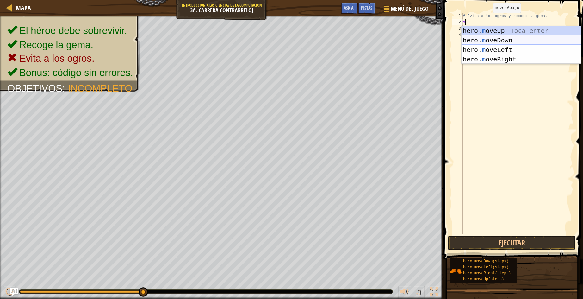
click at [516, 38] on div "hero. m oveUp Toca enter hero. m oveDown Toca enter hero. m oveLeft Toca enter …" at bounding box center [522, 54] width 120 height 57
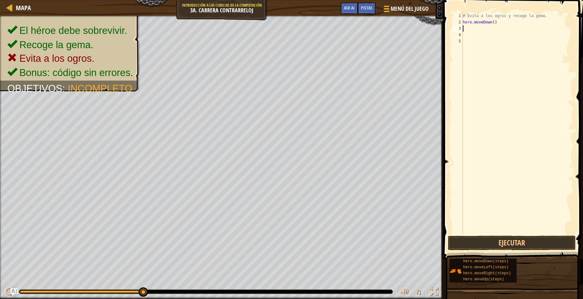
type textarea "M"
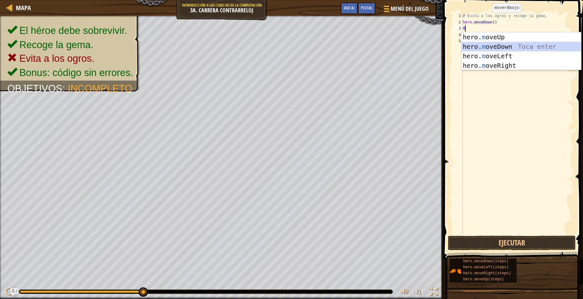
click at [514, 45] on div "hero. m oveUp Toca enter hero. m oveDown Toca enter hero. m oveLeft Toca enter …" at bounding box center [522, 60] width 120 height 57
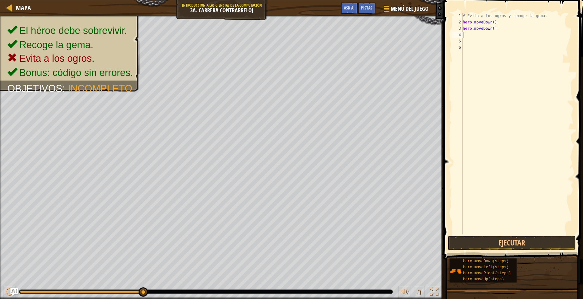
type textarea "M"
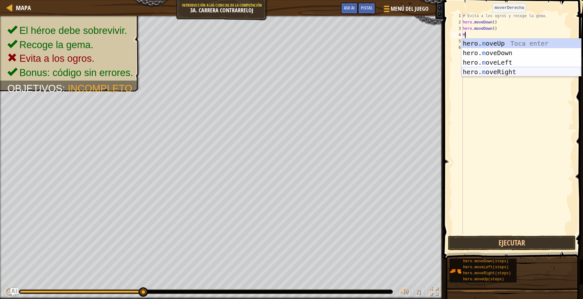
click at [508, 73] on div "hero. m oveUp Toca enter hero. m oveDown Toca enter hero. m oveLeft Toca enter …" at bounding box center [522, 67] width 120 height 57
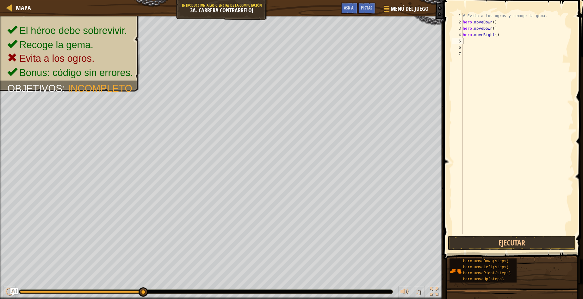
type textarea "M"
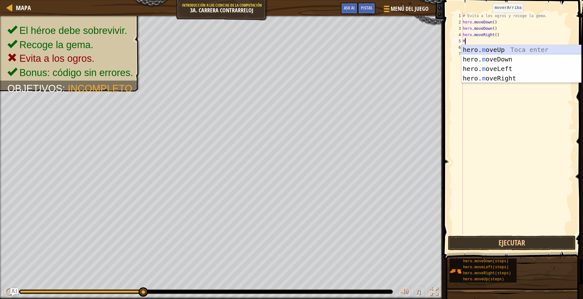
click at [511, 48] on div "hero. m oveUp Toca enter hero. m oveDown Toca enter hero. m oveLeft Toca enter …" at bounding box center [522, 73] width 120 height 57
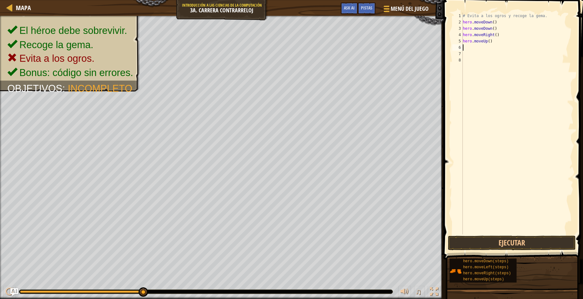
type textarea "M"
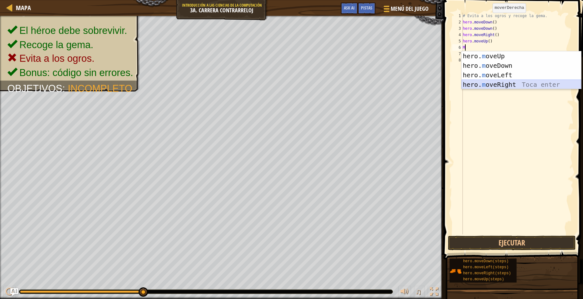
click at [502, 85] on div "hero. m oveUp Toca enter hero. m oveDown Toca enter hero. m oveLeft Toca enter …" at bounding box center [522, 79] width 120 height 57
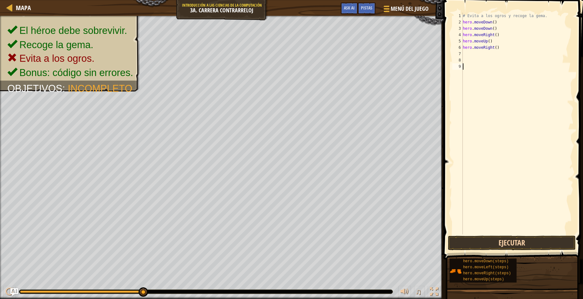
drag, startPoint x: 490, startPoint y: 233, endPoint x: 489, endPoint y: 237, distance: 3.5
click at [489, 237] on div "1 2 3 4 5 6 7 8 9 # Evita a los ogros y recoge la gema. hero . moveDown ( ) her…" at bounding box center [512, 142] width 141 height 278
click at [489, 237] on button "Ejecutar" at bounding box center [512, 242] width 128 height 15
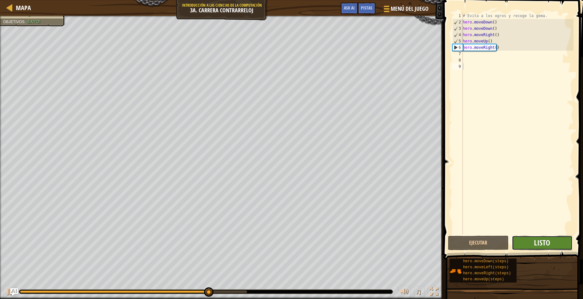
click at [547, 241] on span "Listo" at bounding box center [542, 242] width 16 height 10
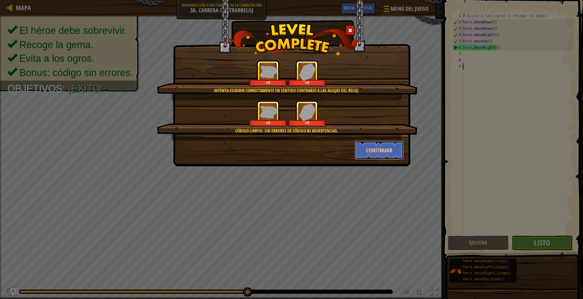
click at [404, 139] on div "Intenta escribir correctamente en sentido contrario a las agujas del reloj. +0 …" at bounding box center [292, 109] width 224 height 99
click at [398, 143] on button "Continuar" at bounding box center [379, 150] width 49 height 19
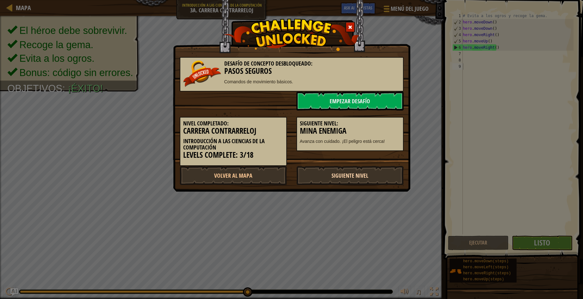
click at [359, 173] on link "Siguiente Nivel" at bounding box center [350, 175] width 107 height 19
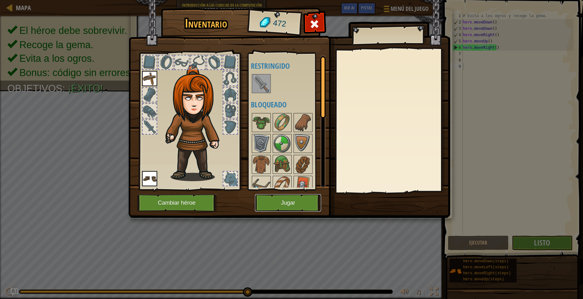
click at [288, 205] on button "Jugar" at bounding box center [288, 202] width 66 height 17
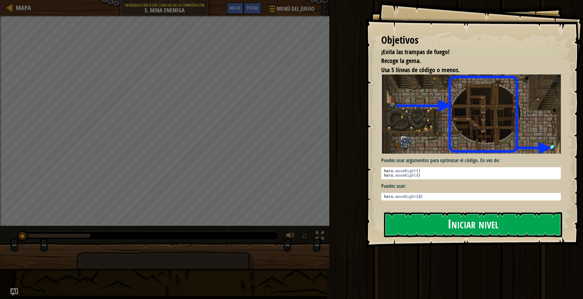
click at [428, 219] on button "Iniciar nivel" at bounding box center [473, 224] width 178 height 25
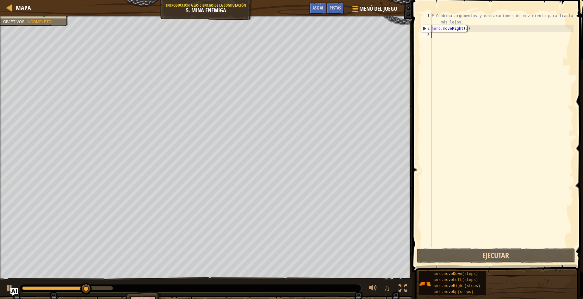
scroll to position [3, 0]
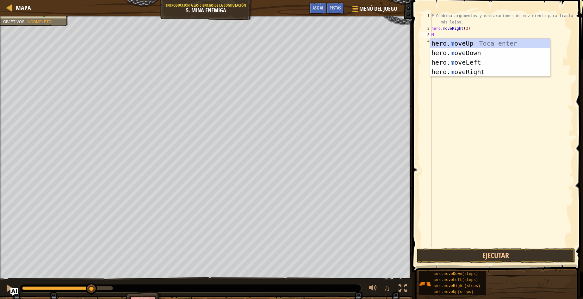
type textarea "M"
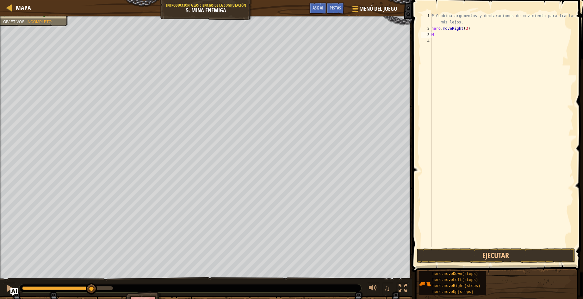
click at [473, 0] on body "Mapa Introducción a las Ciencias de la computación 5. Mina enemiga Menú del Jue…" at bounding box center [291, 0] width 583 height 0
click at [441, 37] on div "# Combina argumentos y declaraciones de movimiento para trasladarte más lejos. …" at bounding box center [501, 139] width 143 height 253
type textarea "M"
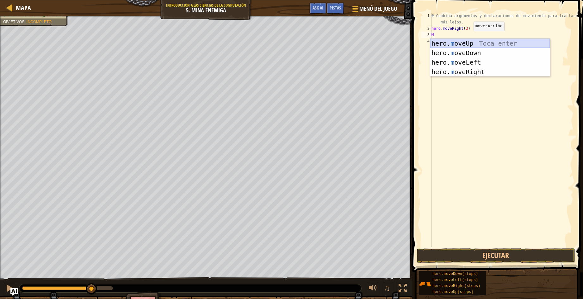
click at [472, 41] on div "hero. m oveUp Toca enter hero. m oveDown Toca enter hero. m oveLeft Toca enter …" at bounding box center [490, 67] width 120 height 57
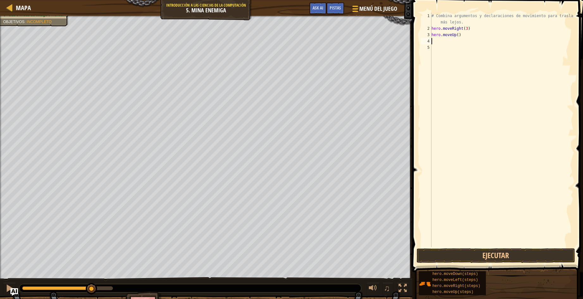
type textarea "M"
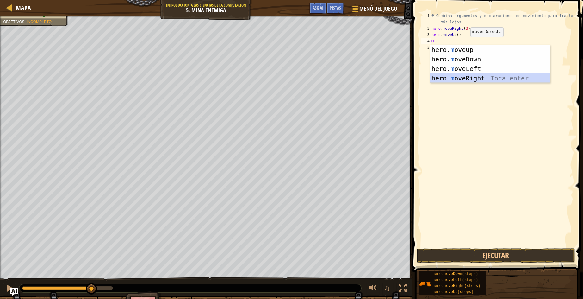
click at [460, 78] on div "hero. m oveUp Toca enter hero. m oveDown Toca enter hero. m oveLeft Toca enter …" at bounding box center [490, 73] width 120 height 57
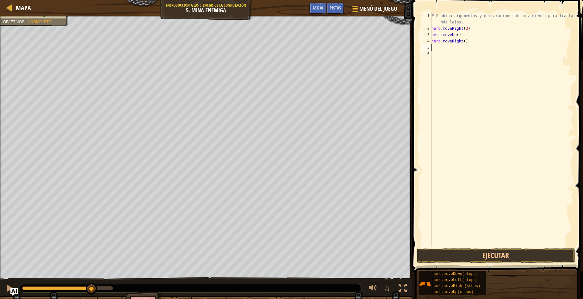
type textarea "M"
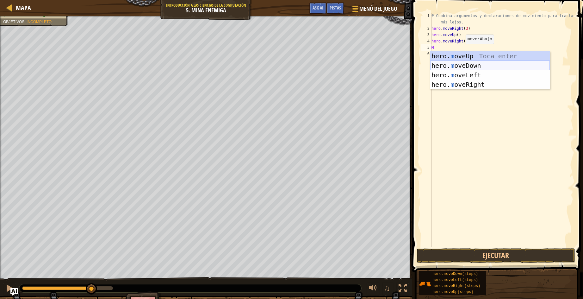
click at [460, 63] on div "hero. m oveUp Toca enter hero. m oveDown Toca enter hero. m oveLeft Toca enter …" at bounding box center [490, 79] width 120 height 57
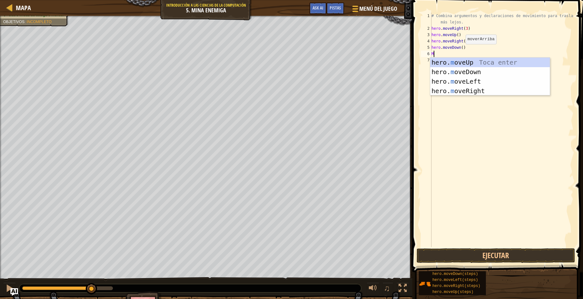
type textarea "M"
